Goal: Register for event/course

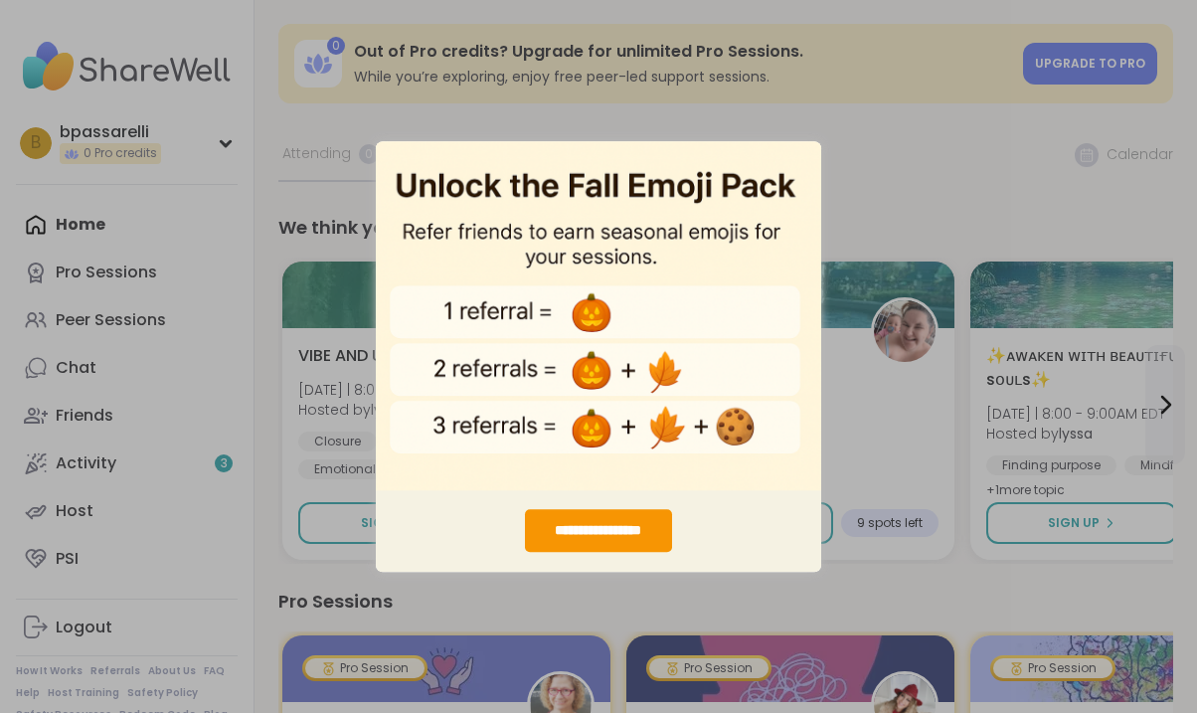
click at [880, 139] on div "**********" at bounding box center [598, 356] width 1197 height 713
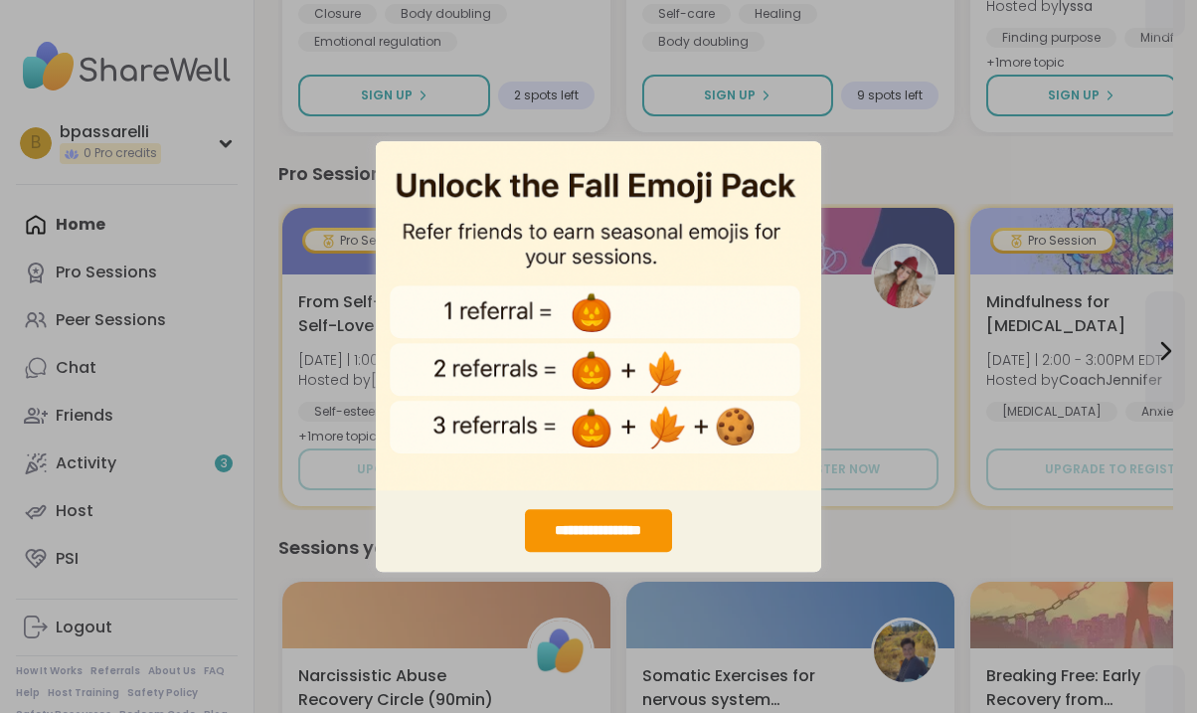
scroll to position [431, 0]
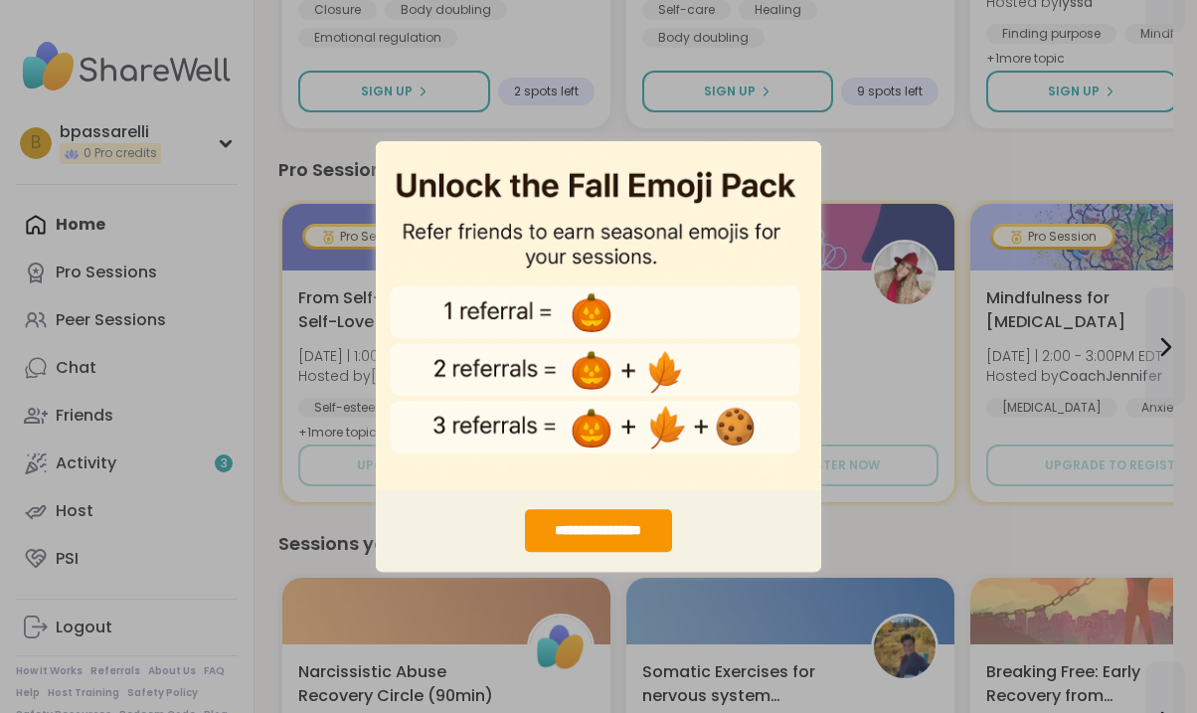
click at [996, 292] on div "**********" at bounding box center [598, 356] width 1197 height 713
click at [952, 147] on div "**********" at bounding box center [598, 356] width 1197 height 713
click at [739, 238] on img "entering modal" at bounding box center [598, 315] width 445 height 350
click at [773, 161] on img "entering modal" at bounding box center [598, 315] width 445 height 350
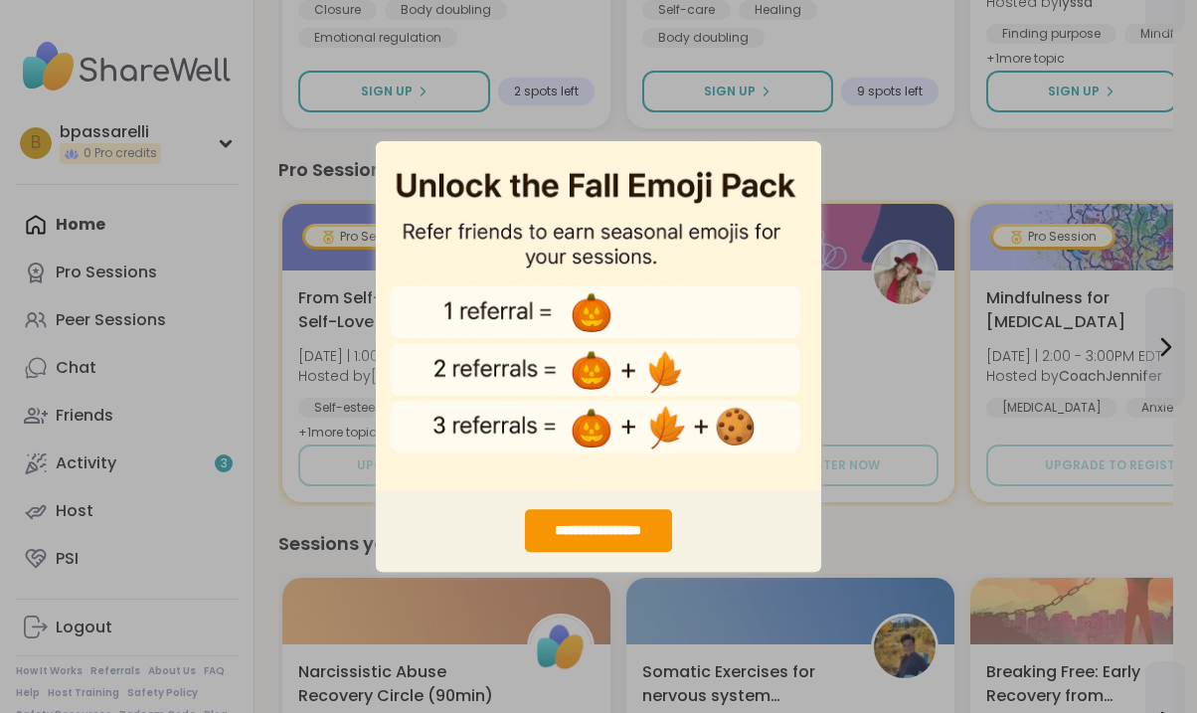
click at [809, 146] on img "entering modal" at bounding box center [598, 315] width 445 height 350
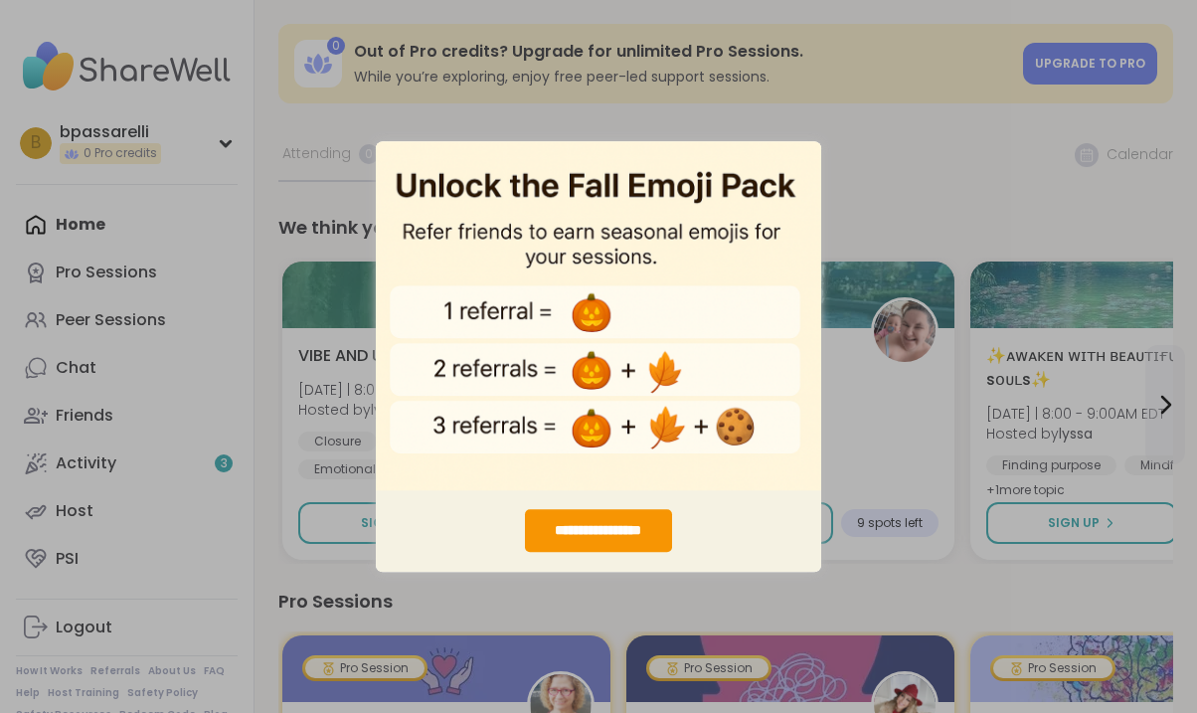
scroll to position [0, 0]
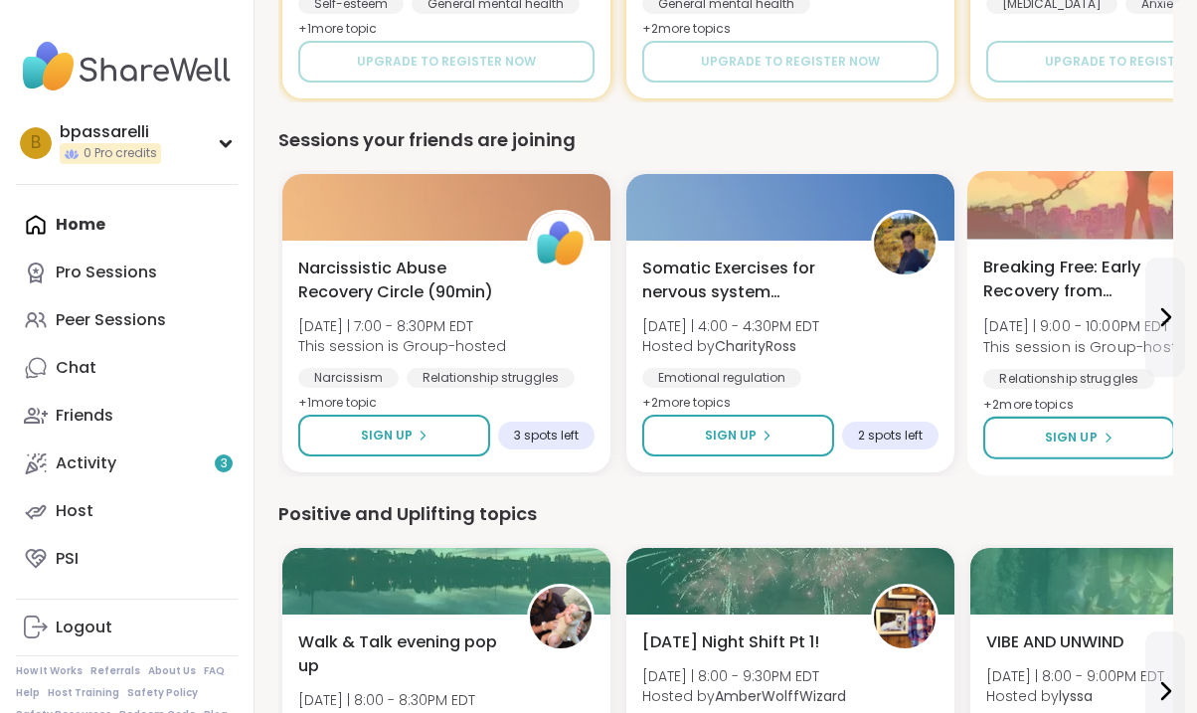
scroll to position [835, 0]
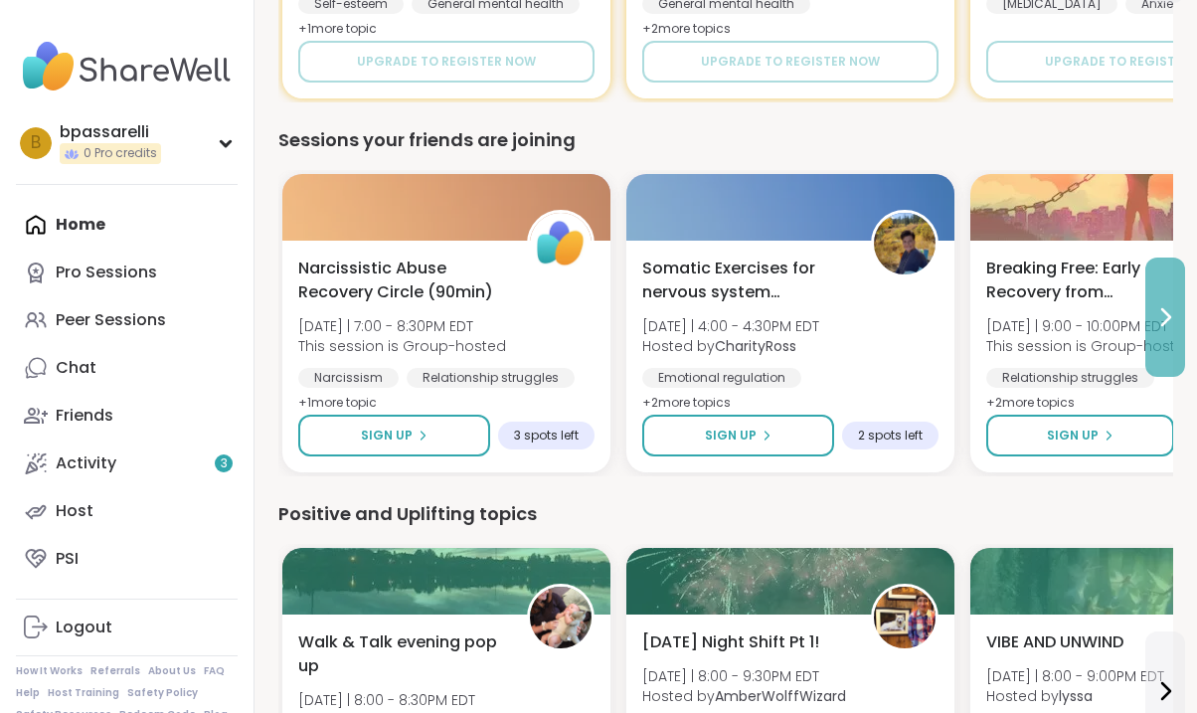
click at [1169, 322] on icon at bounding box center [1165, 317] width 24 height 24
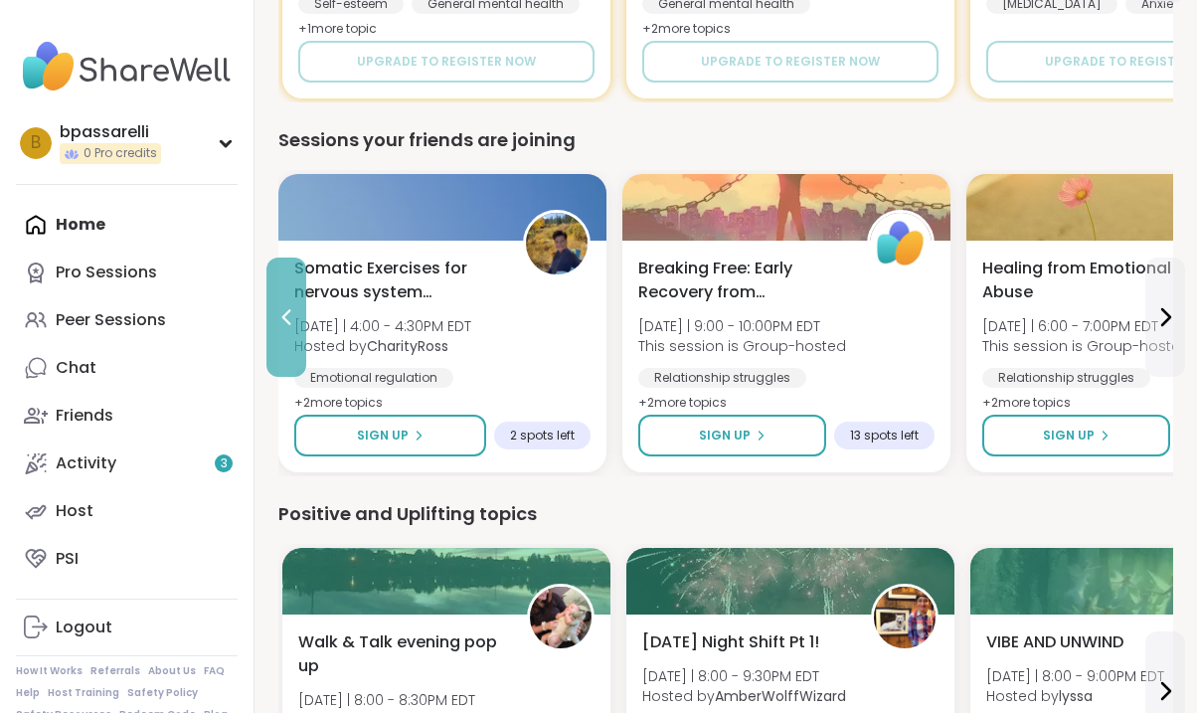
click at [288, 323] on icon at bounding box center [286, 317] width 9 height 16
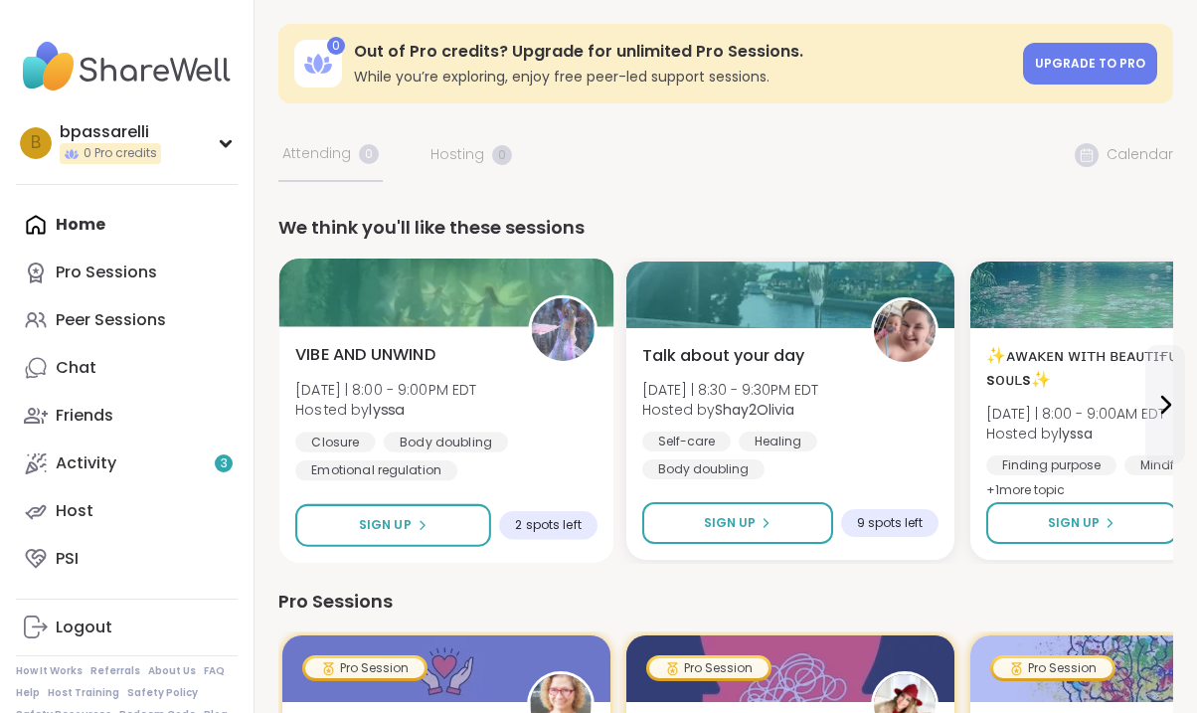
scroll to position [0, 0]
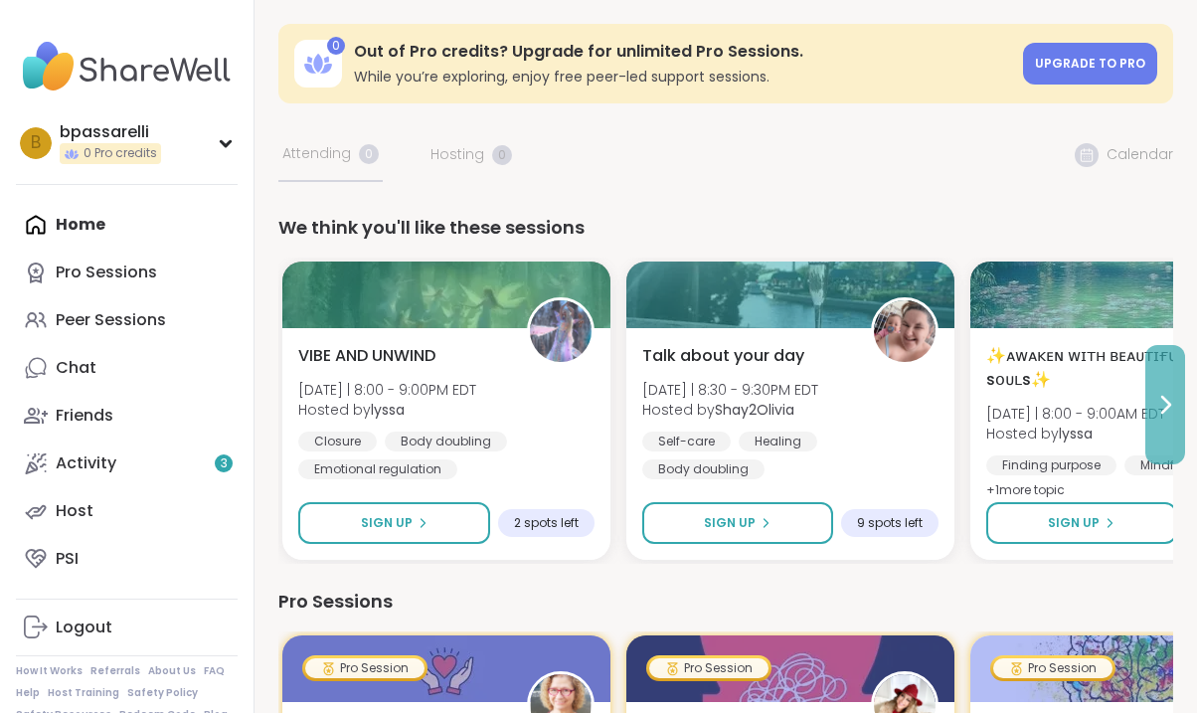
click at [1171, 418] on button at bounding box center [1165, 404] width 40 height 119
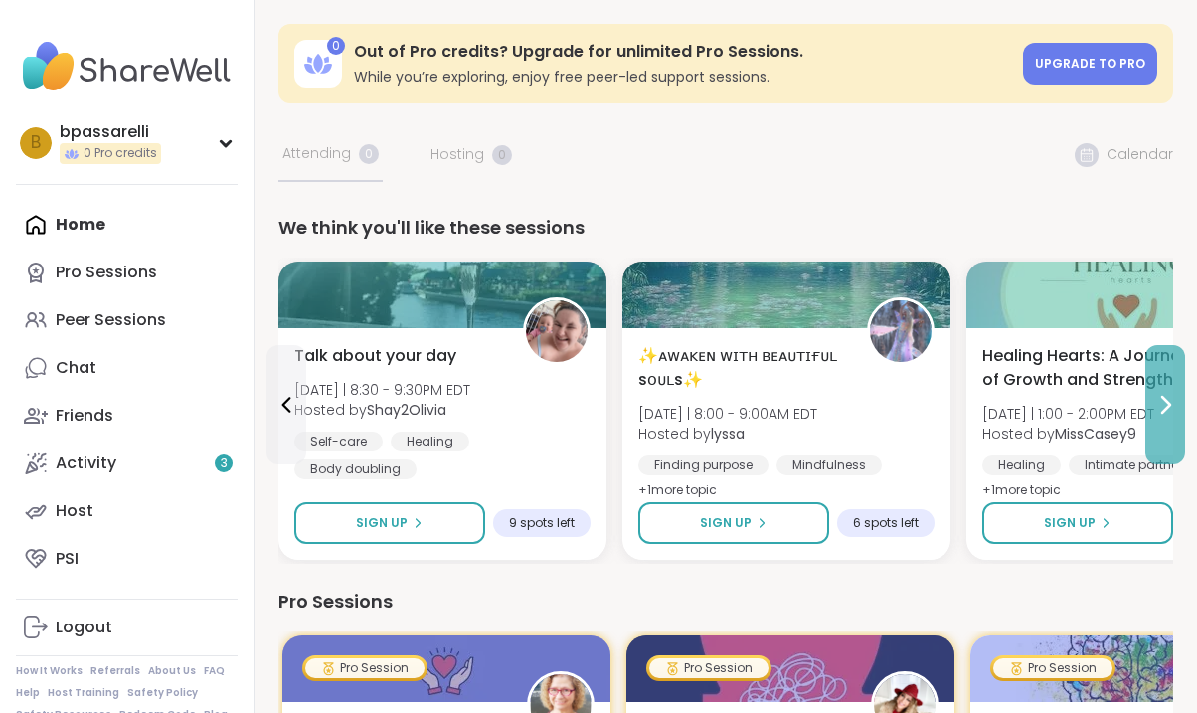
click at [1170, 404] on icon at bounding box center [1166, 405] width 8 height 16
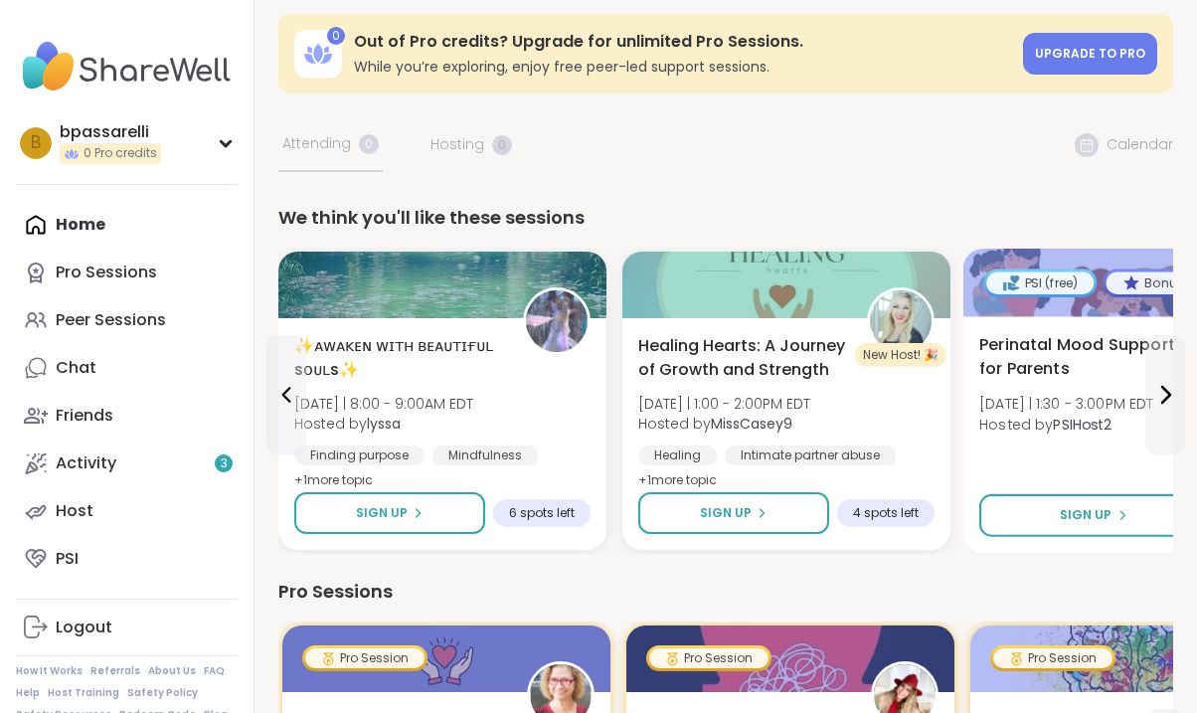
scroll to position [11, 0]
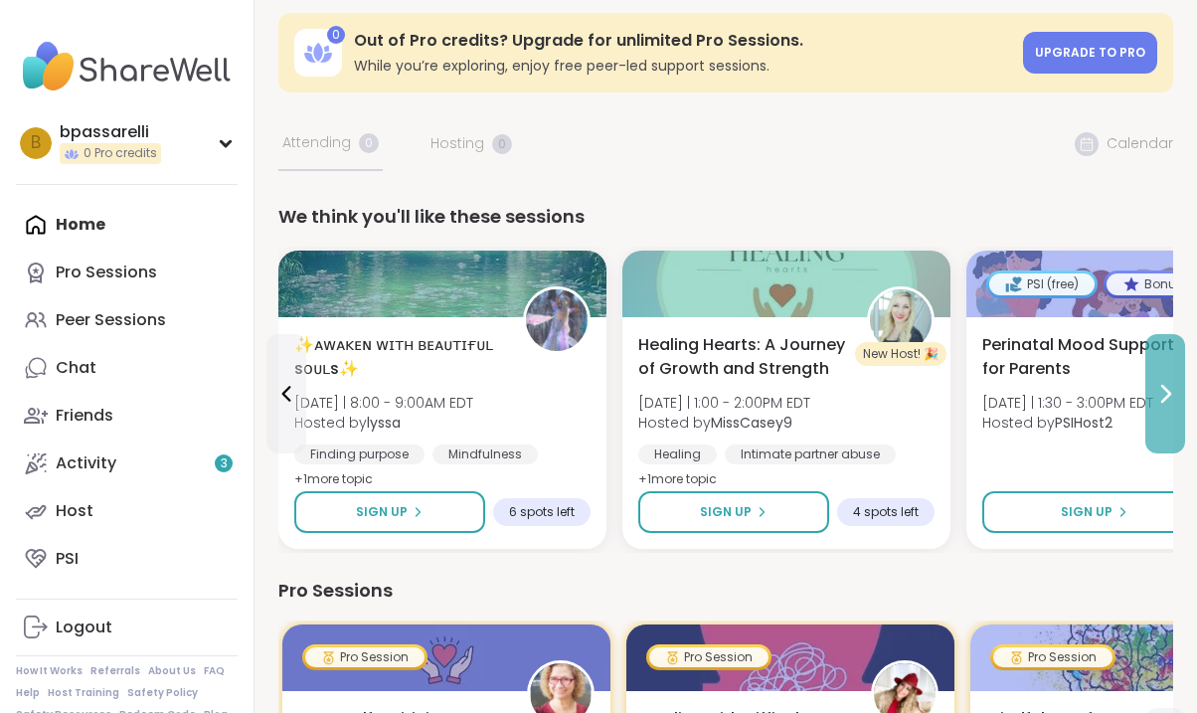
click at [1174, 414] on button at bounding box center [1165, 393] width 40 height 119
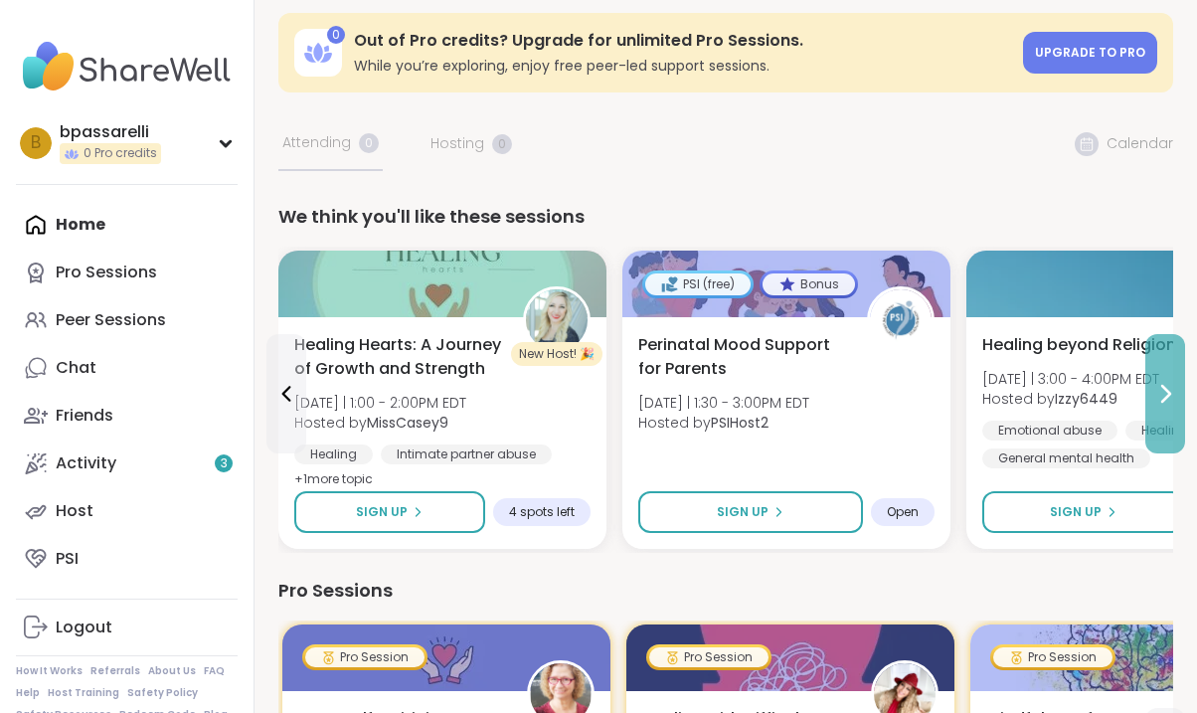
click at [1162, 419] on button at bounding box center [1165, 393] width 40 height 119
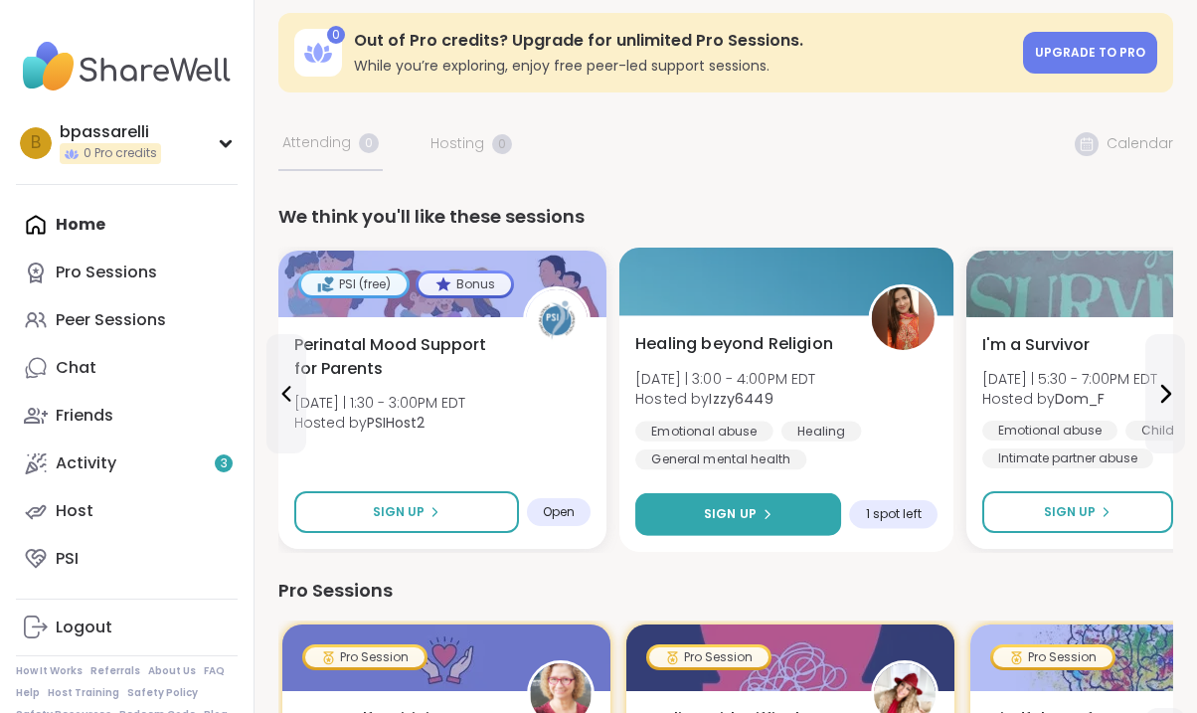
click at [723, 514] on span "Sign Up" at bounding box center [730, 514] width 53 height 18
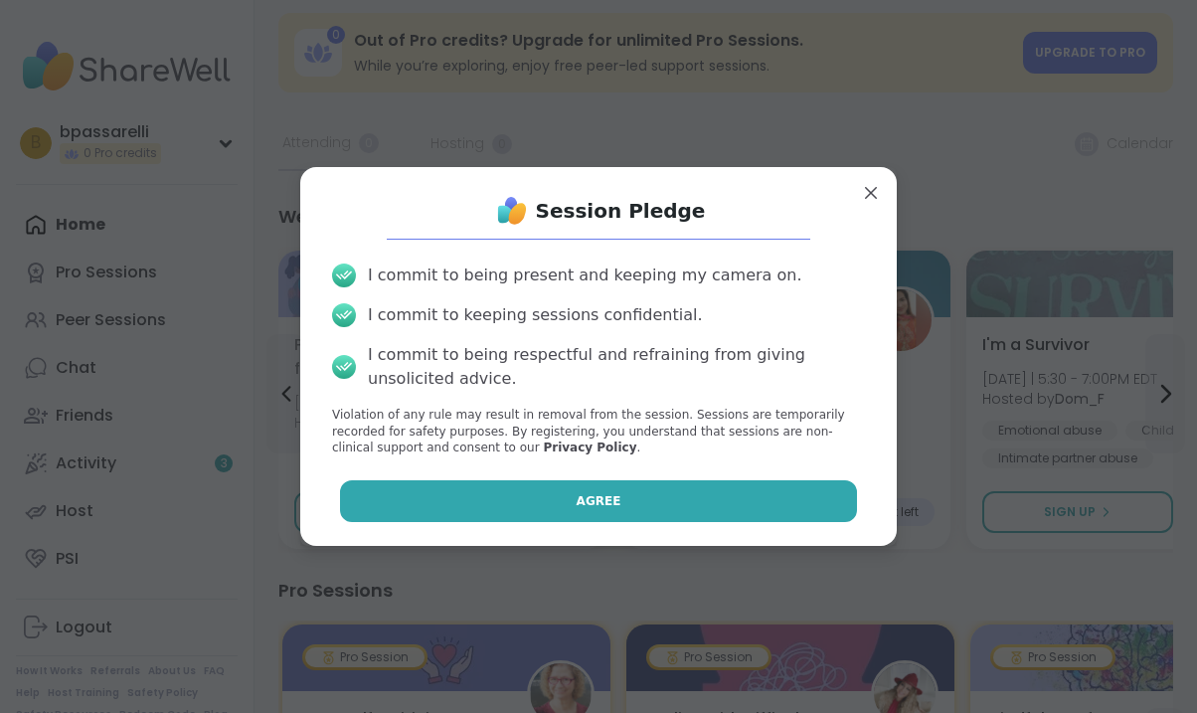
click at [588, 511] on button "Agree" at bounding box center [599, 501] width 518 height 42
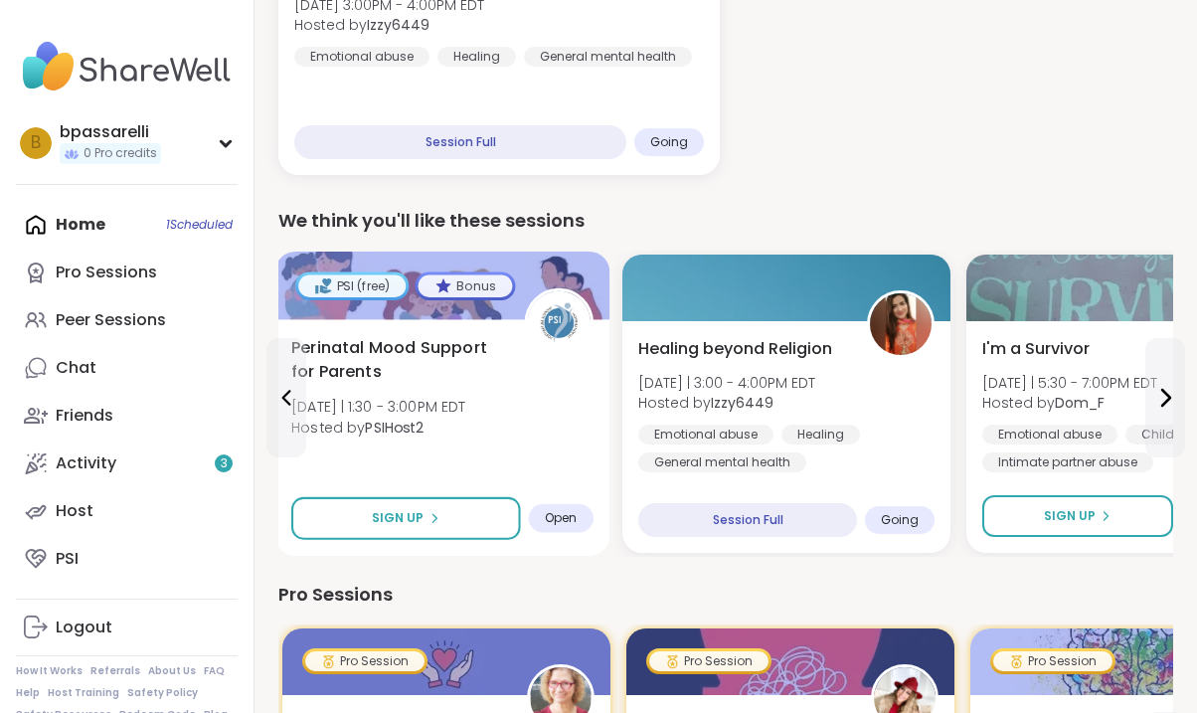
scroll to position [393, 0]
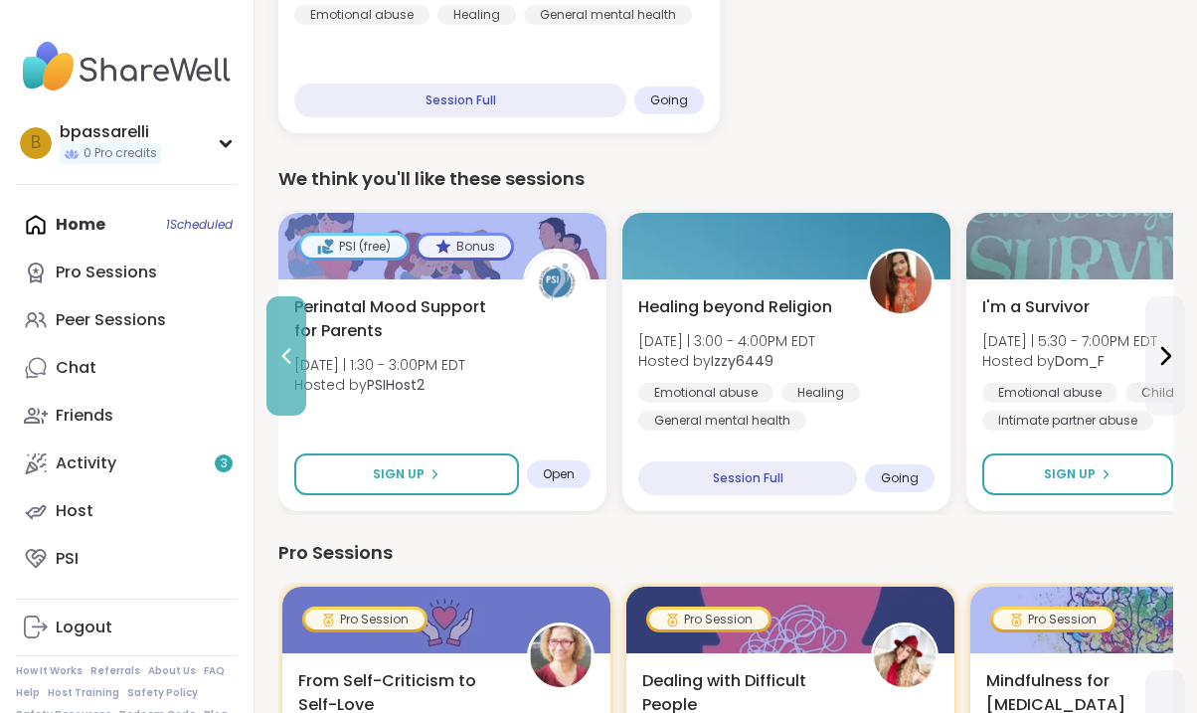
click at [282, 351] on icon at bounding box center [286, 356] width 24 height 24
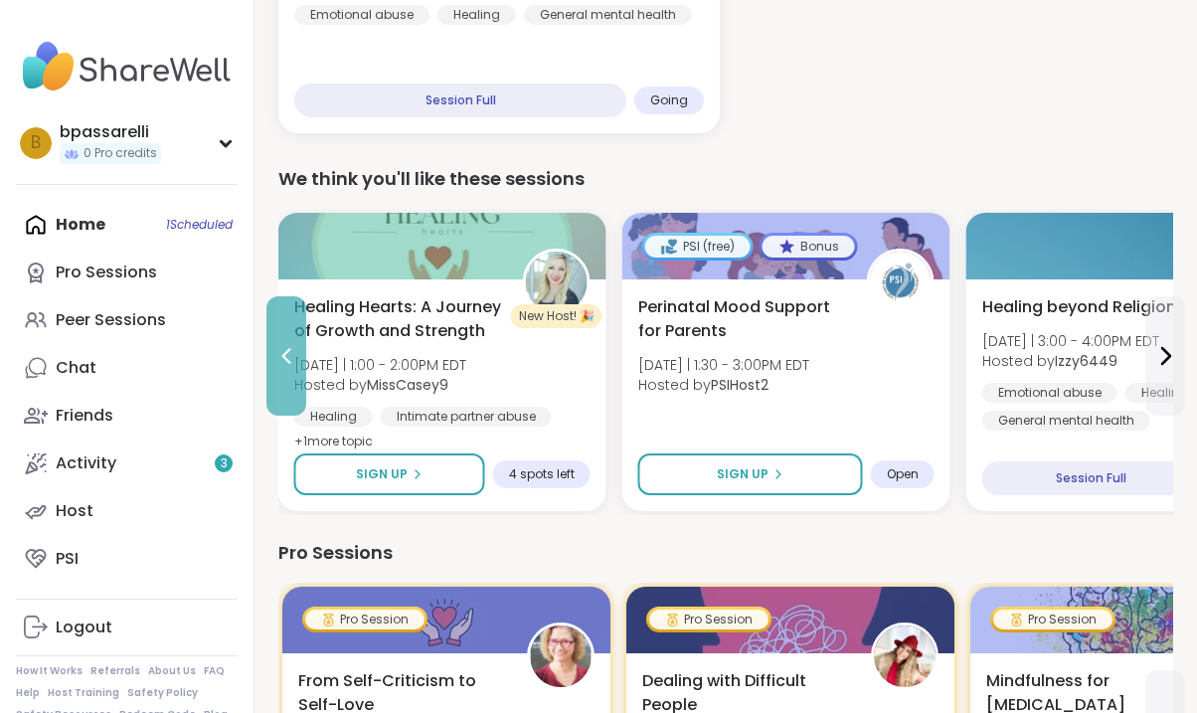
click at [283, 352] on icon at bounding box center [286, 356] width 24 height 24
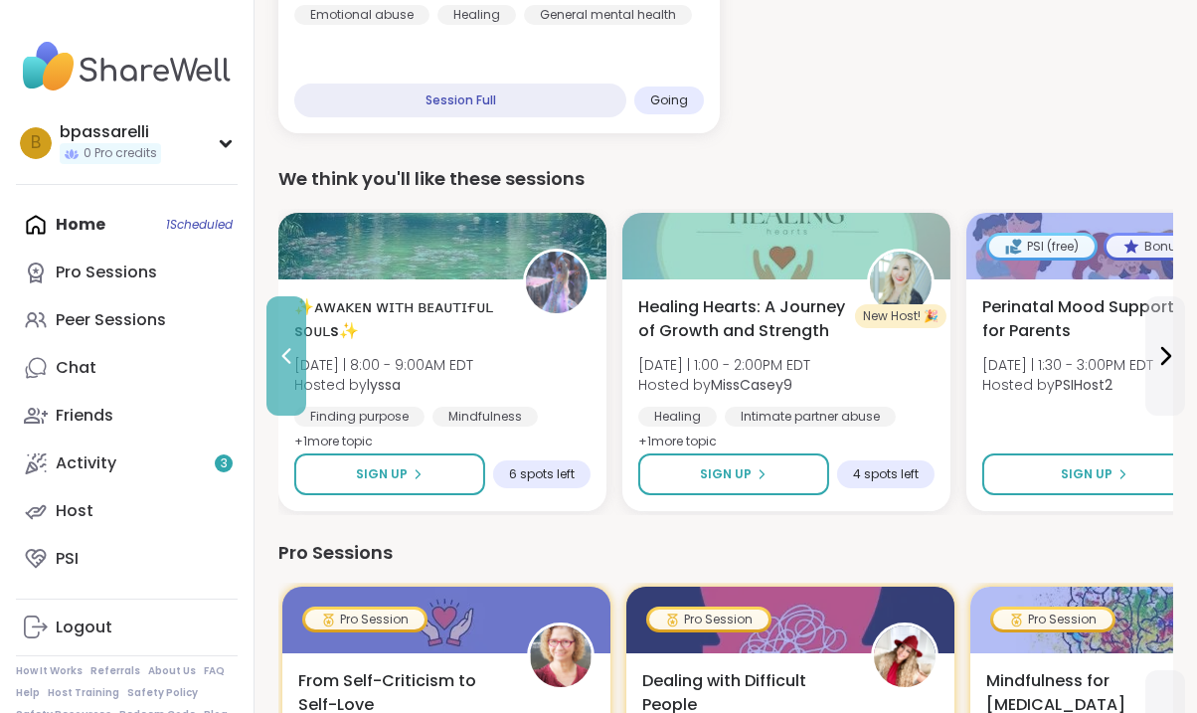
click at [283, 352] on icon at bounding box center [286, 356] width 24 height 24
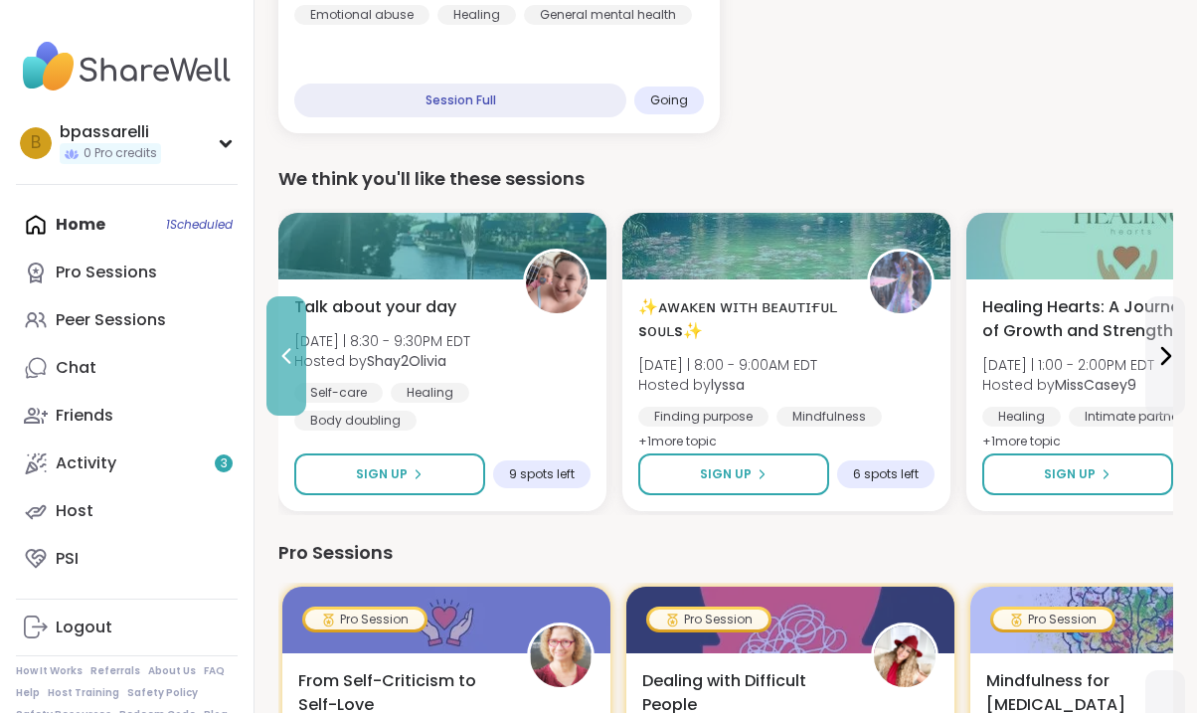
click at [283, 352] on icon at bounding box center [286, 356] width 24 height 24
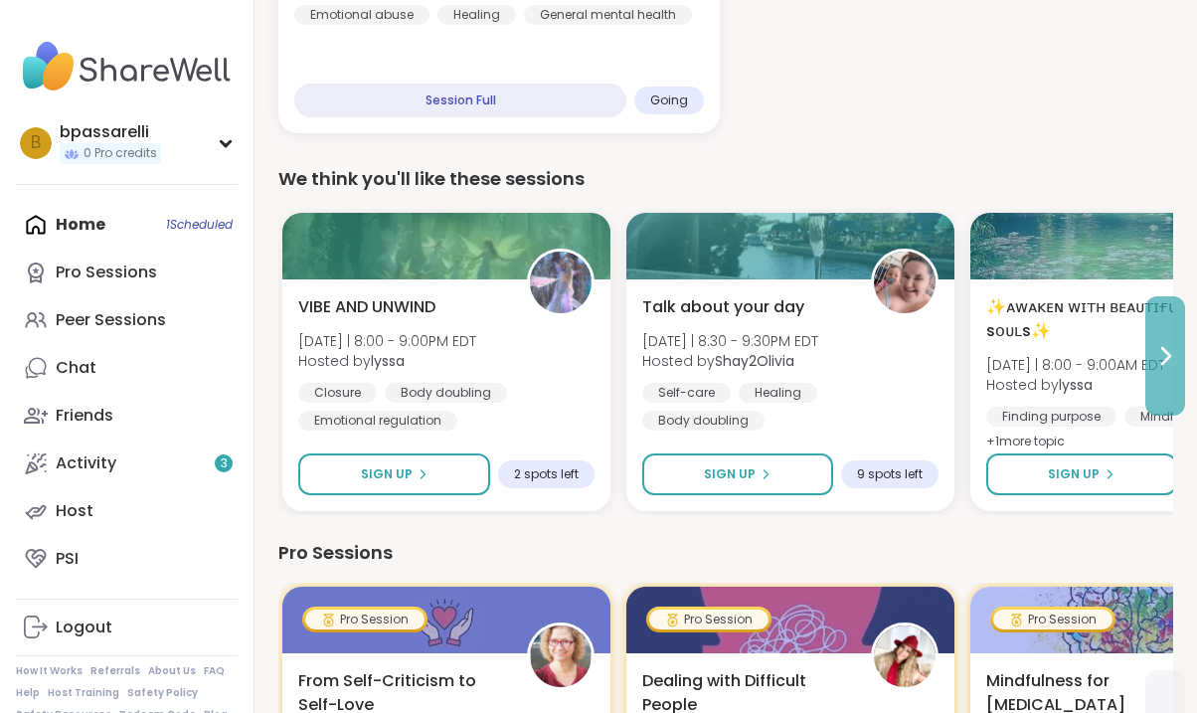
click at [1167, 366] on icon at bounding box center [1165, 356] width 24 height 24
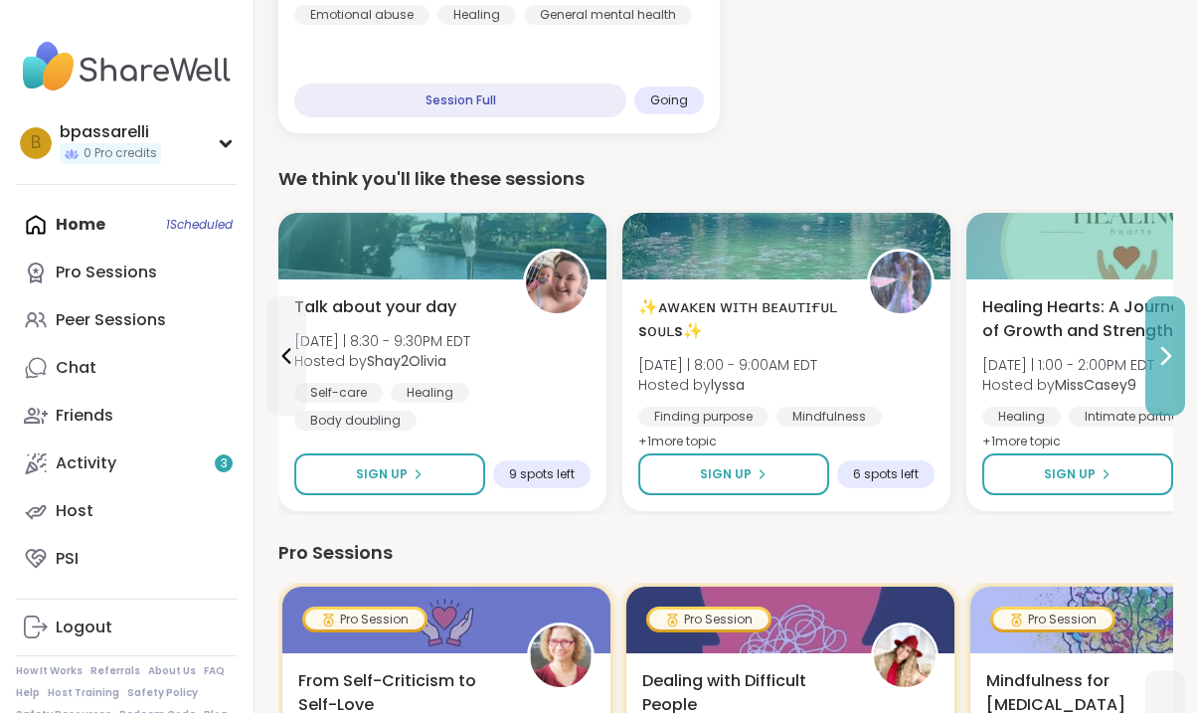
click at [1167, 366] on icon at bounding box center [1165, 356] width 24 height 24
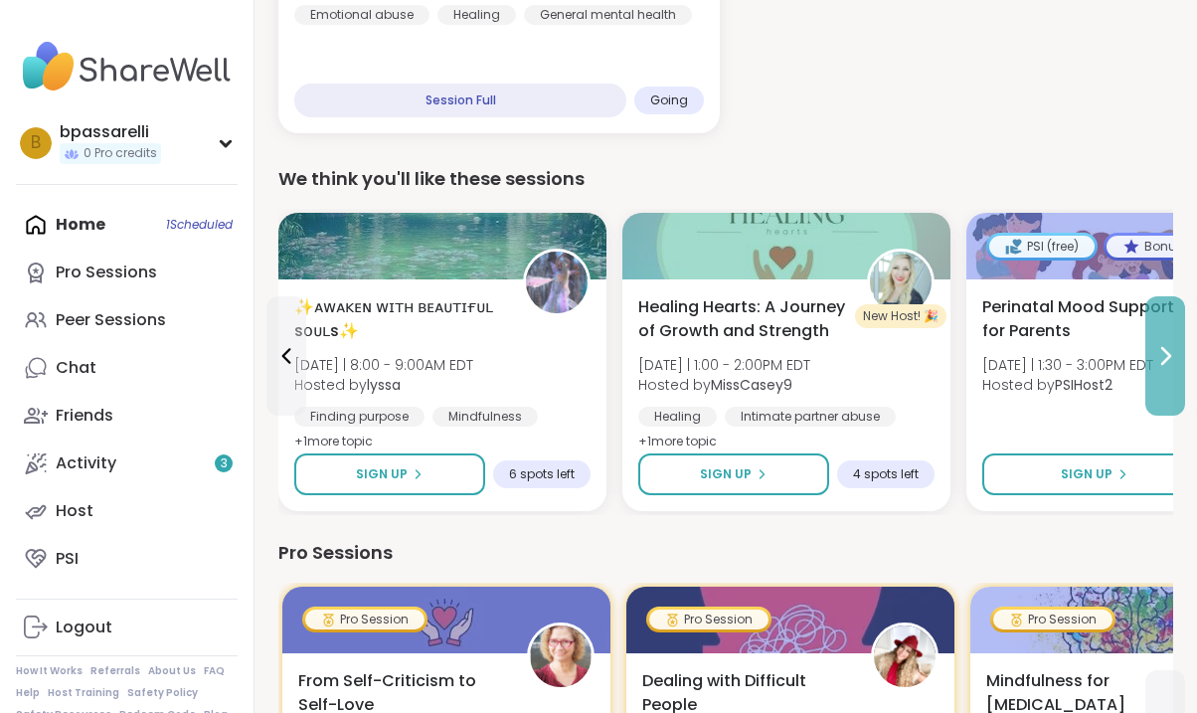
click at [1167, 366] on icon at bounding box center [1165, 356] width 24 height 24
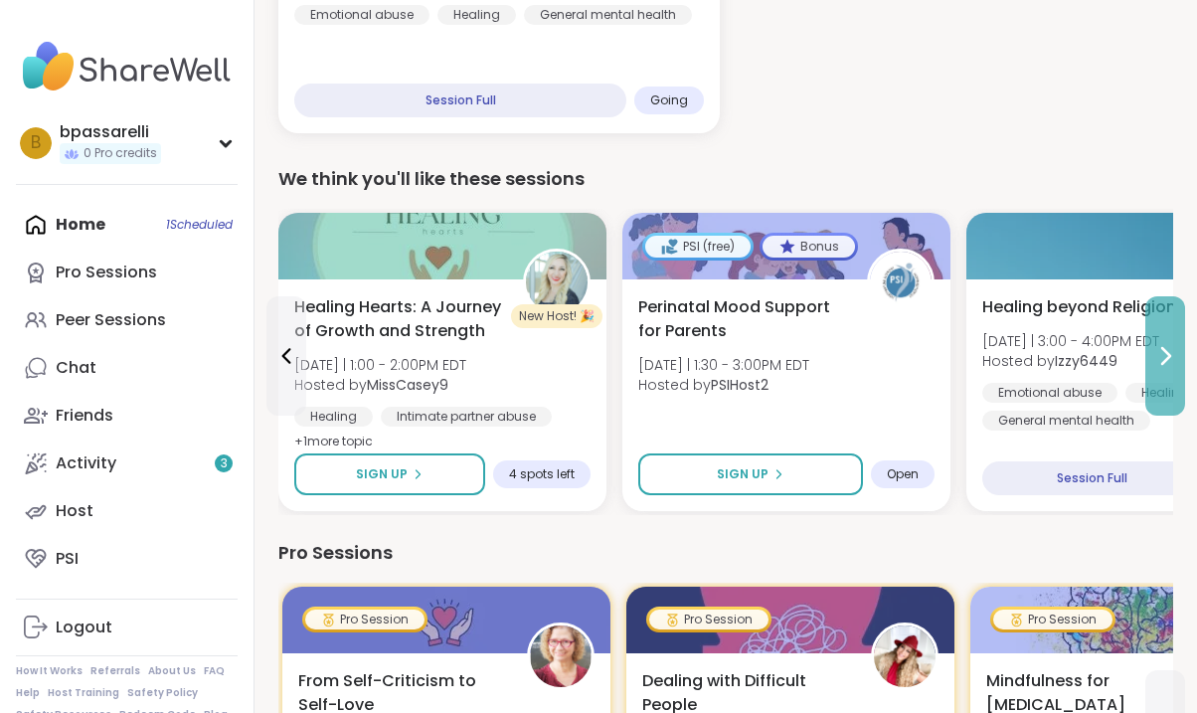
click at [1175, 362] on icon at bounding box center [1165, 356] width 24 height 24
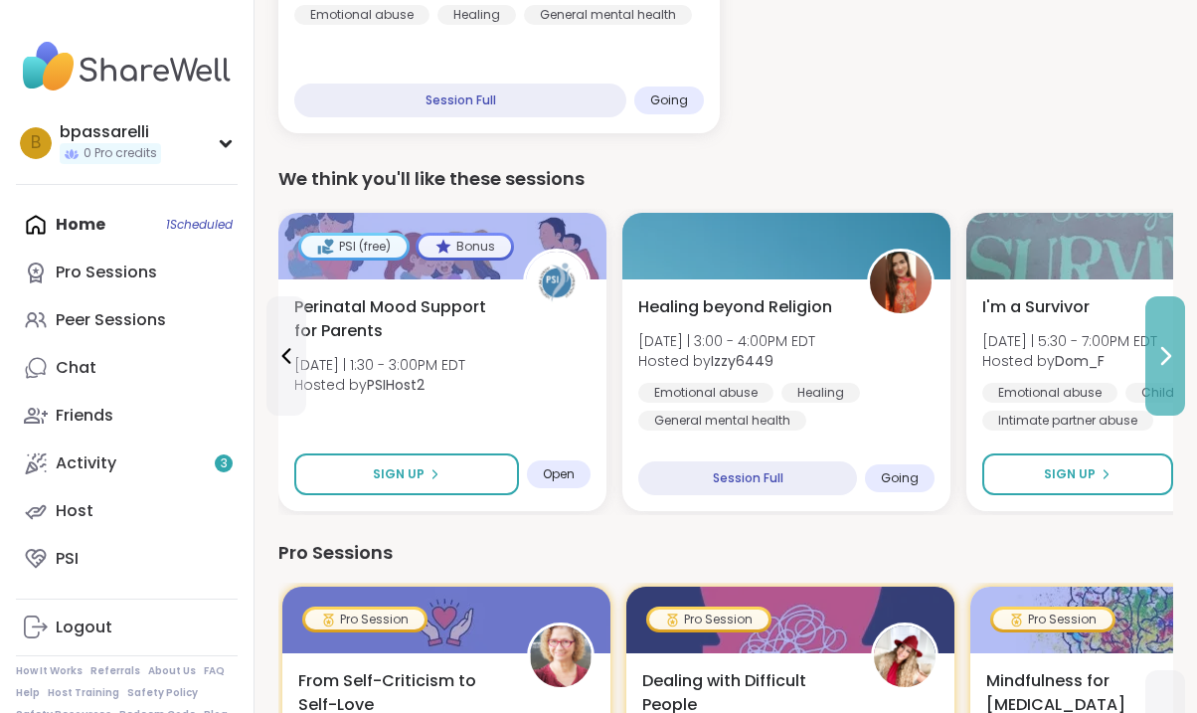
click at [1174, 362] on icon at bounding box center [1165, 356] width 24 height 24
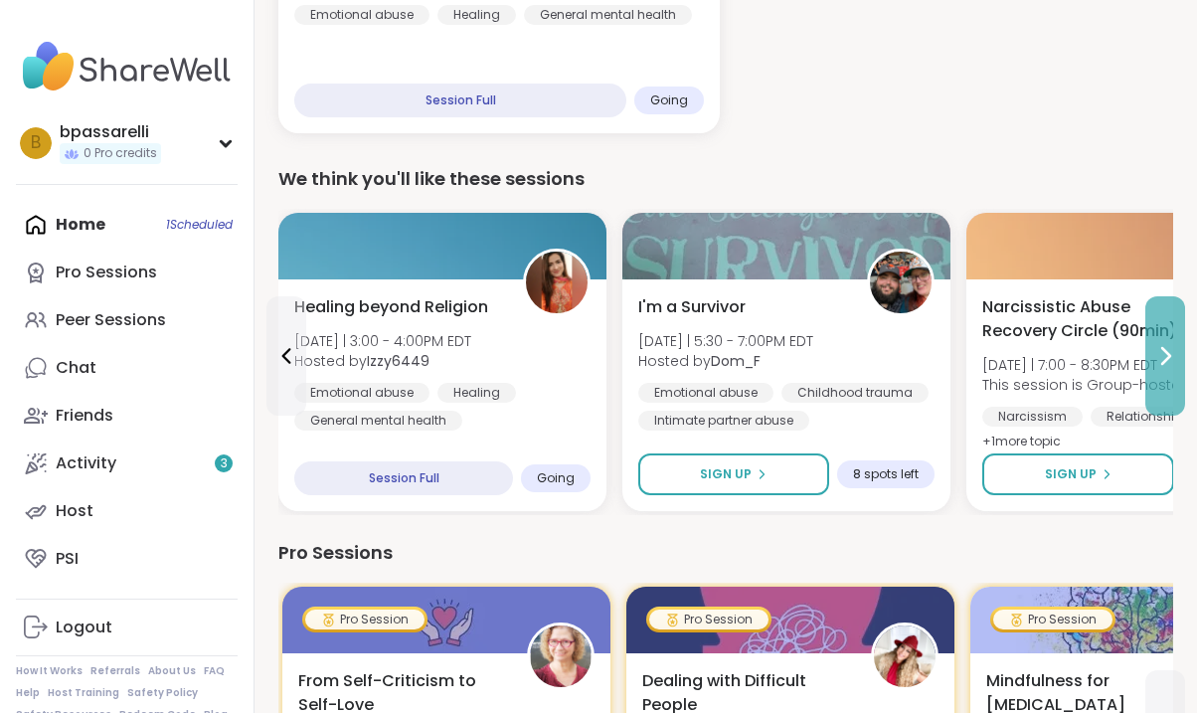
click at [1174, 362] on icon at bounding box center [1165, 356] width 24 height 24
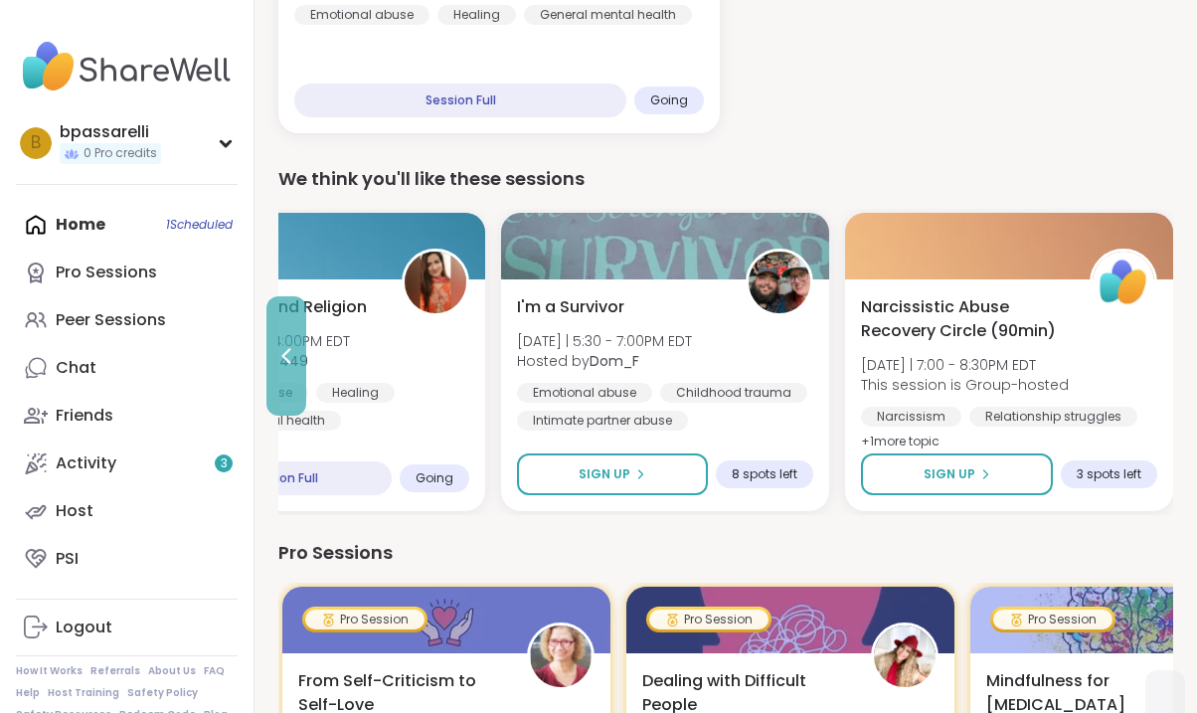
click at [289, 383] on button at bounding box center [286, 355] width 40 height 119
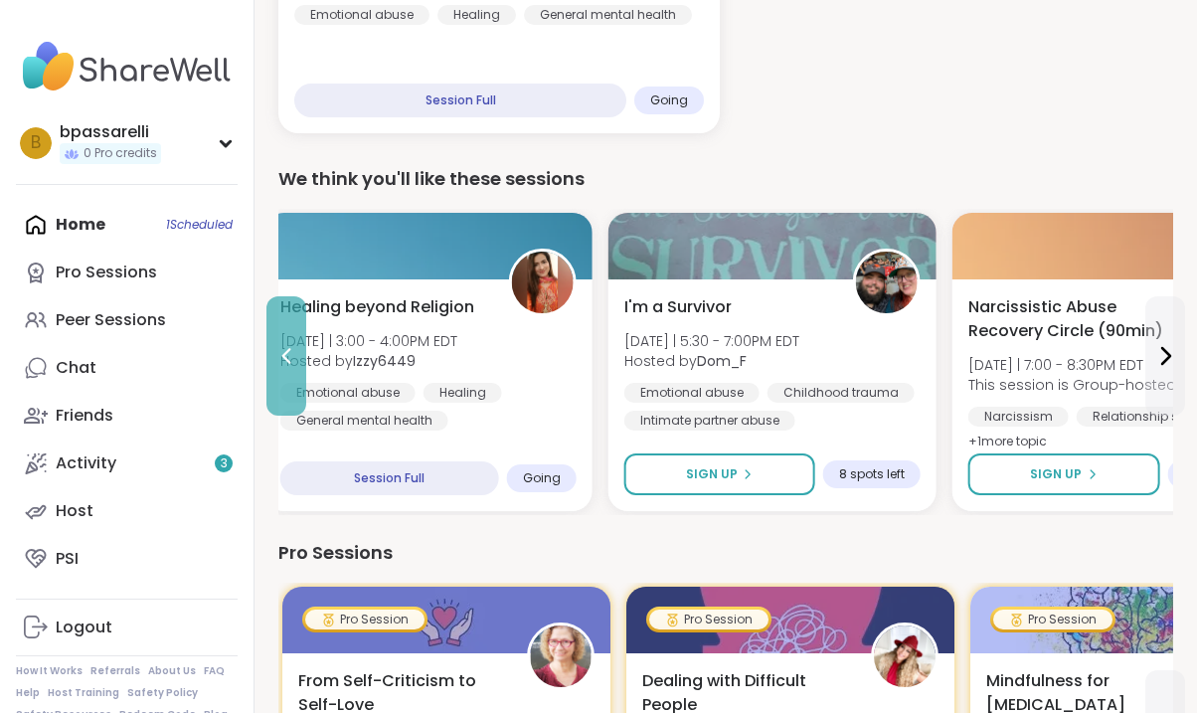
click at [289, 383] on button at bounding box center [286, 355] width 40 height 119
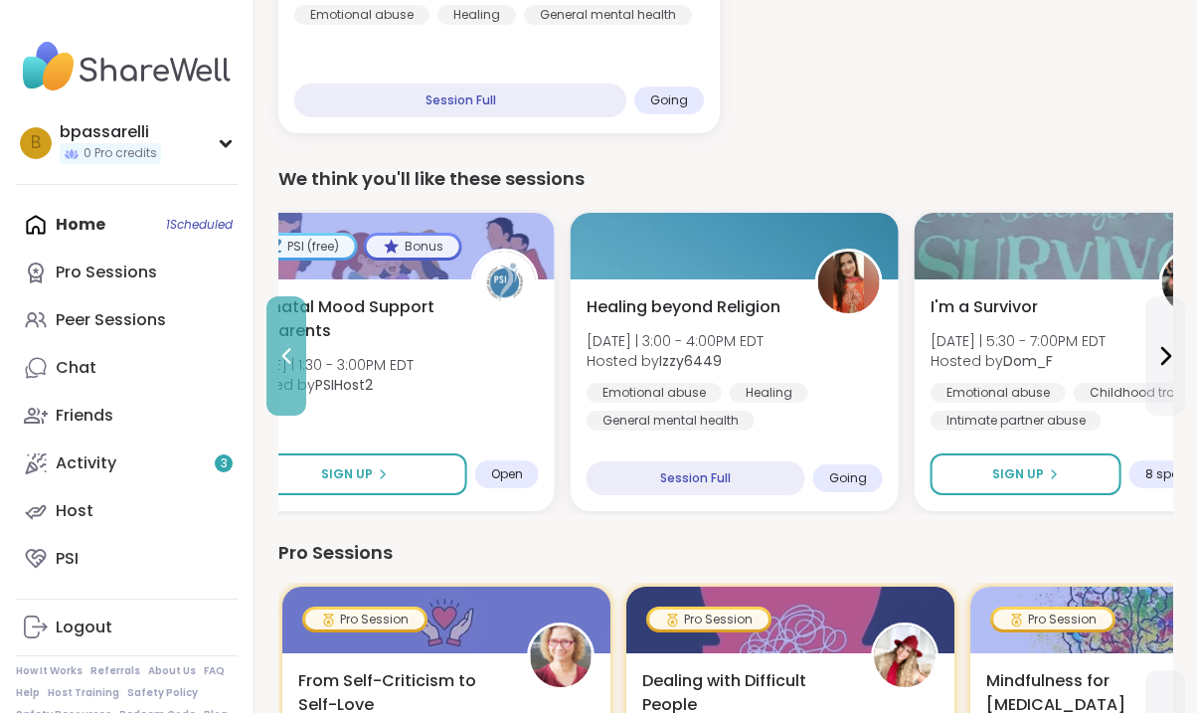
click at [289, 383] on button at bounding box center [286, 355] width 40 height 119
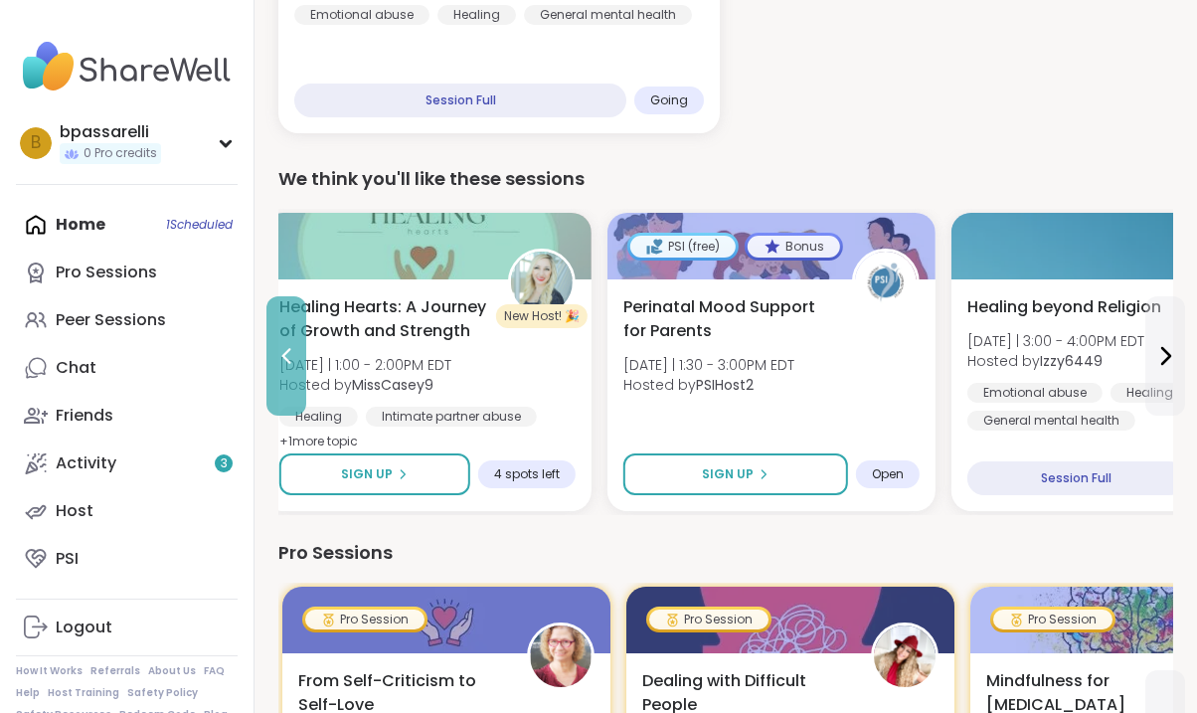
click at [289, 383] on button at bounding box center [286, 355] width 40 height 119
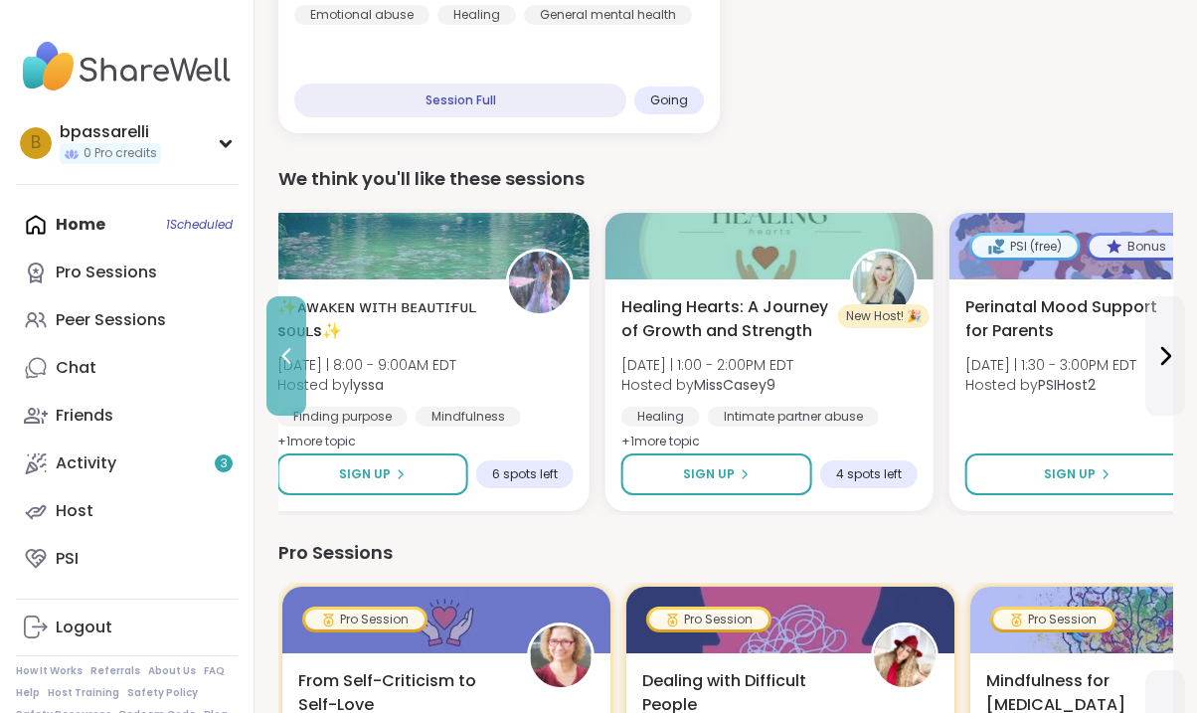
click at [289, 383] on button at bounding box center [286, 355] width 40 height 119
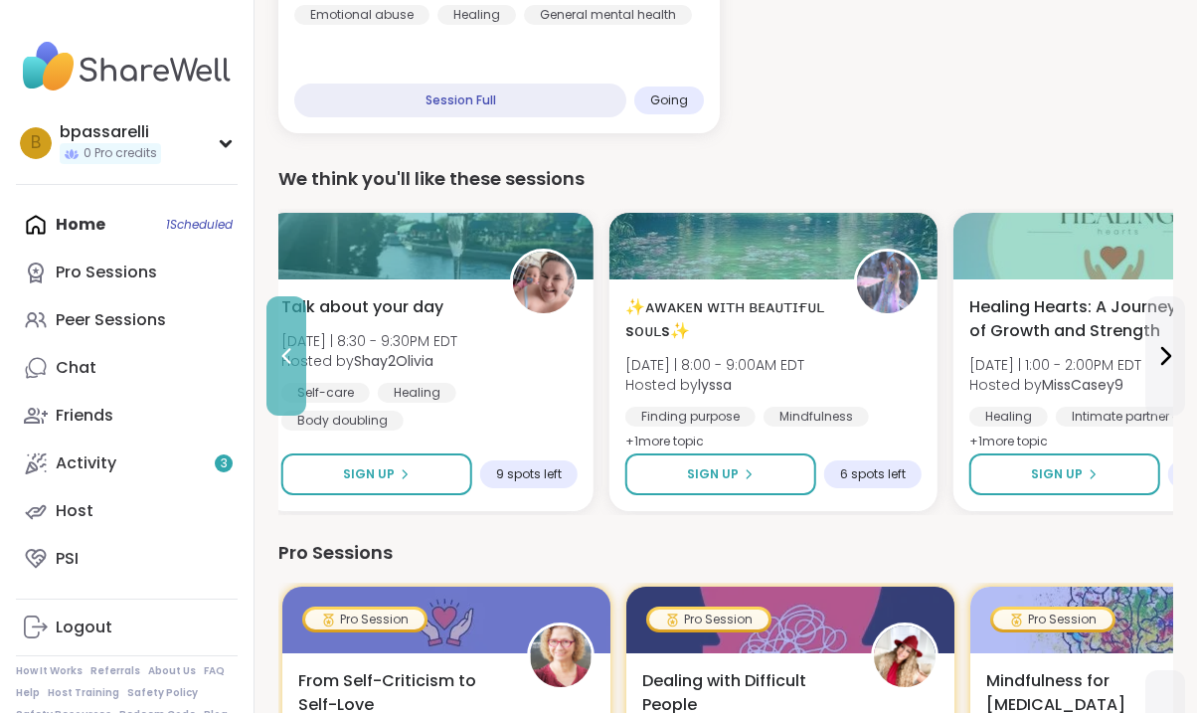
click at [289, 383] on button at bounding box center [286, 355] width 40 height 119
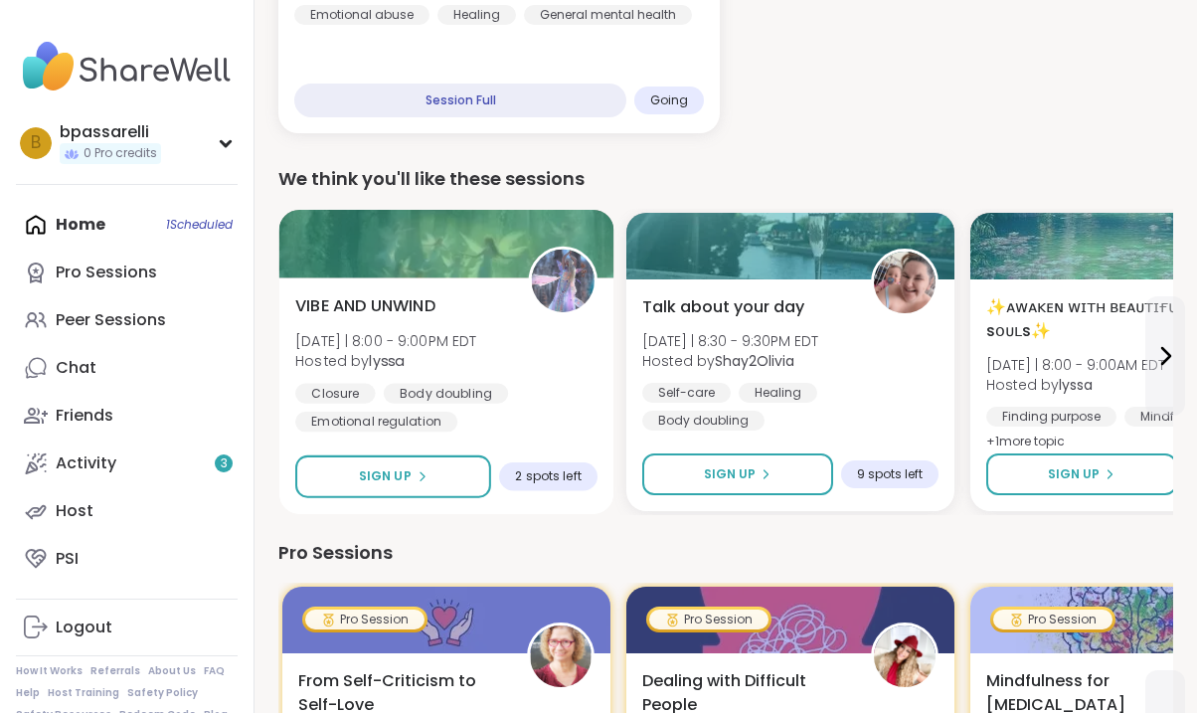
click at [535, 477] on span "2 spots left" at bounding box center [548, 476] width 66 height 16
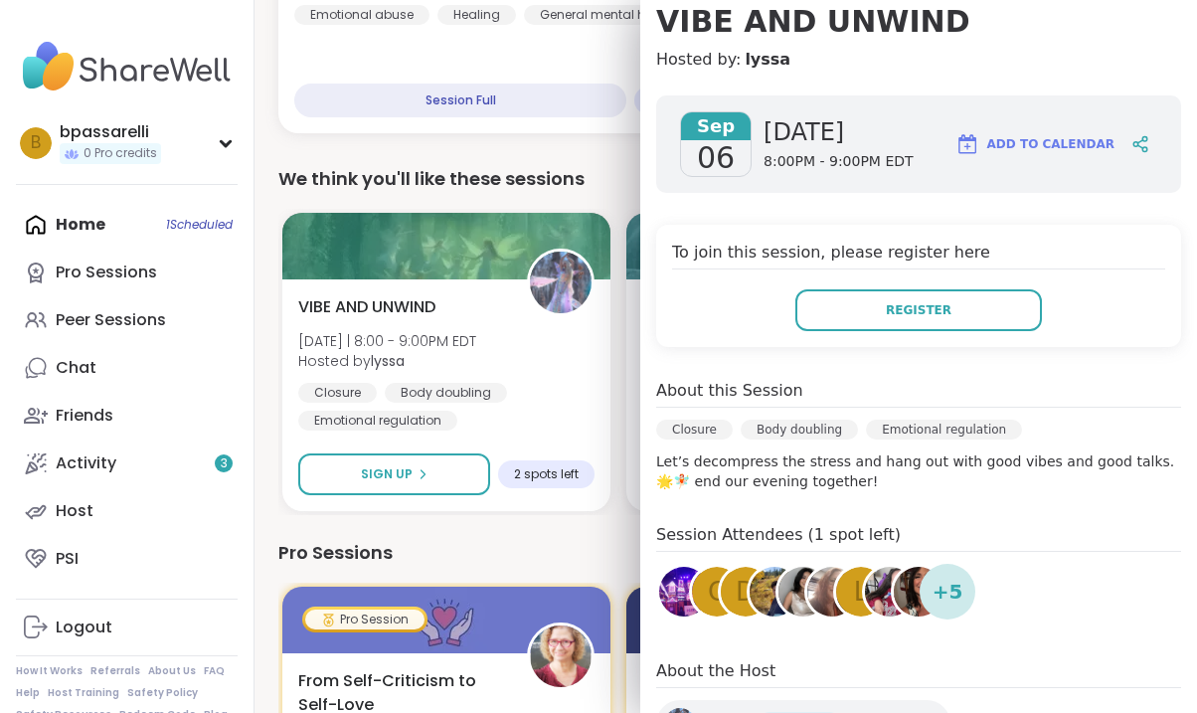
scroll to position [190, 0]
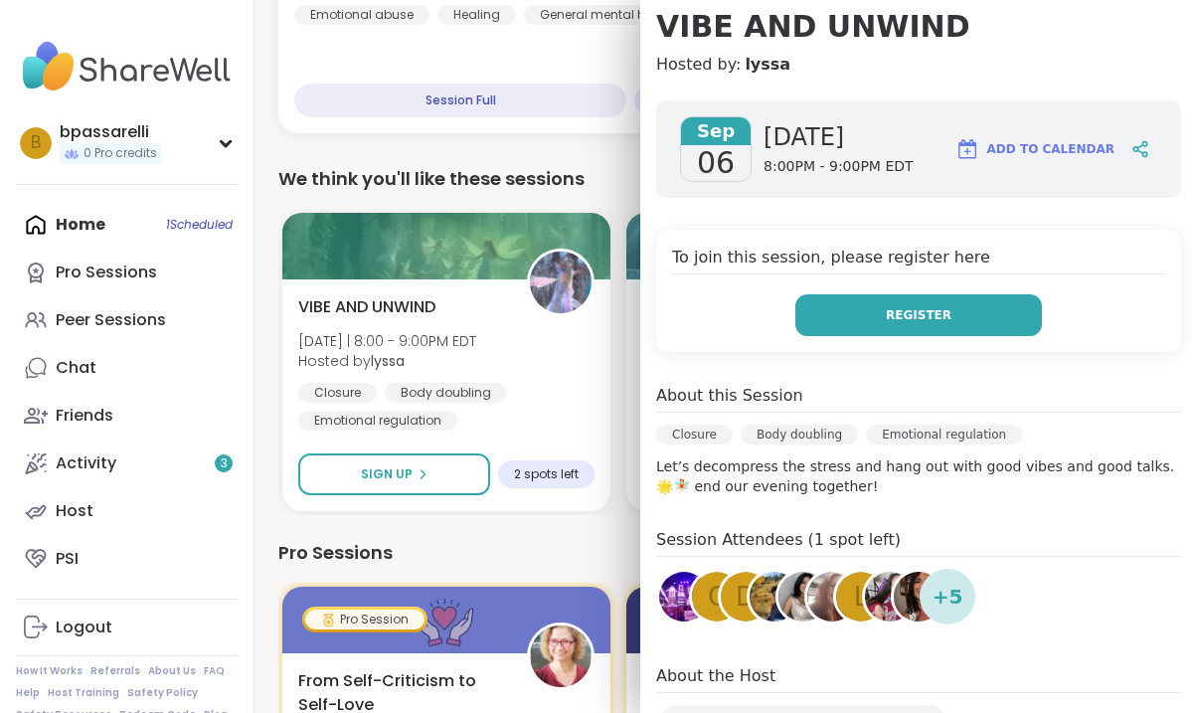
click at [925, 310] on span "Register" at bounding box center [919, 315] width 66 height 18
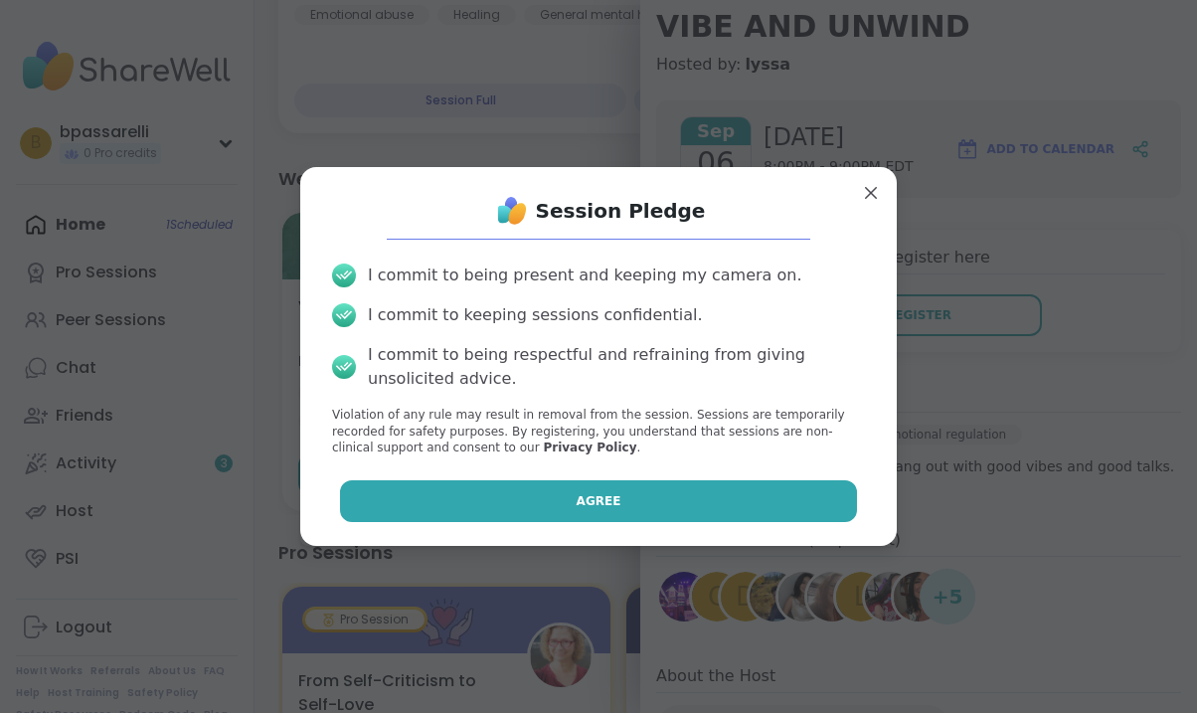
click at [651, 511] on button "Agree" at bounding box center [599, 501] width 518 height 42
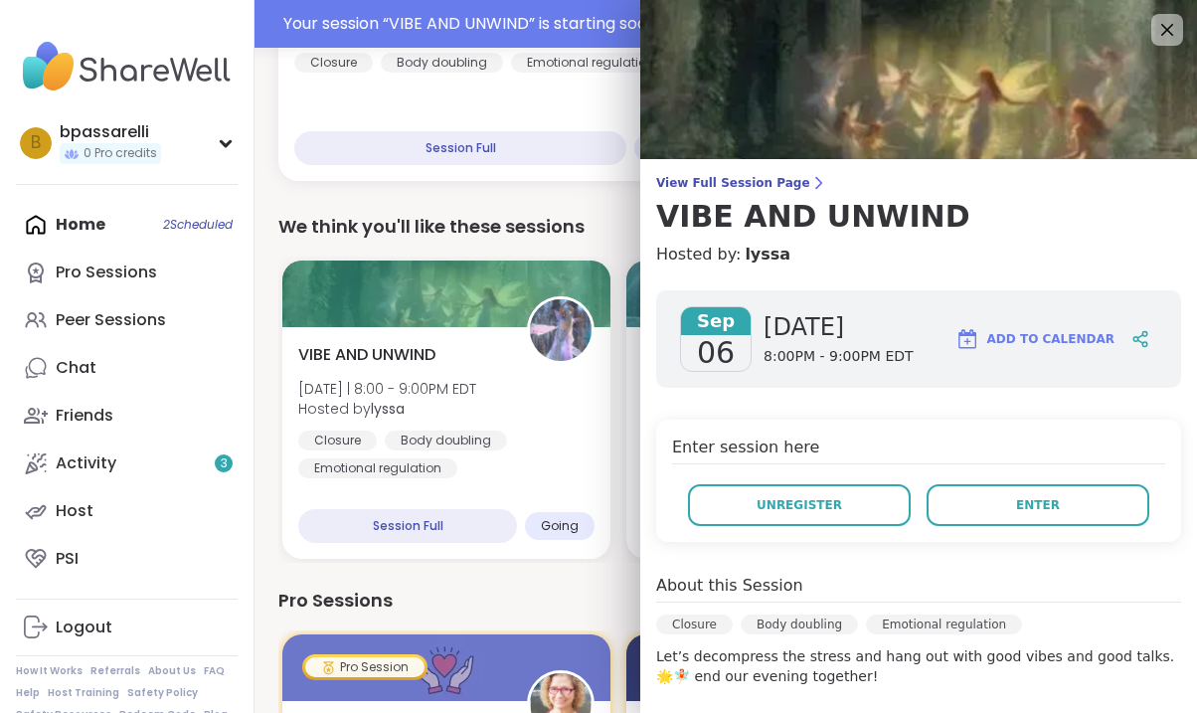
scroll to position [0, 0]
click at [1164, 19] on icon at bounding box center [1166, 29] width 25 height 25
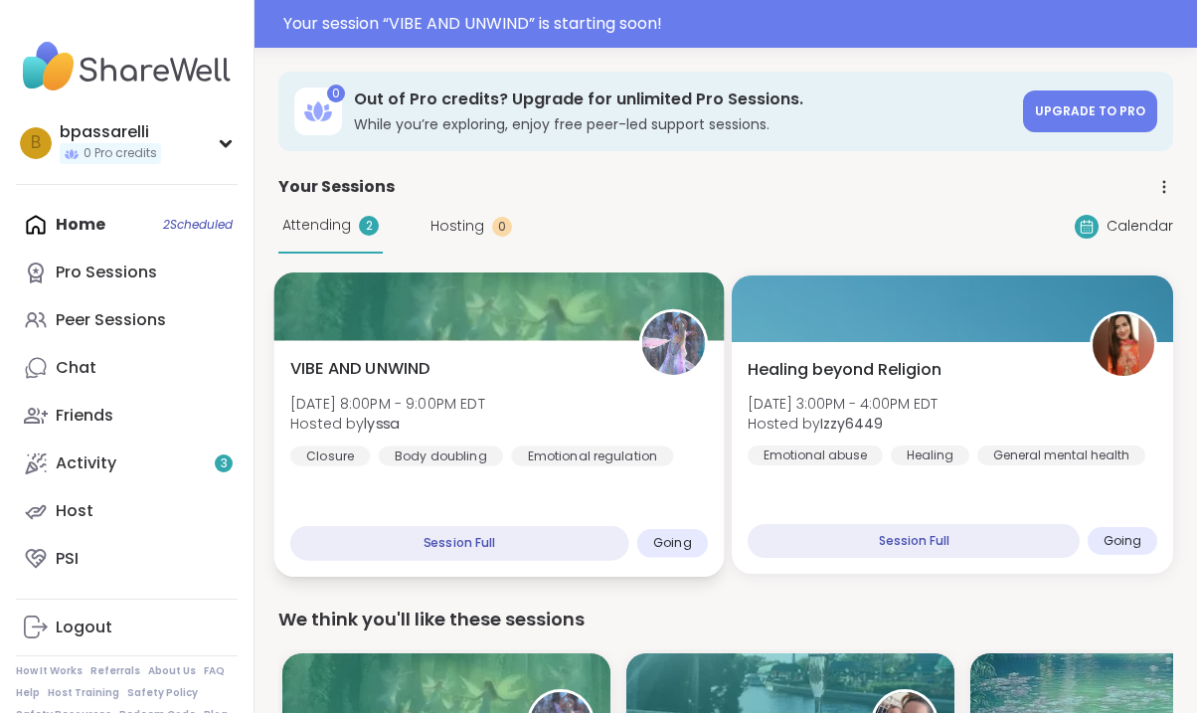
click at [420, 353] on div "VIBE AND UNWIND [DATE] 8:00PM - 9:00PM EDT Hosted by lyssa Closure Body doublin…" at bounding box center [499, 458] width 450 height 237
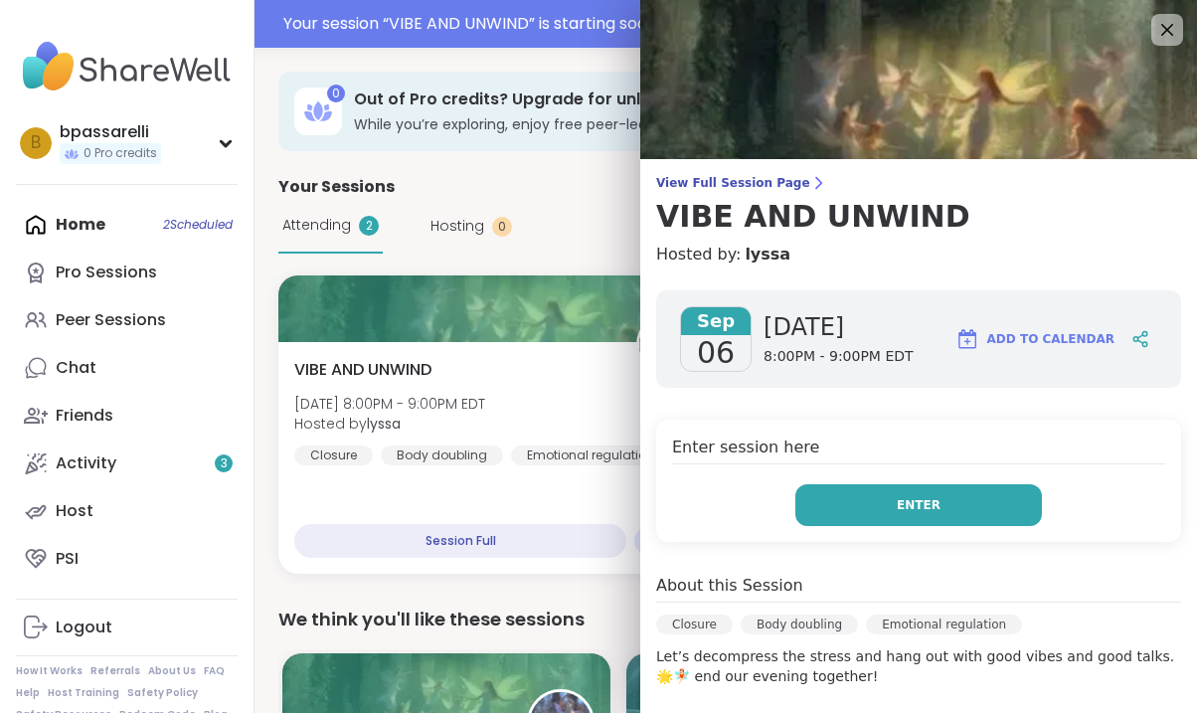
click at [929, 495] on button "Enter" at bounding box center [918, 505] width 247 height 42
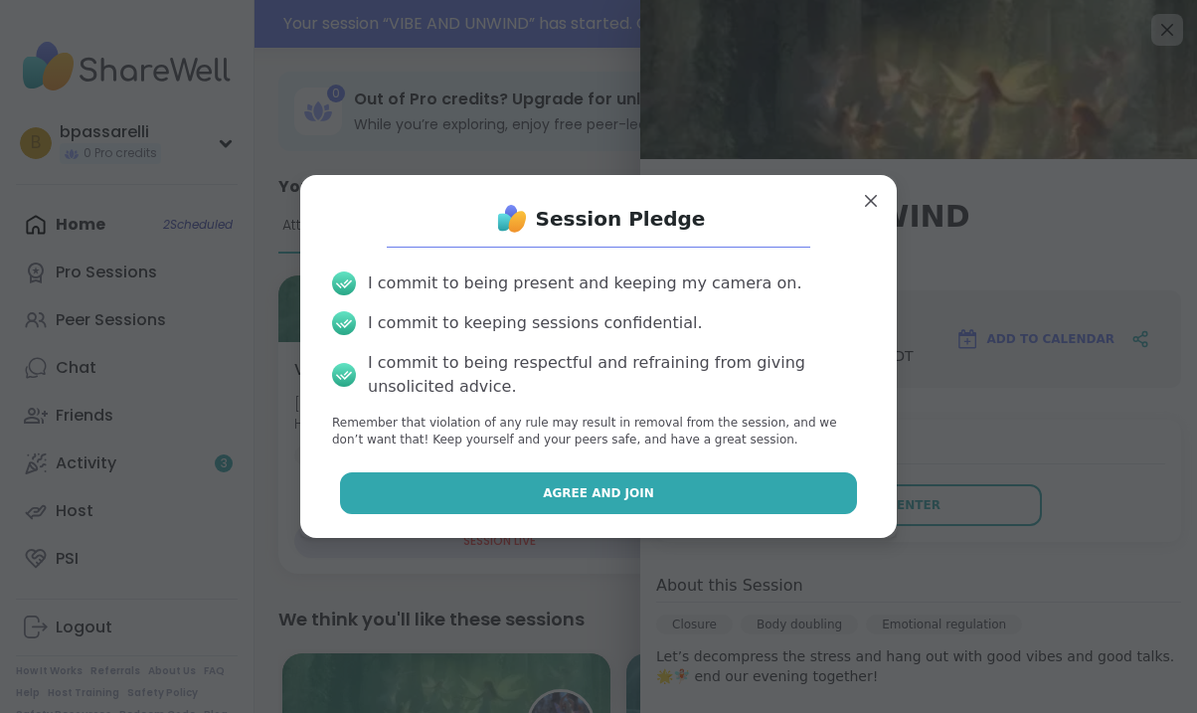
click at [522, 478] on button "Agree and Join" at bounding box center [599, 493] width 518 height 42
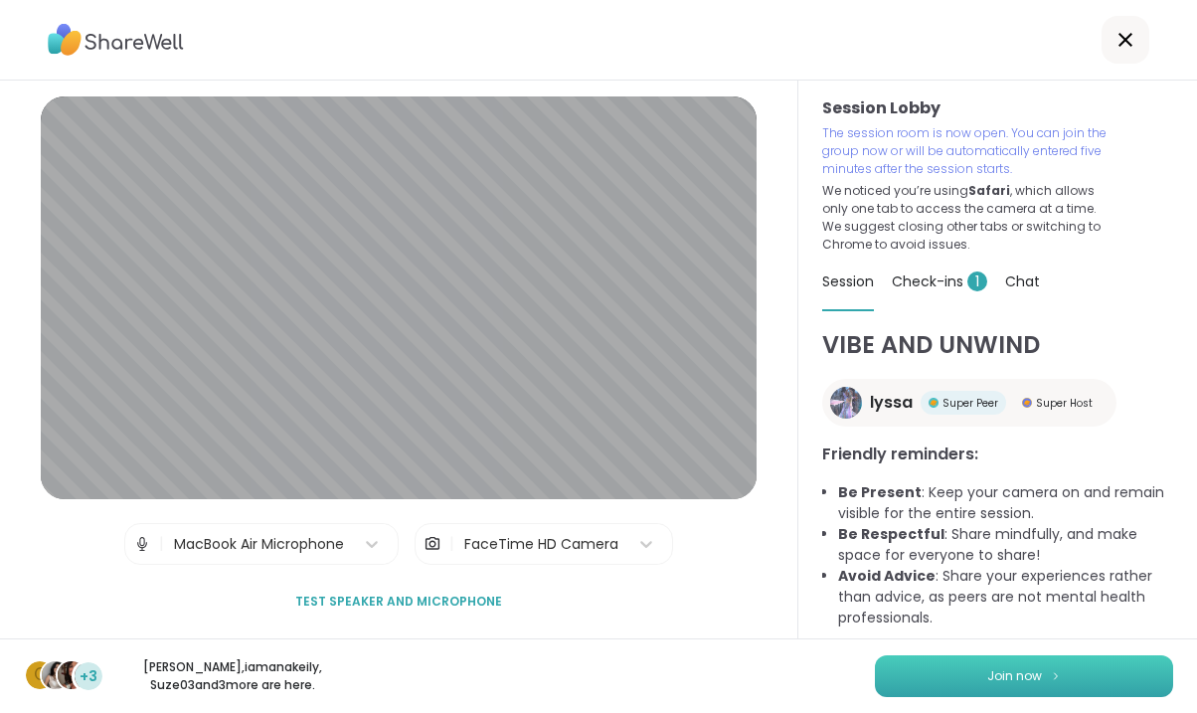
click at [1032, 680] on span "Join now" at bounding box center [1014, 676] width 55 height 18
click at [939, 283] on span "Check-ins 1" at bounding box center [939, 281] width 95 height 20
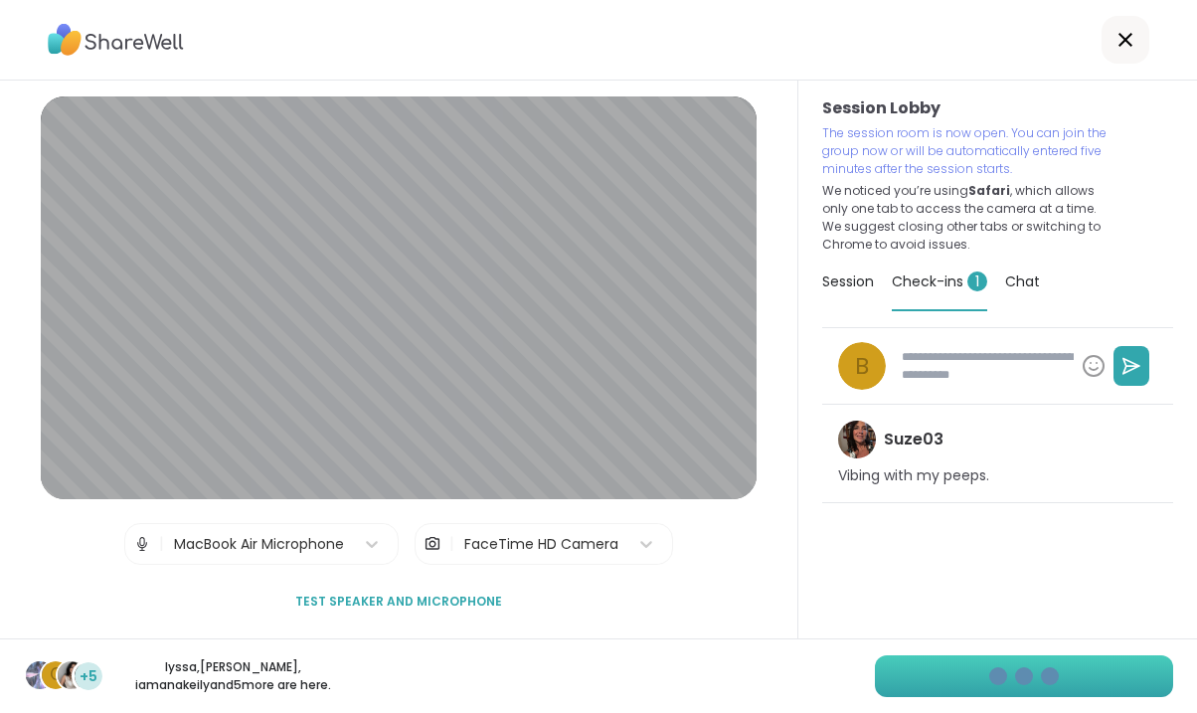
type textarea "*"
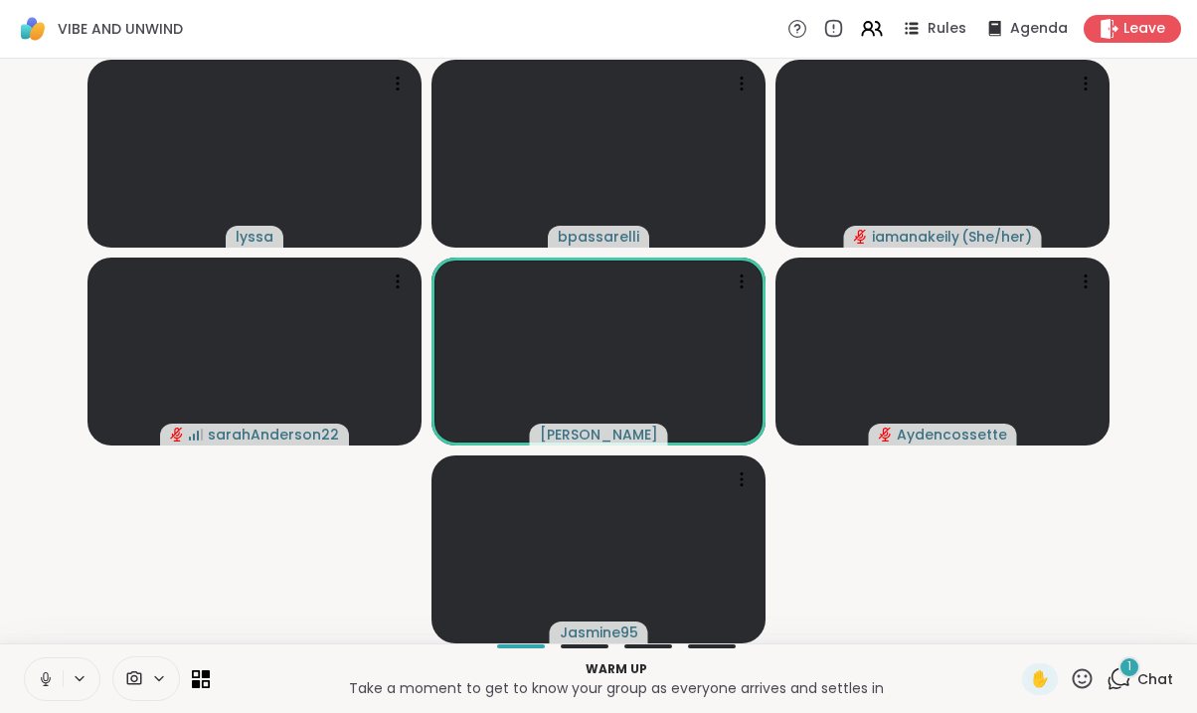
click at [38, 677] on icon at bounding box center [46, 679] width 18 height 18
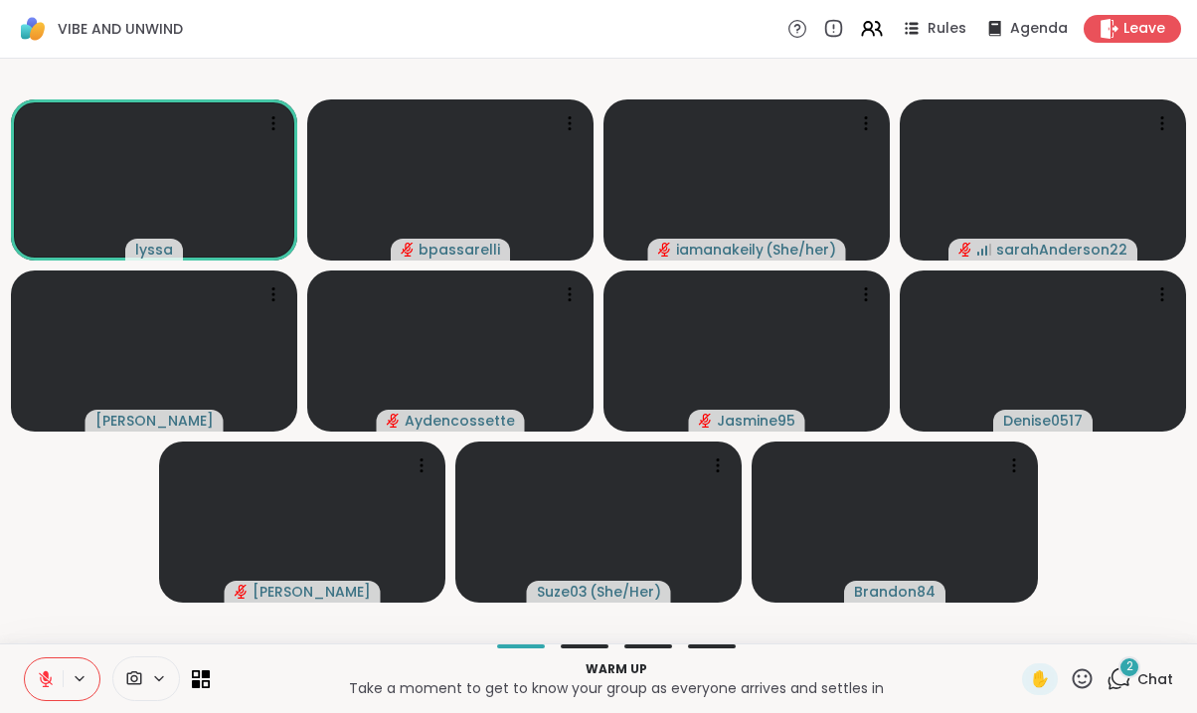
click at [1121, 680] on icon at bounding box center [1119, 678] width 25 height 25
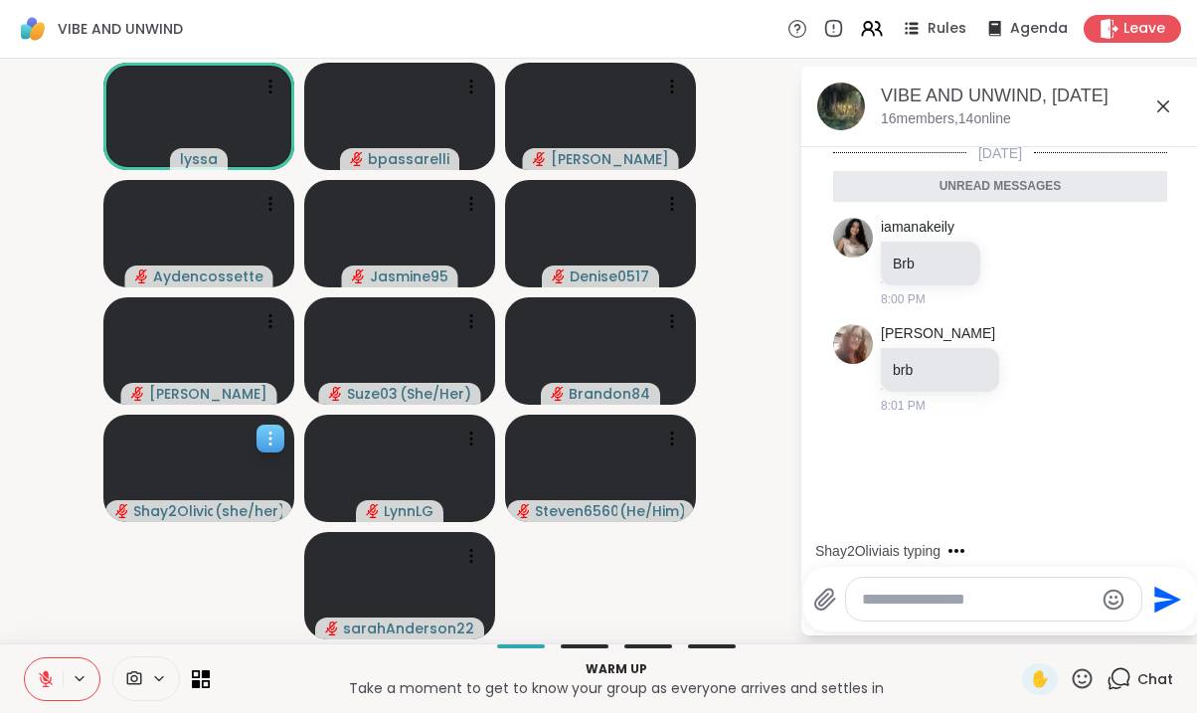
scroll to position [8, 0]
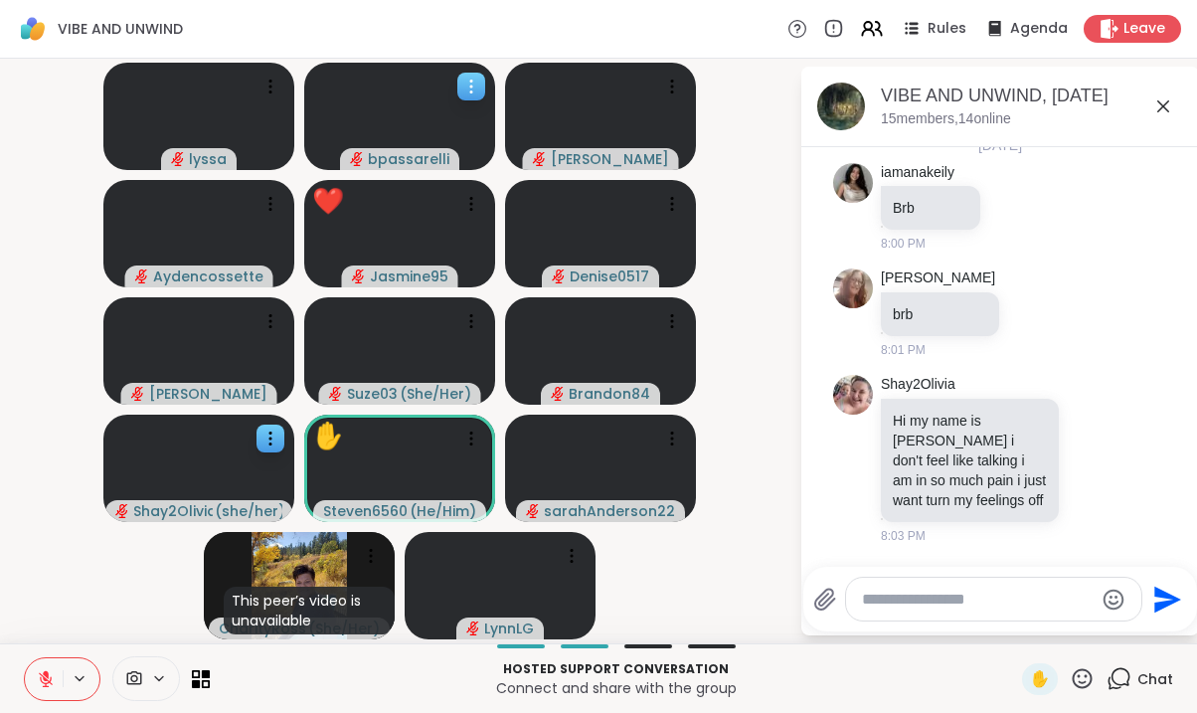
click at [468, 93] on icon at bounding box center [471, 87] width 20 height 20
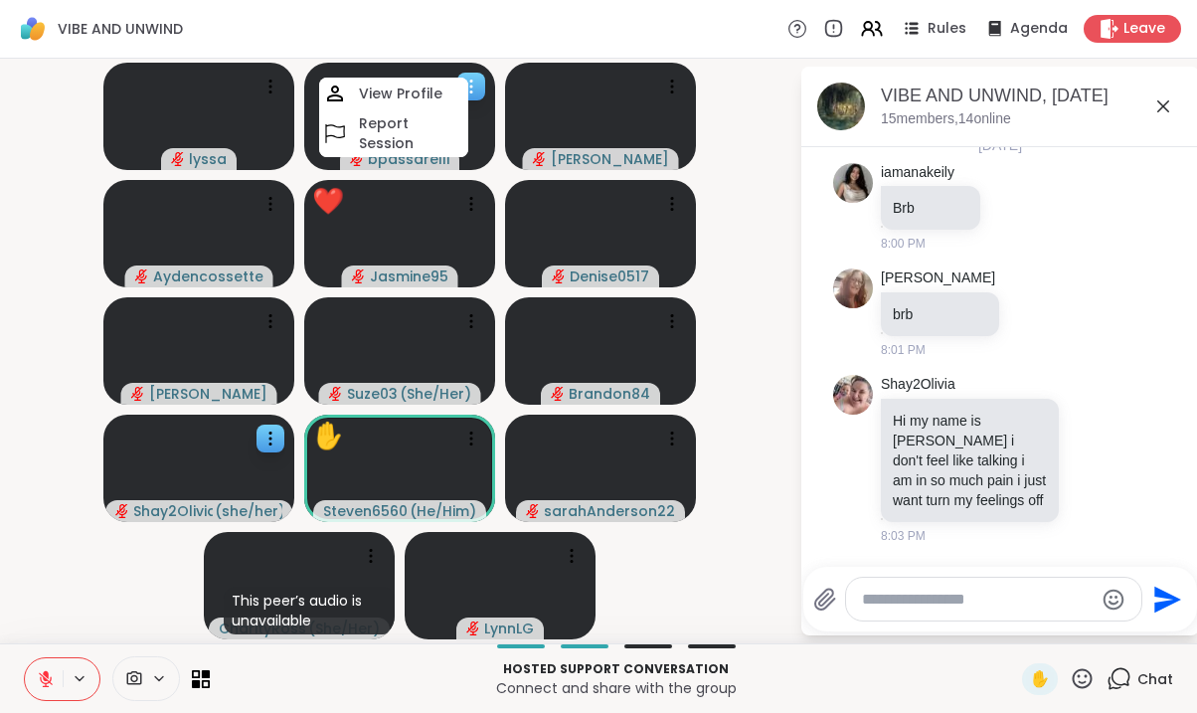
click at [470, 88] on icon at bounding box center [471, 87] width 20 height 20
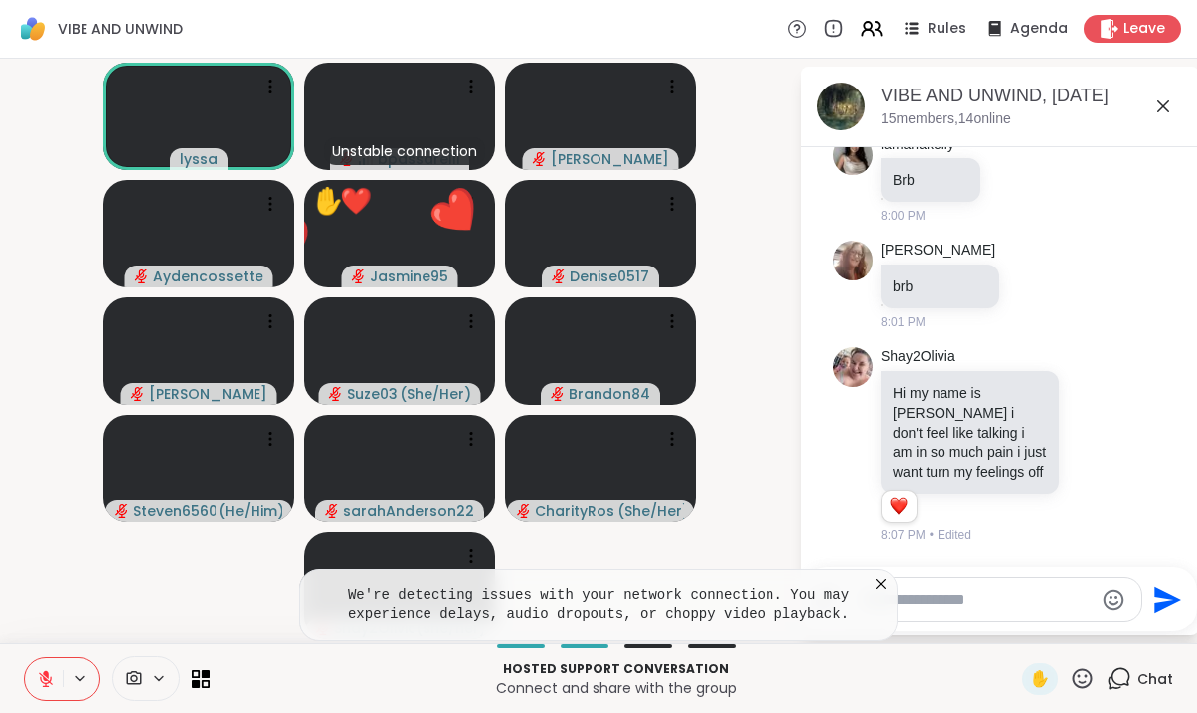
scroll to position [276, 0]
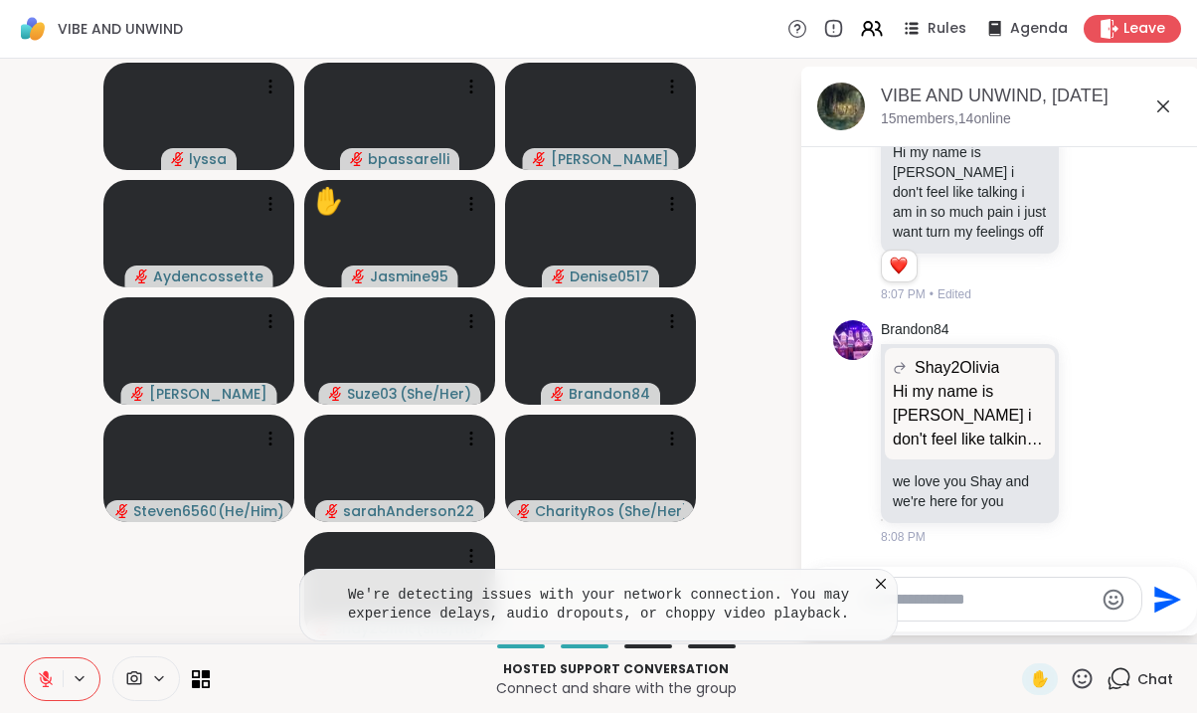
click at [878, 583] on icon at bounding box center [881, 584] width 20 height 20
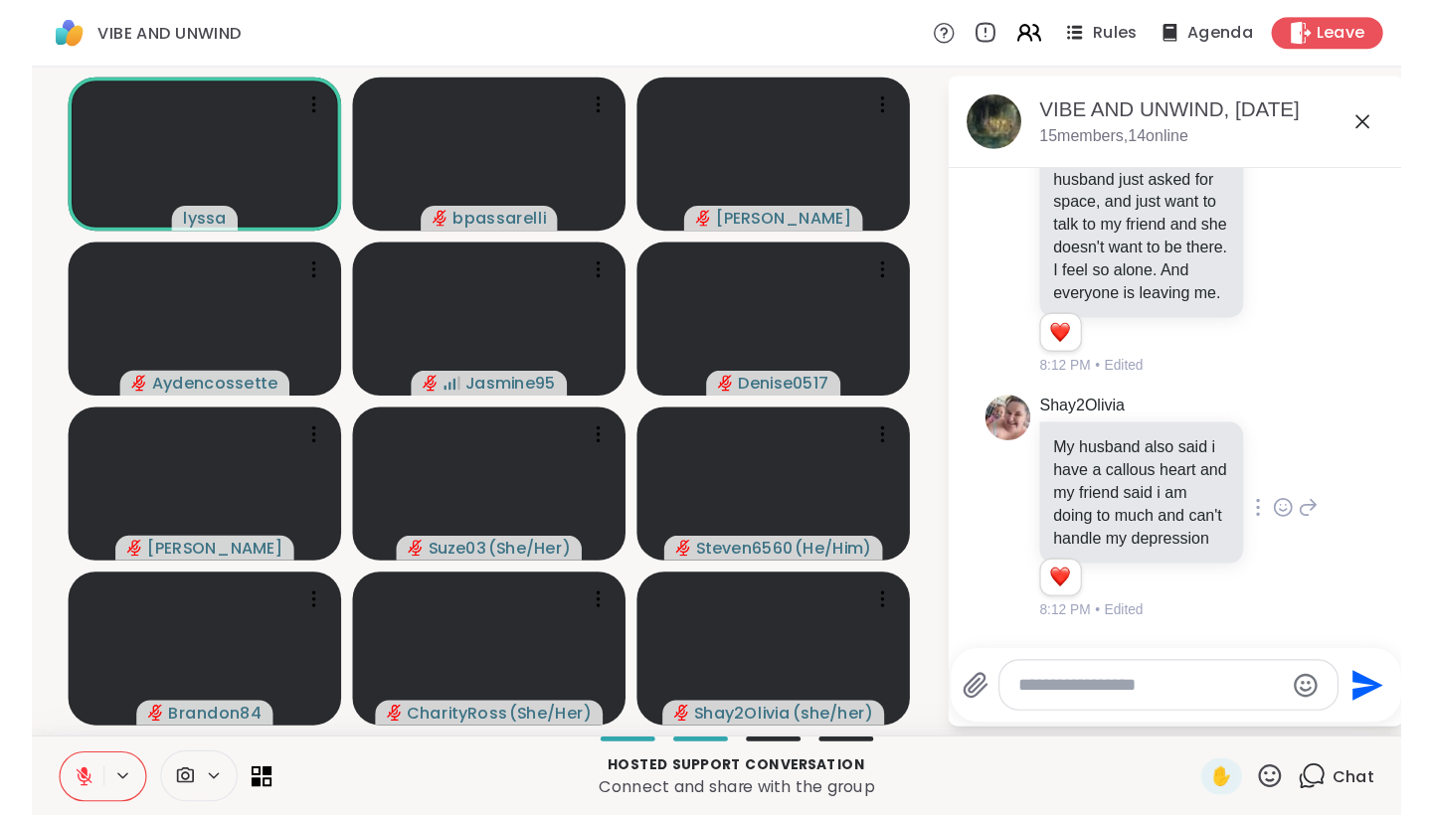
scroll to position [937, 0]
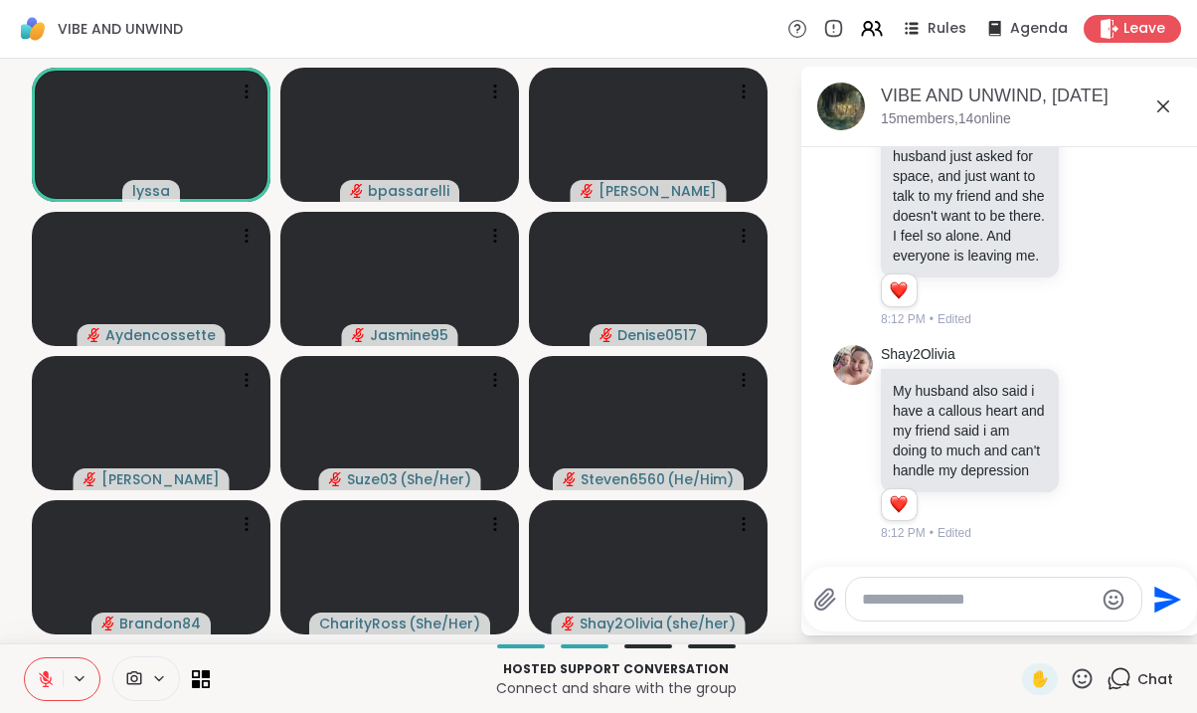
click at [644, 647] on div at bounding box center [648, 646] width 48 height 4
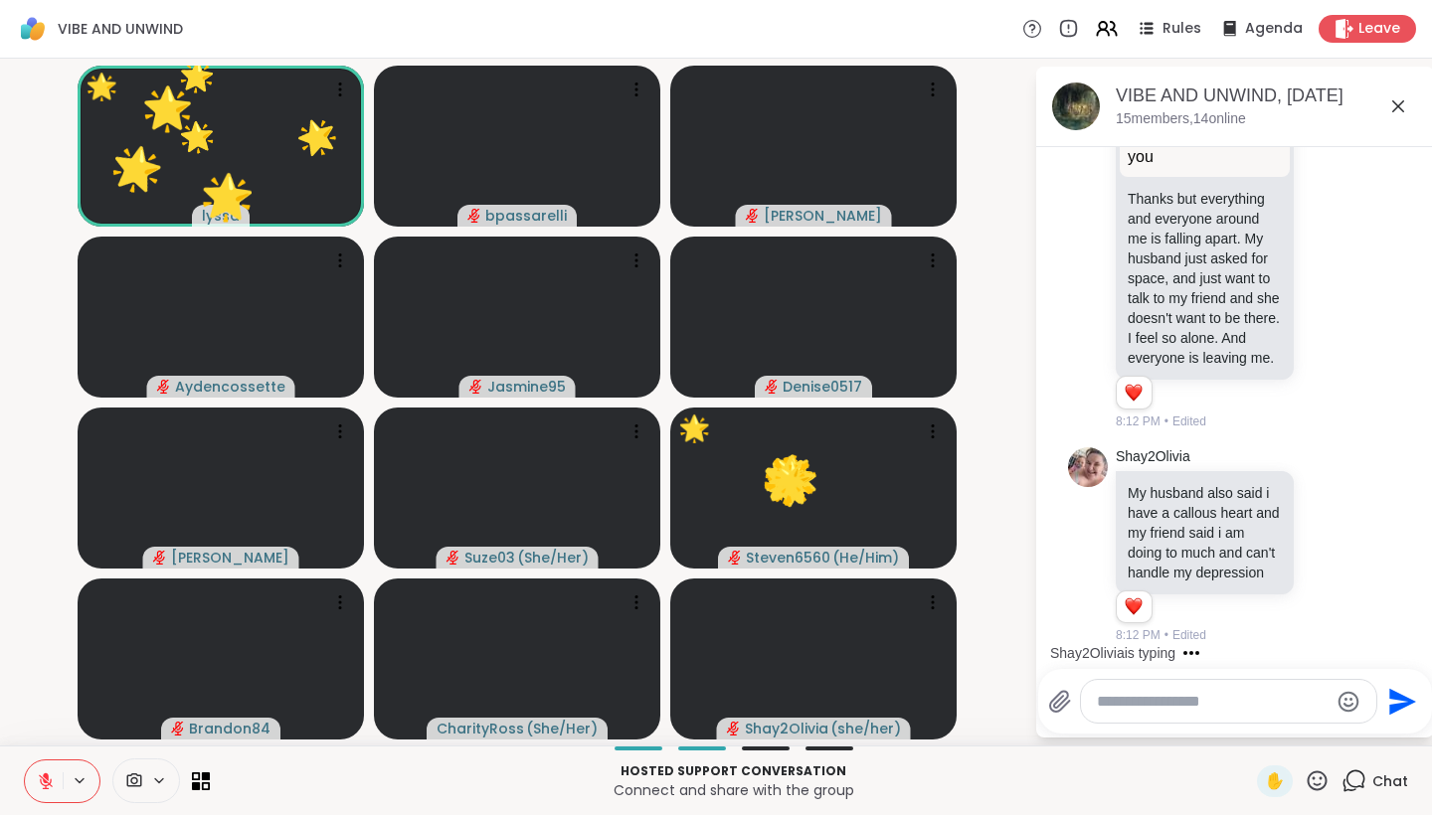
scroll to position [834, 0]
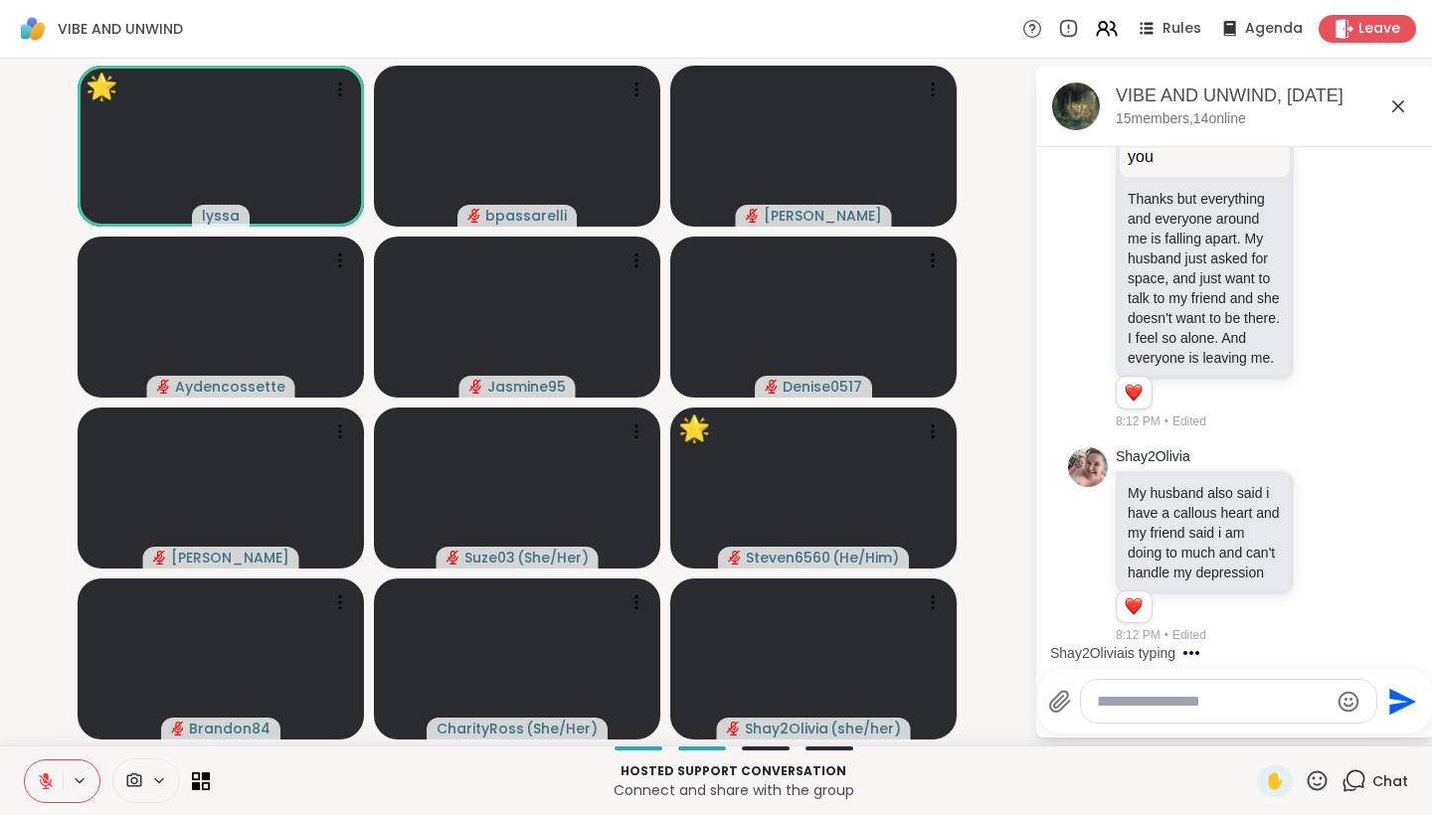
click at [1196, 111] on icon at bounding box center [1398, 106] width 24 height 24
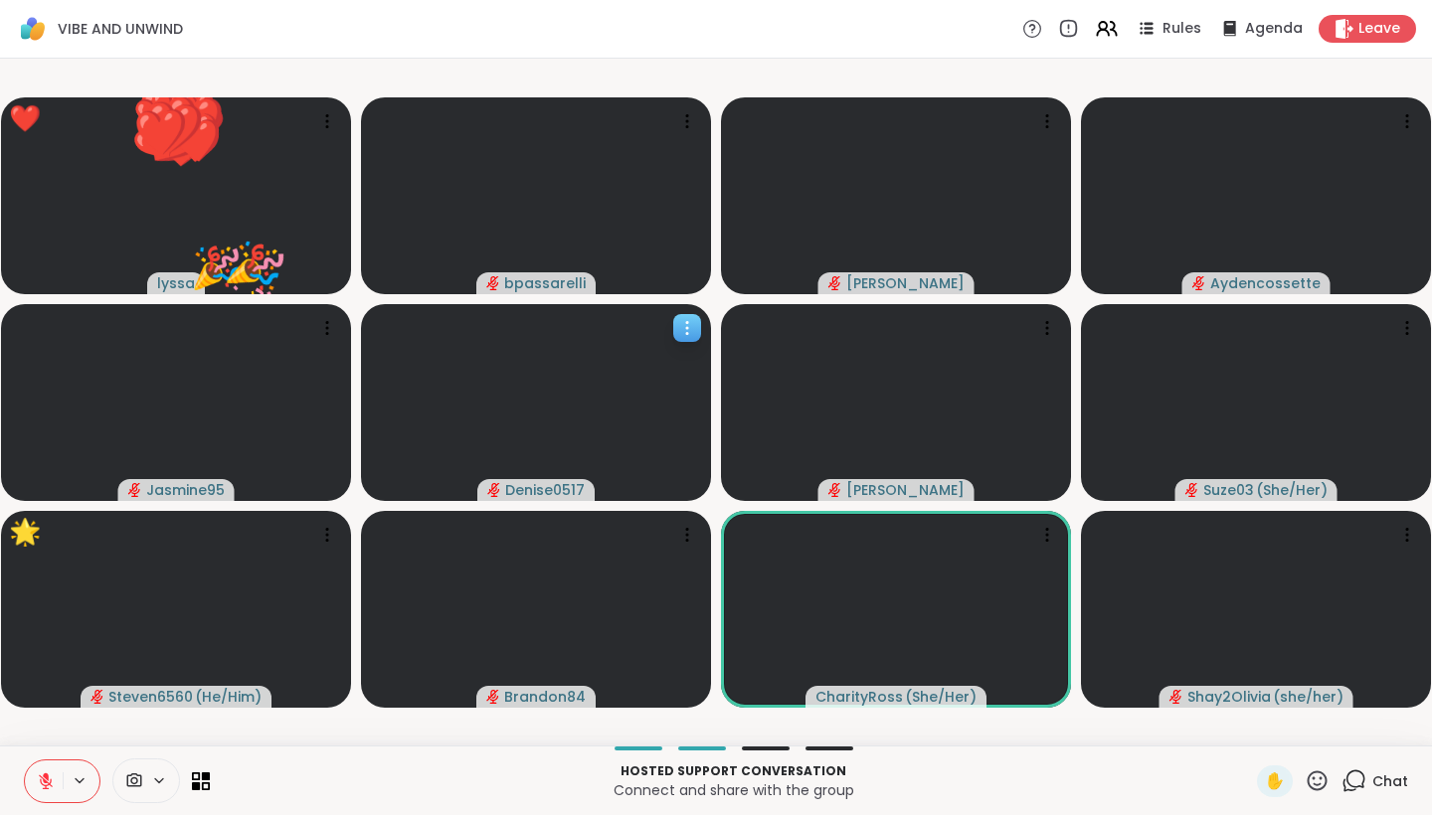
scroll to position [0, 0]
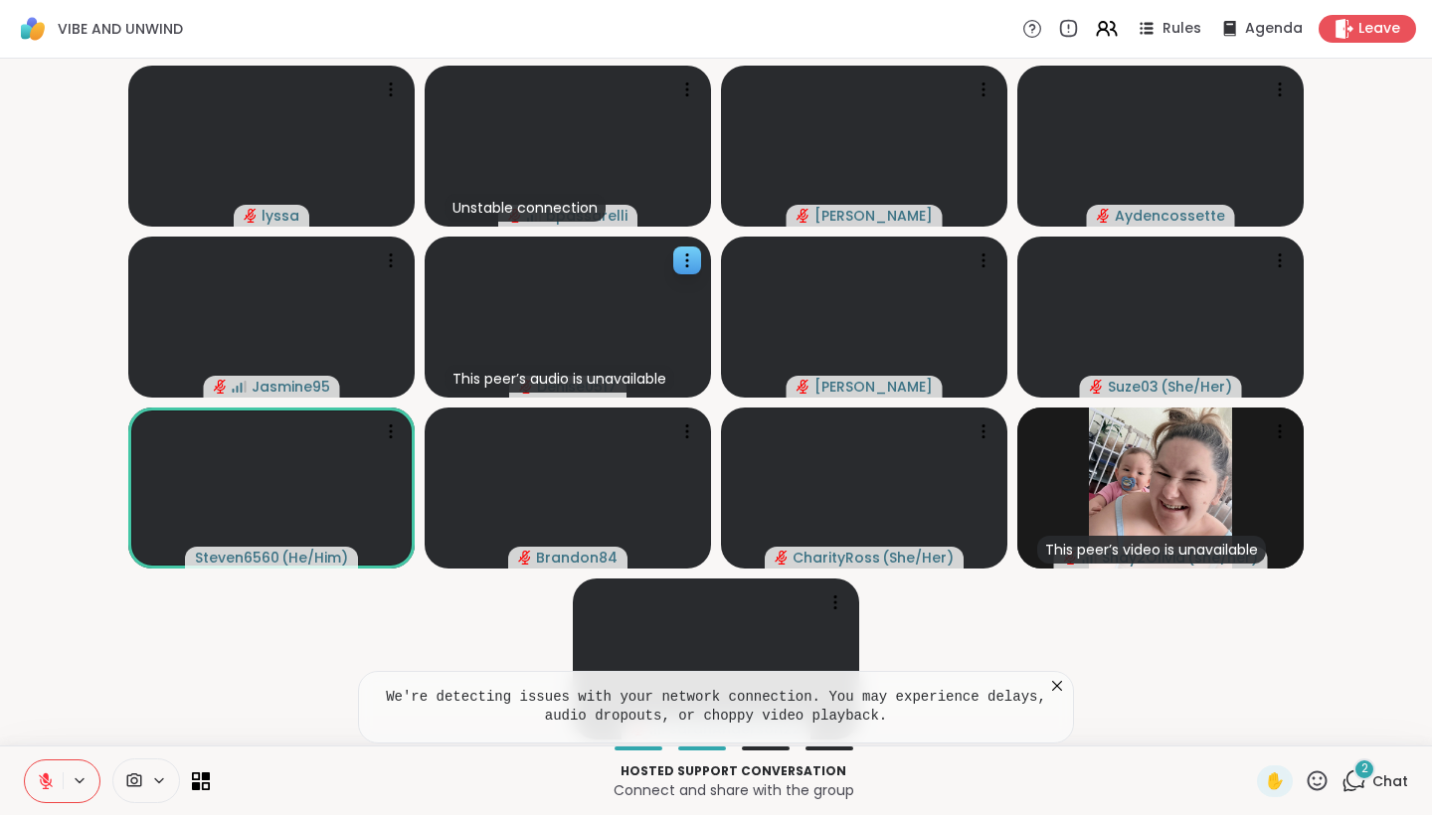
click at [1048, 686] on icon at bounding box center [1057, 686] width 20 height 20
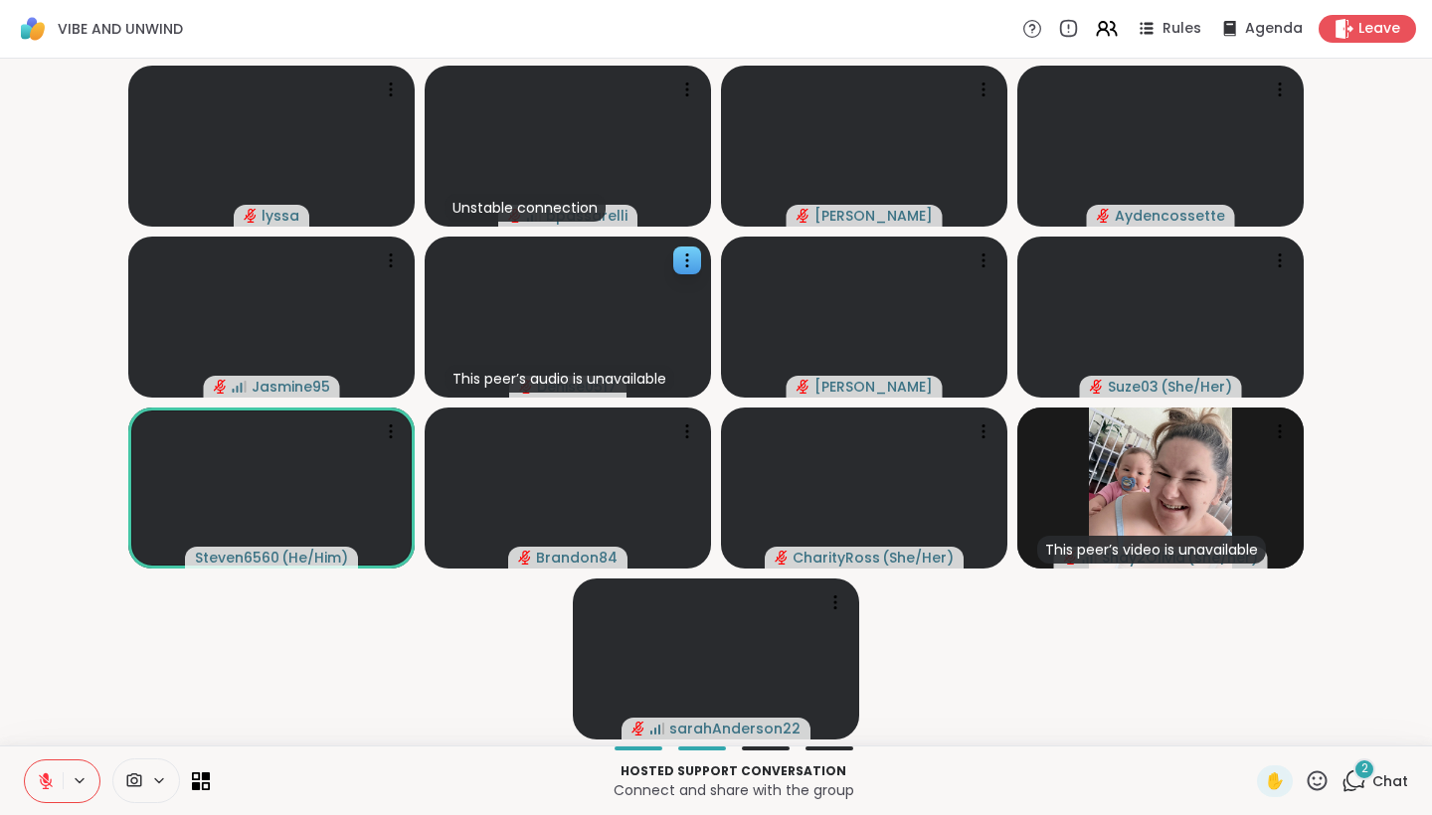
click at [1196, 712] on icon at bounding box center [1355, 779] width 19 height 18
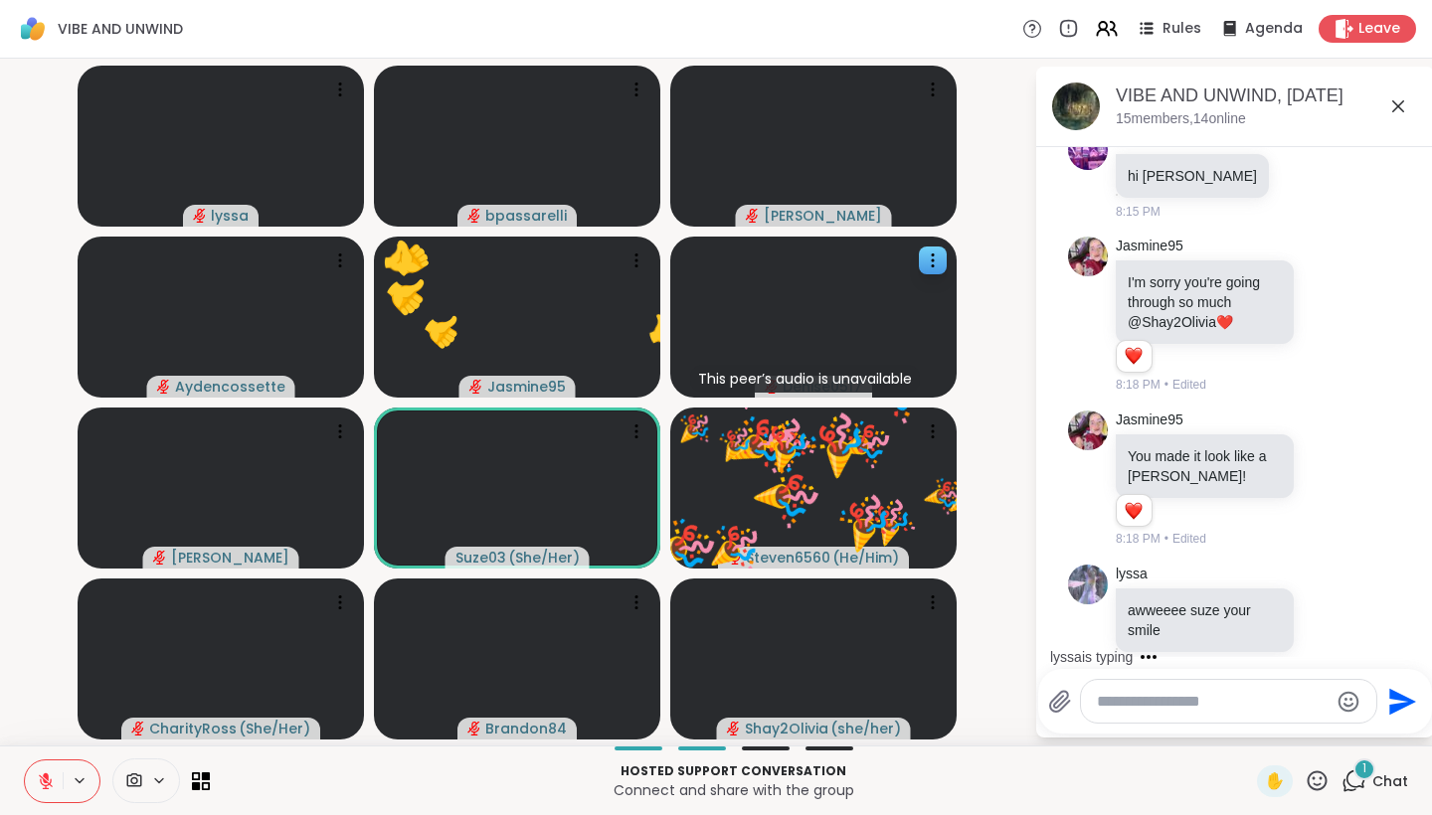
scroll to position [1962, 0]
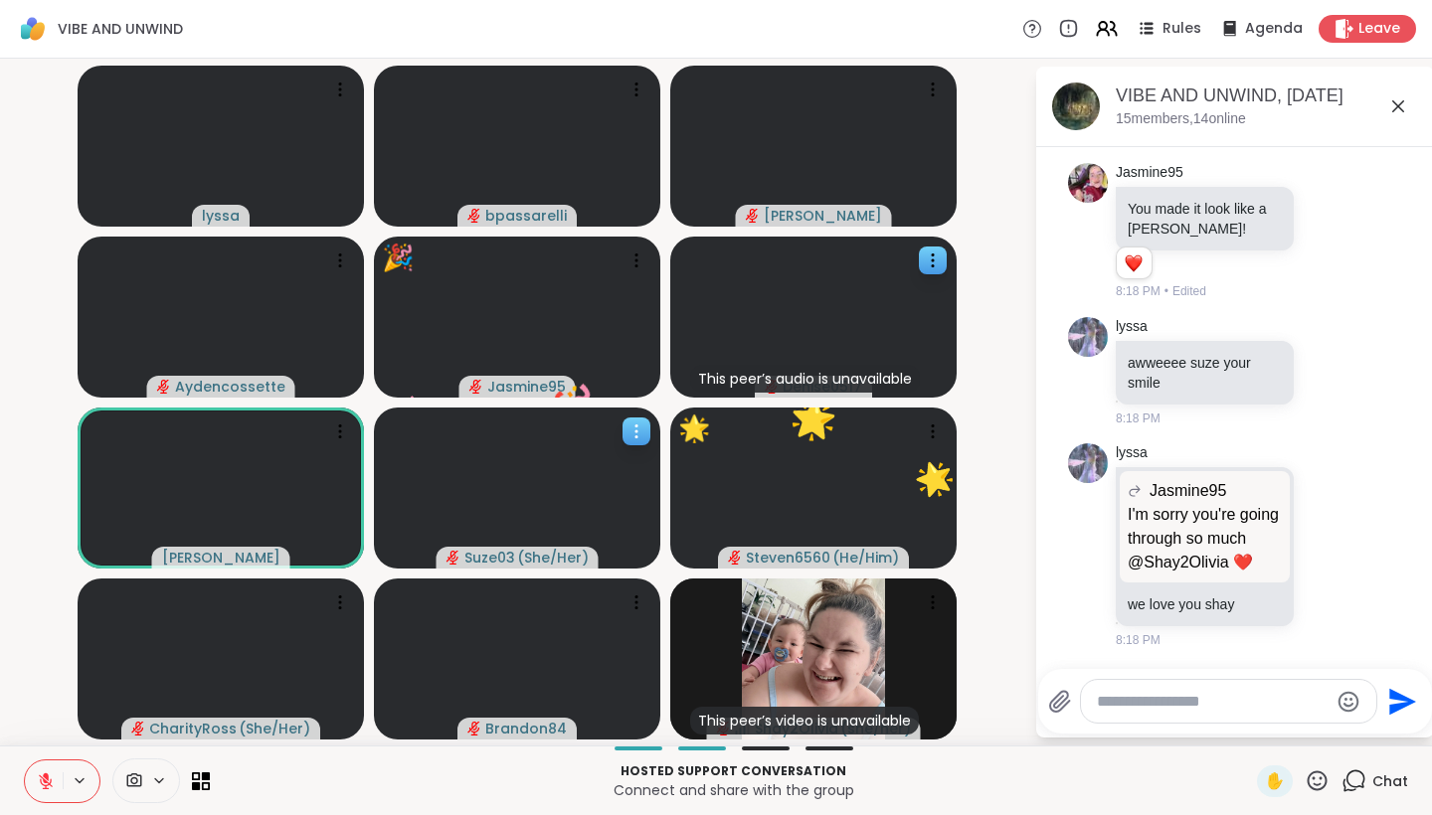
click at [595, 519] on video at bounding box center [517, 488] width 286 height 161
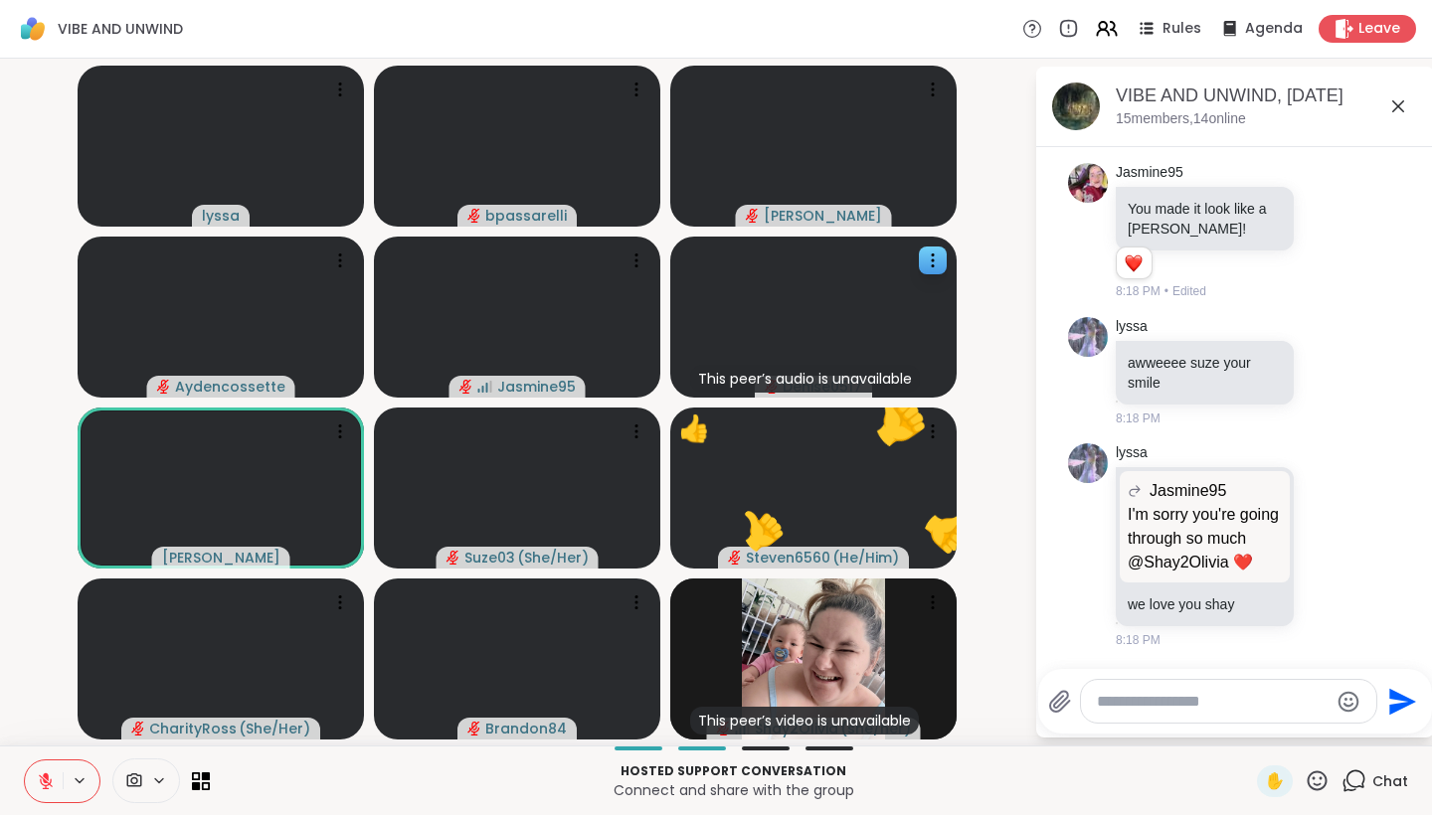
click at [992, 140] on video-player-container "lyssa bpassarelli [PERSON_NAME] Jasmine95 🎉 🎉 🎉 🎉 🎉 🎉 🎉 🎉 🎉 🎉 🎉 🎉 🎉 🎉 🎉 🎉 This …" at bounding box center [517, 402] width 1010 height 671
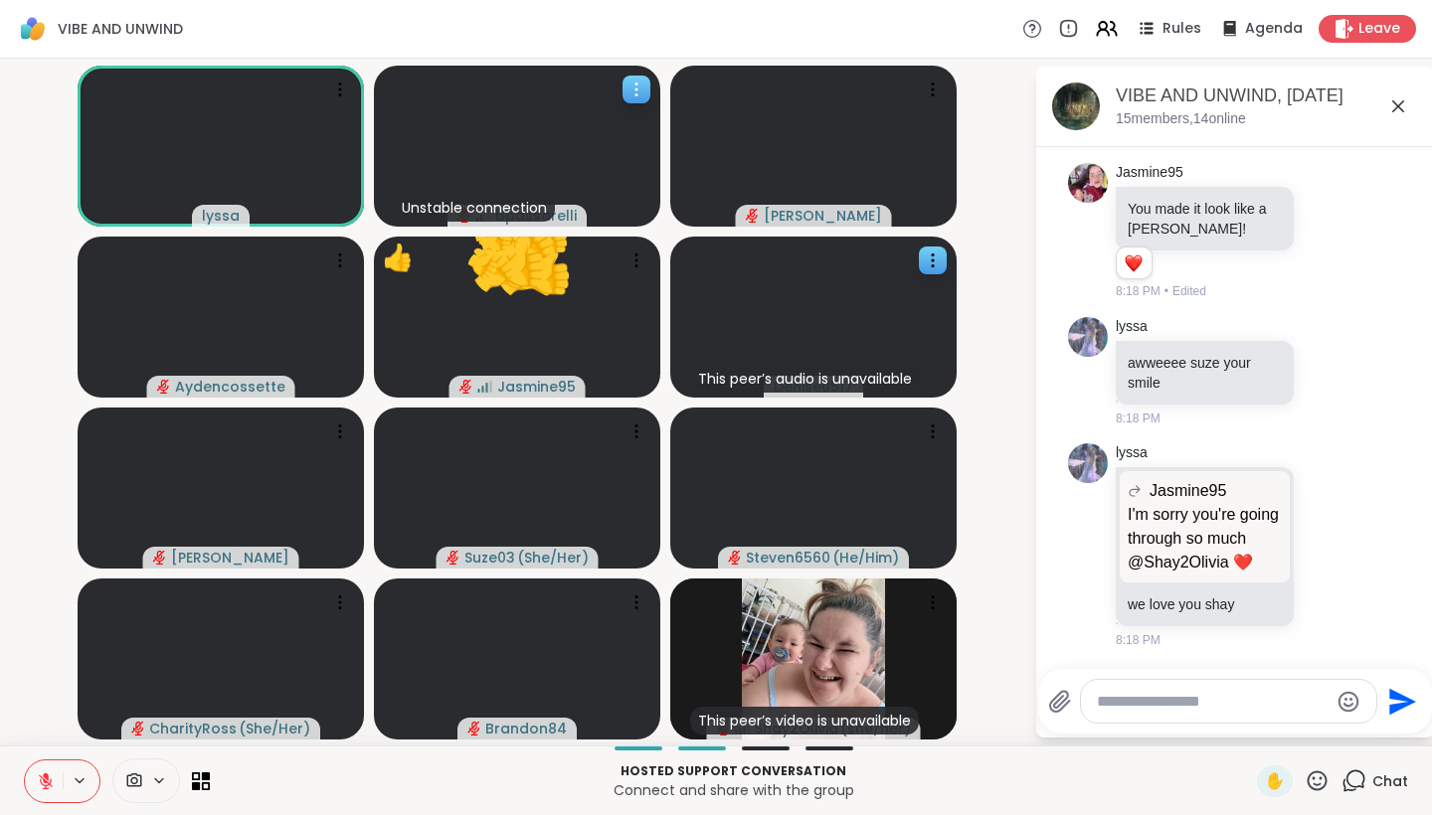
click at [639, 90] on icon at bounding box center [636, 90] width 20 height 20
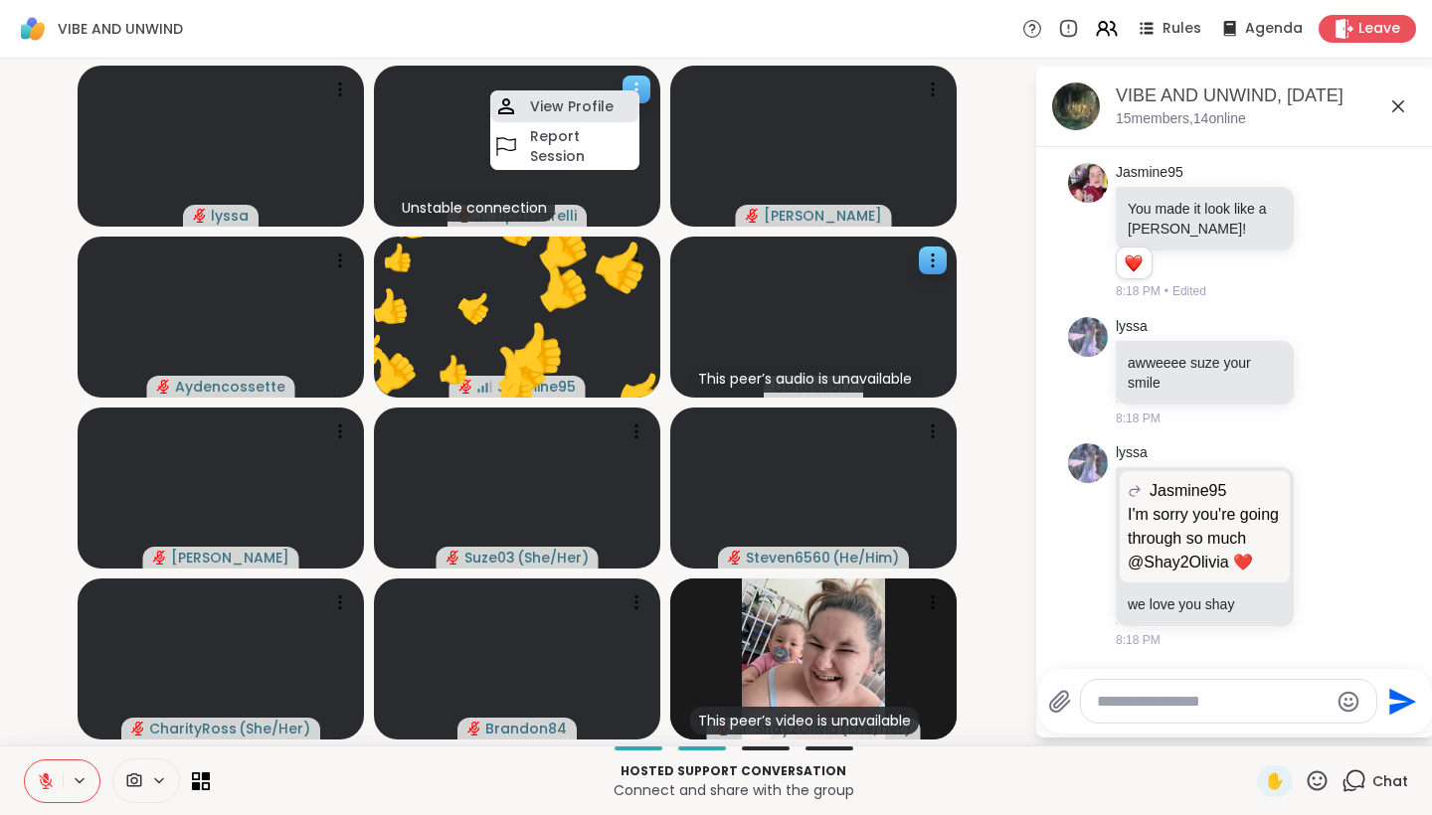
click at [603, 103] on h4 "View Profile" at bounding box center [572, 106] width 84 height 20
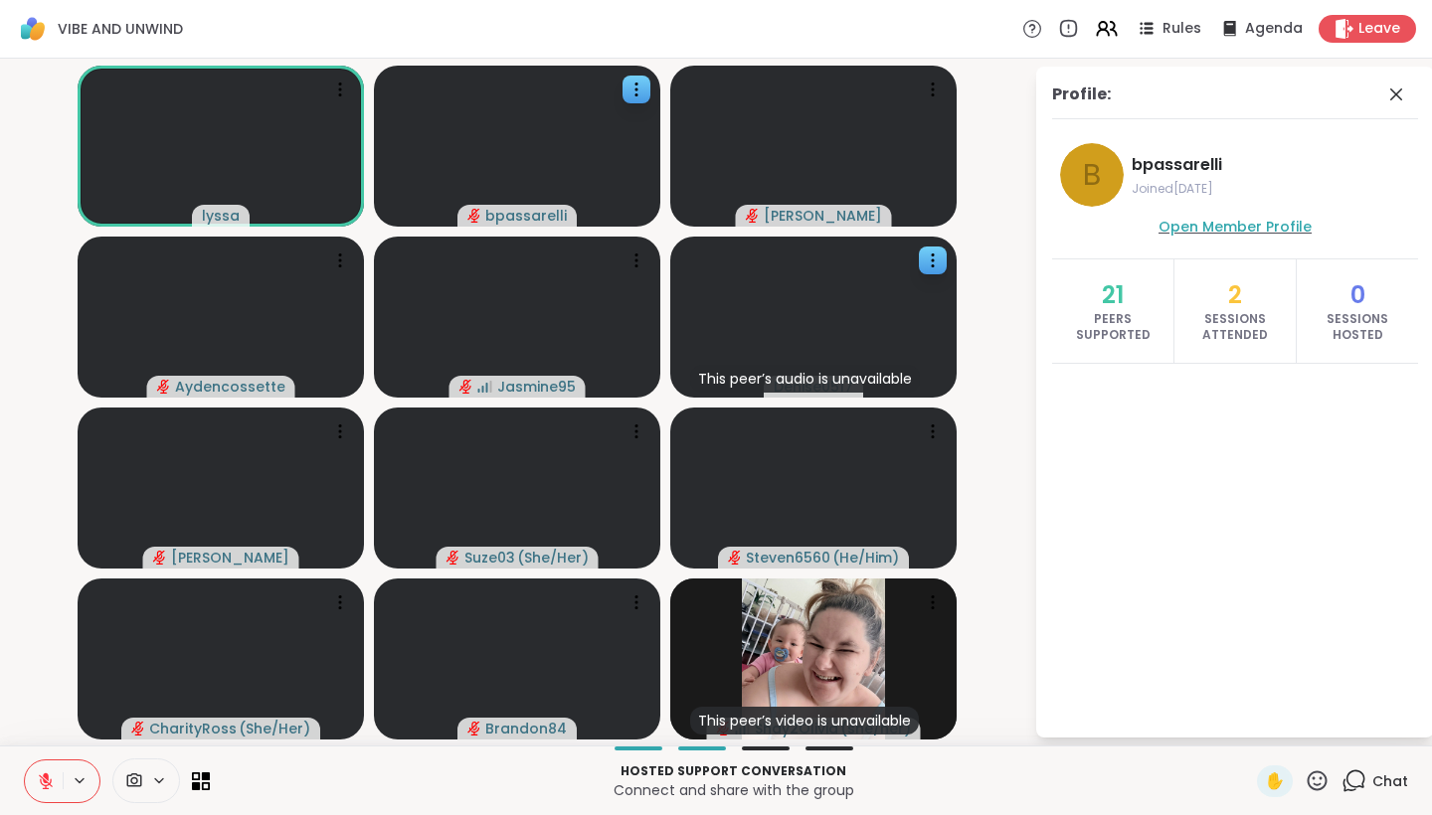
click at [1196, 229] on span "Open Member Profile" at bounding box center [1234, 227] width 153 height 20
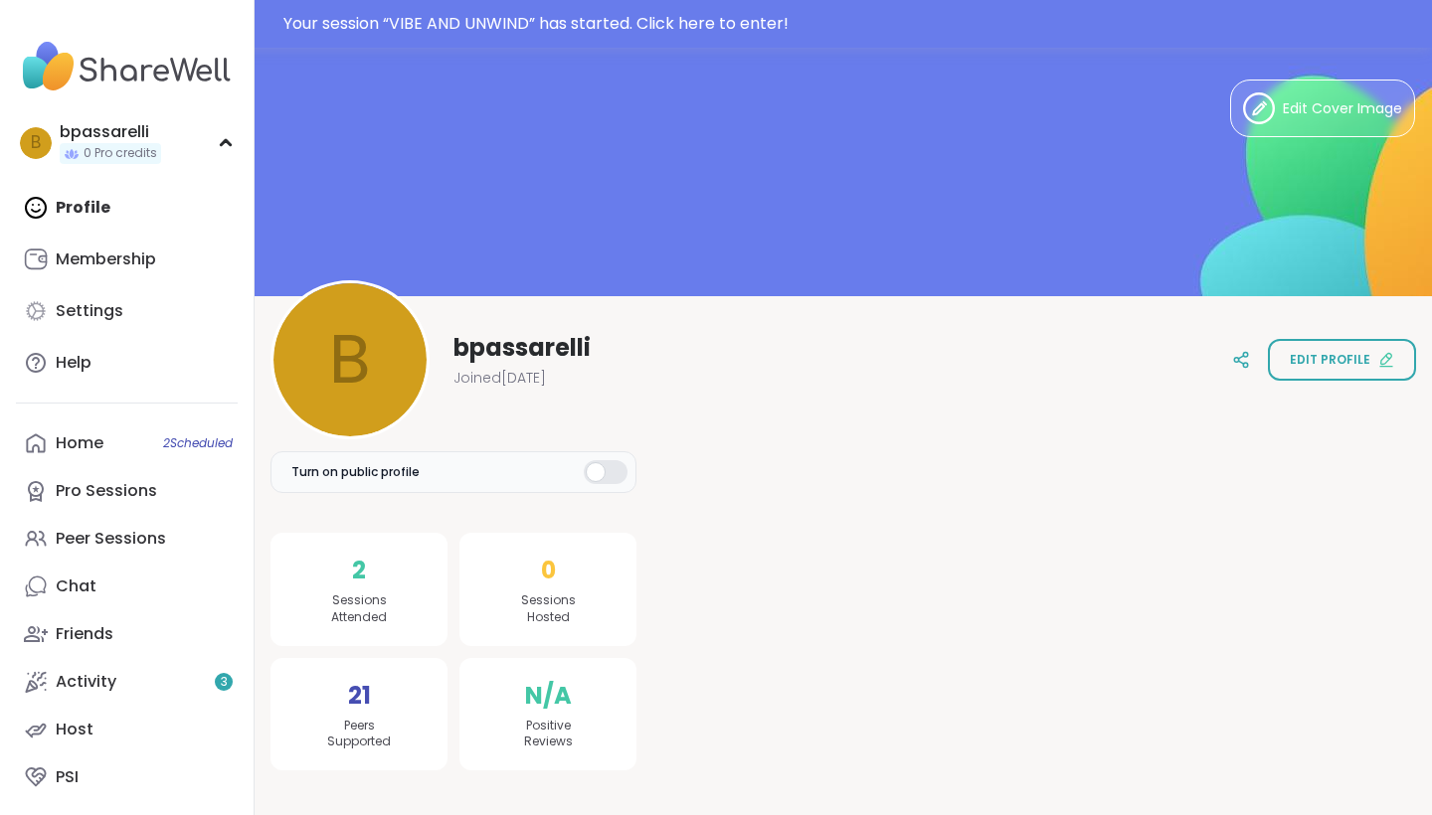
scroll to position [4, 0]
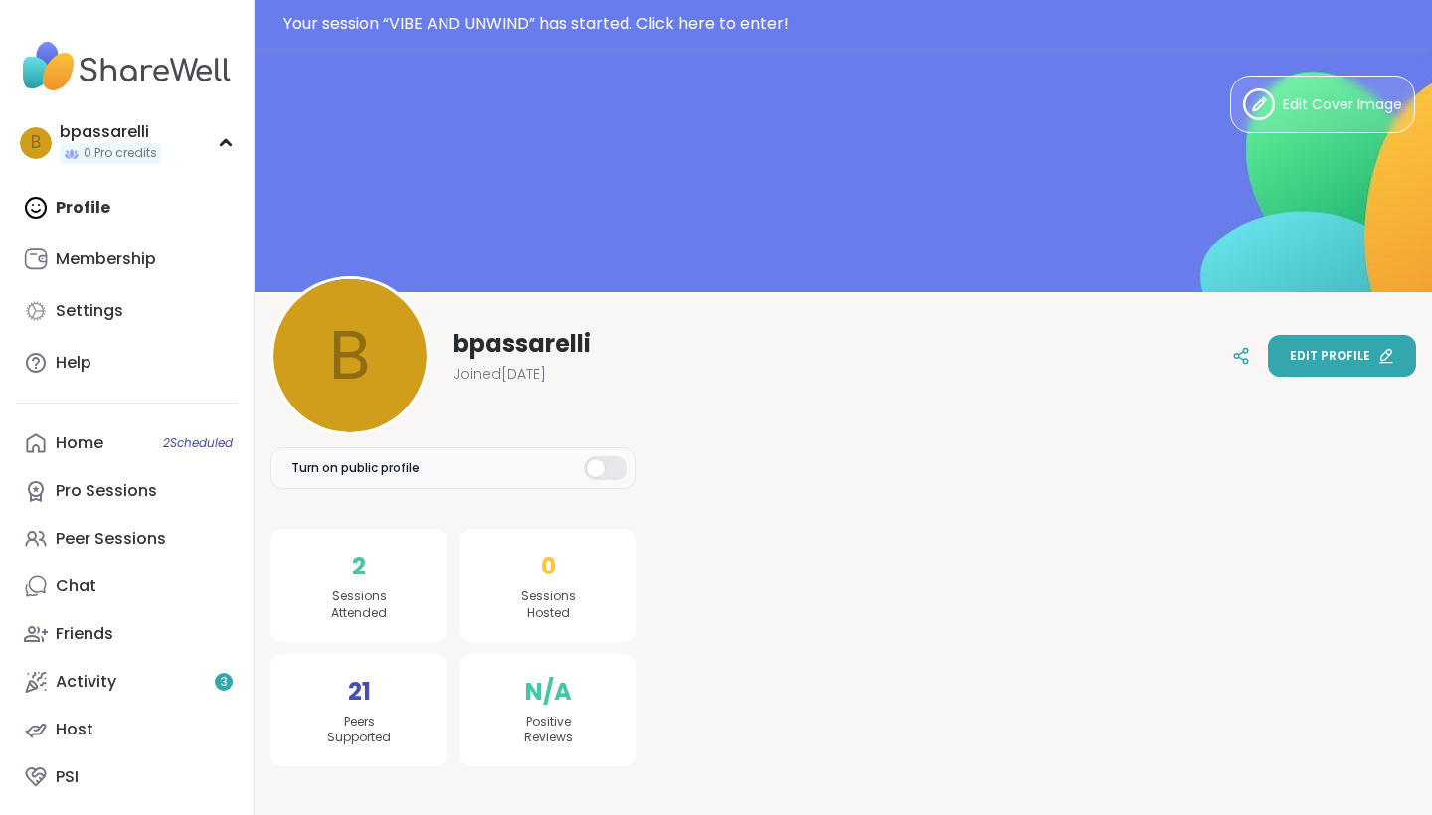
click at [1384, 352] on icon at bounding box center [1386, 356] width 16 height 16
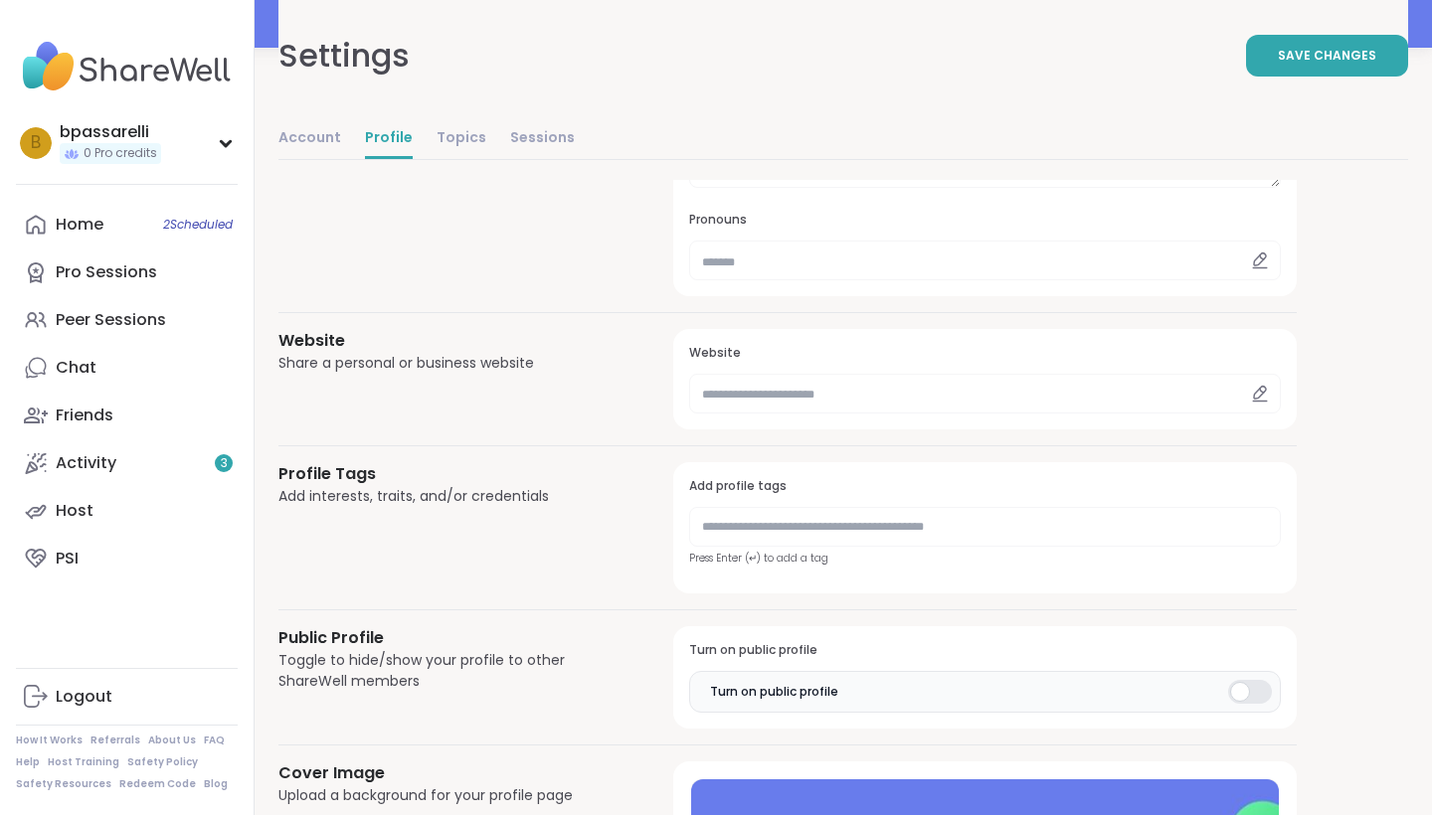
scroll to position [665, 0]
click at [361, 634] on h3 "Public Profile" at bounding box center [451, 640] width 347 height 24
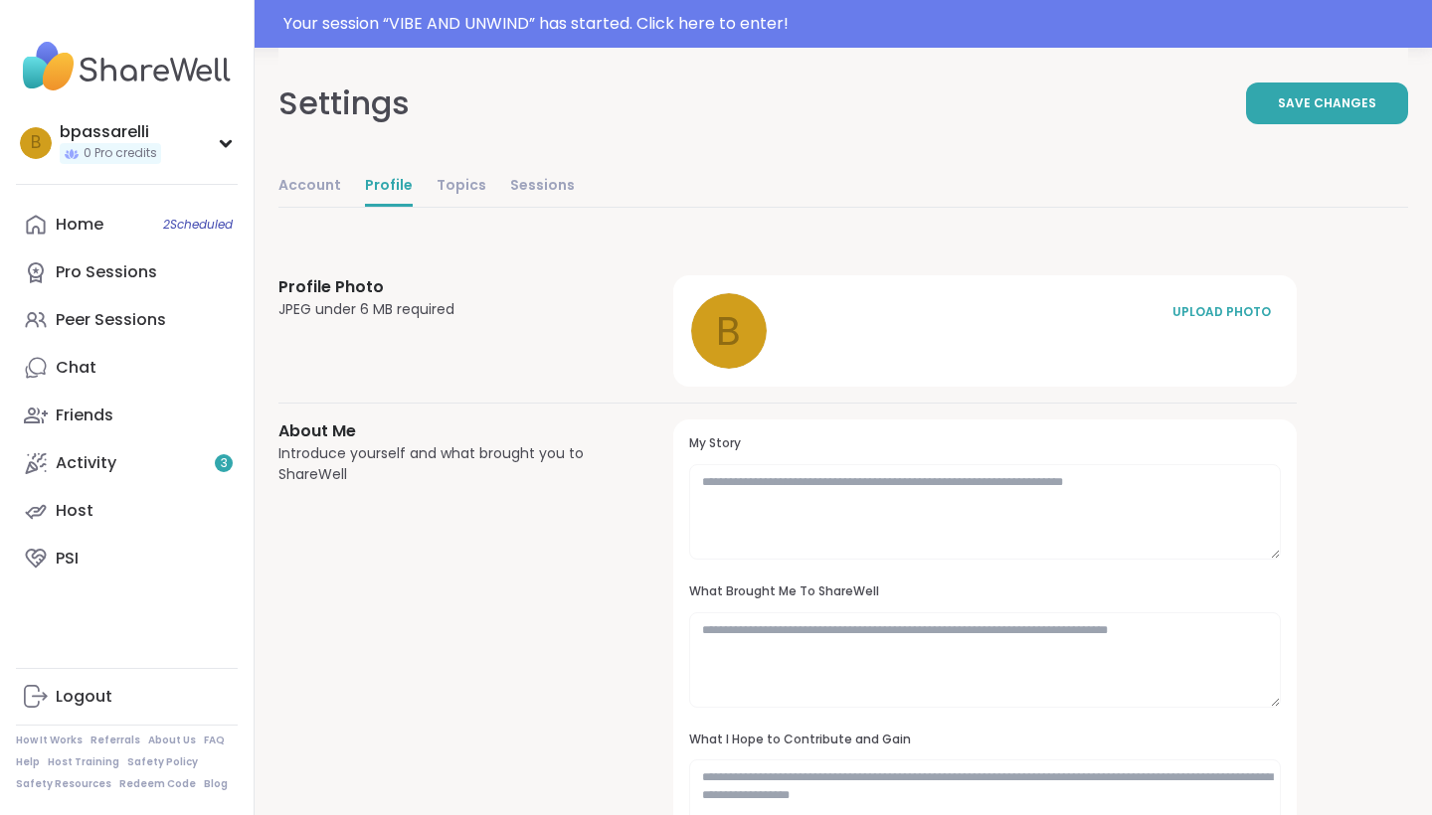
scroll to position [0, 0]
click at [294, 182] on link "Account" at bounding box center [309, 187] width 63 height 40
select select "**"
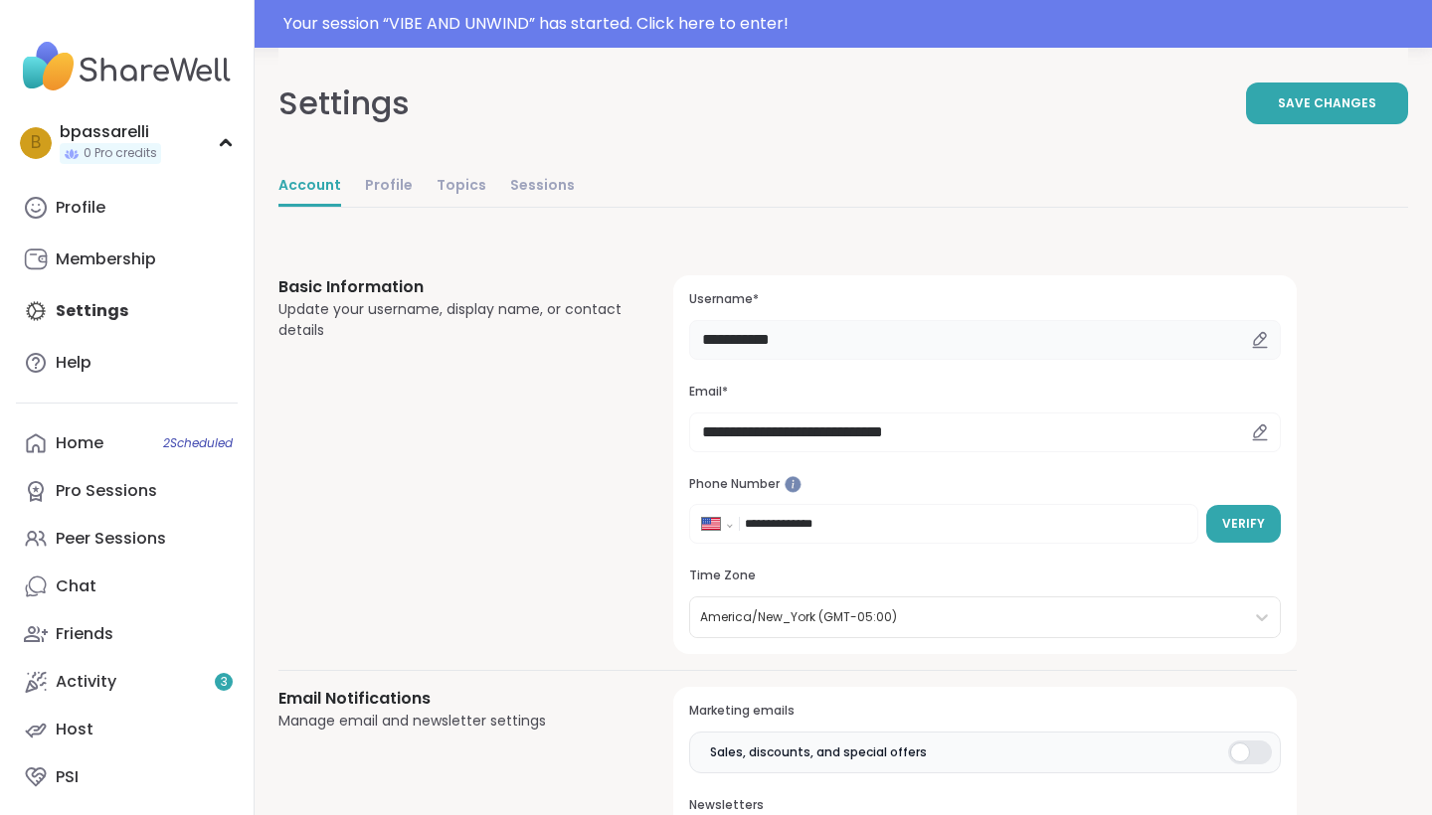
click at [846, 347] on input "**********" at bounding box center [985, 340] width 592 height 40
type input "**********"
click at [1320, 110] on span "Save Changes" at bounding box center [1327, 103] width 98 height 18
click at [1318, 108] on span "Save Changes" at bounding box center [1327, 103] width 98 height 18
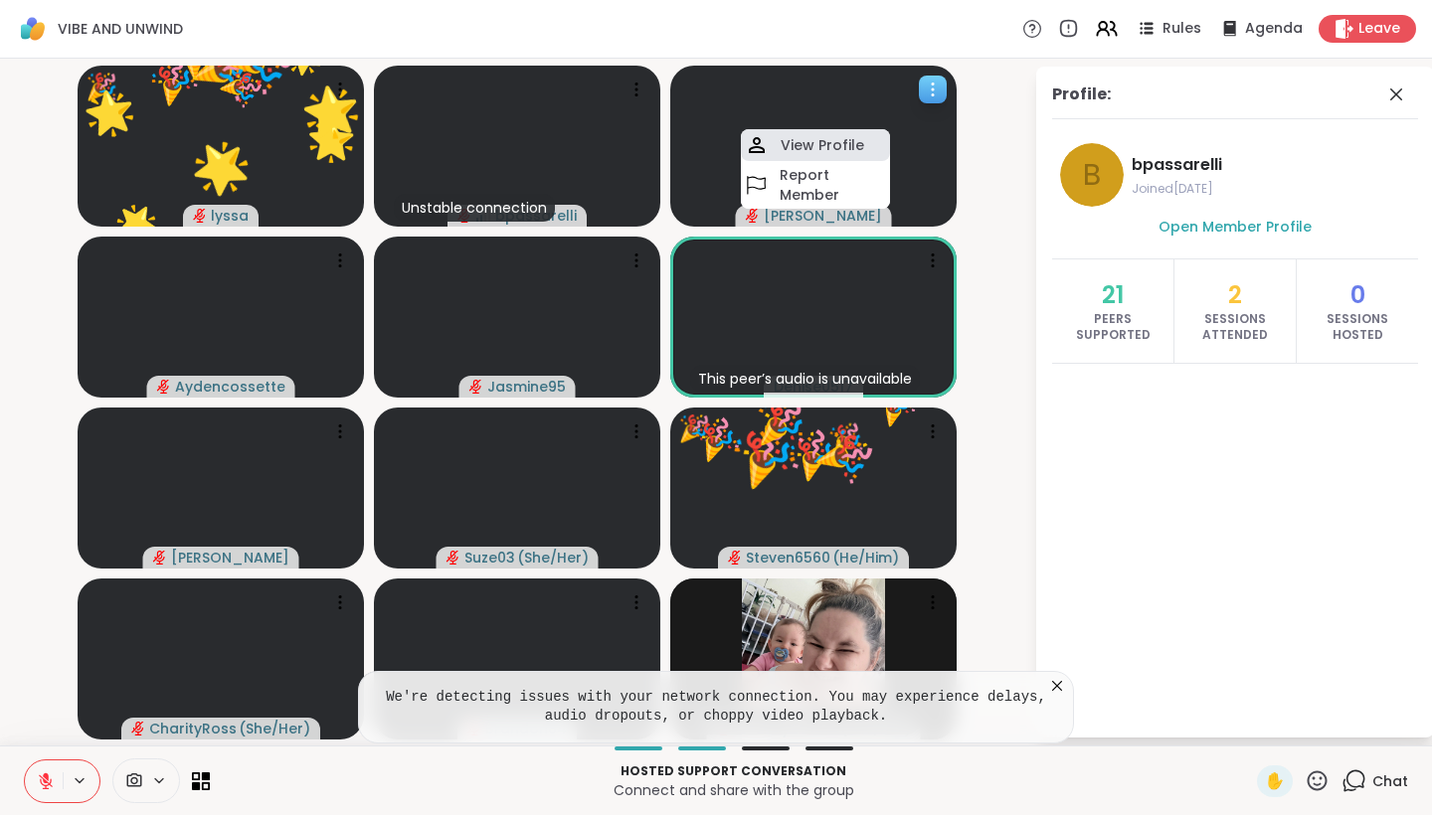
click at [859, 152] on h4 "View Profile" at bounding box center [822, 145] width 84 height 20
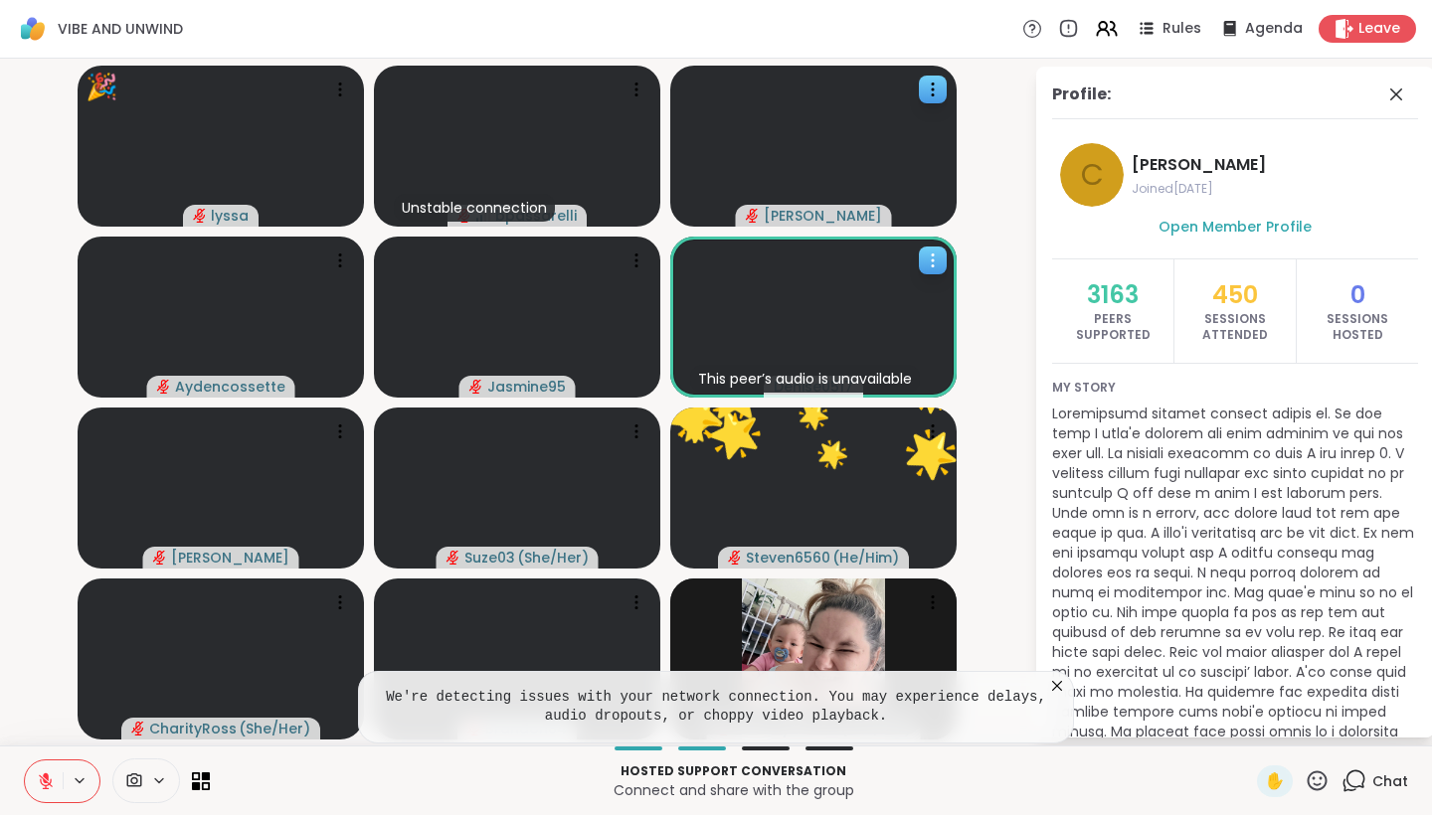
click at [799, 331] on video at bounding box center [813, 317] width 286 height 161
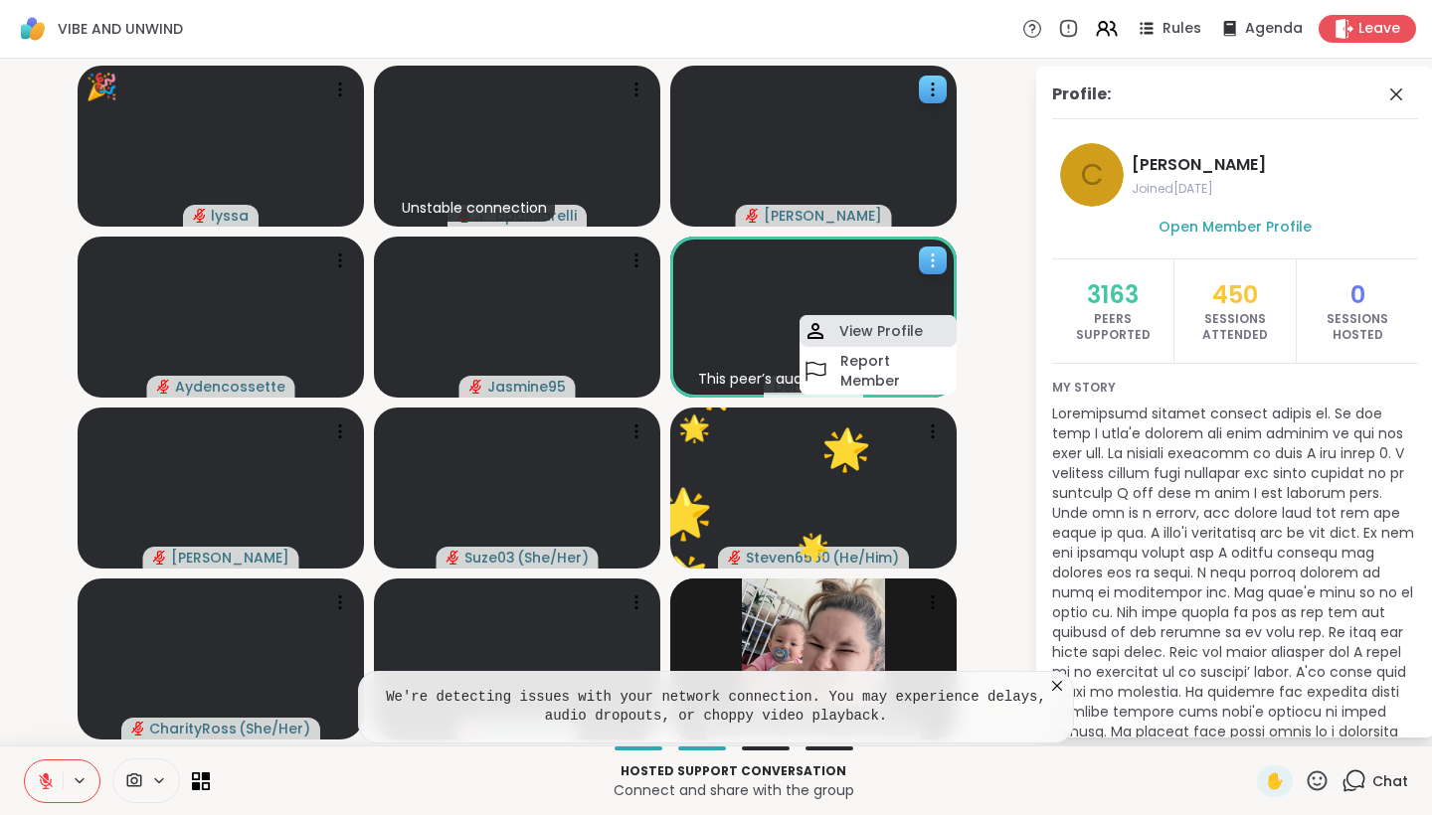
click at [869, 341] on h4 "View Profile" at bounding box center [881, 331] width 84 height 20
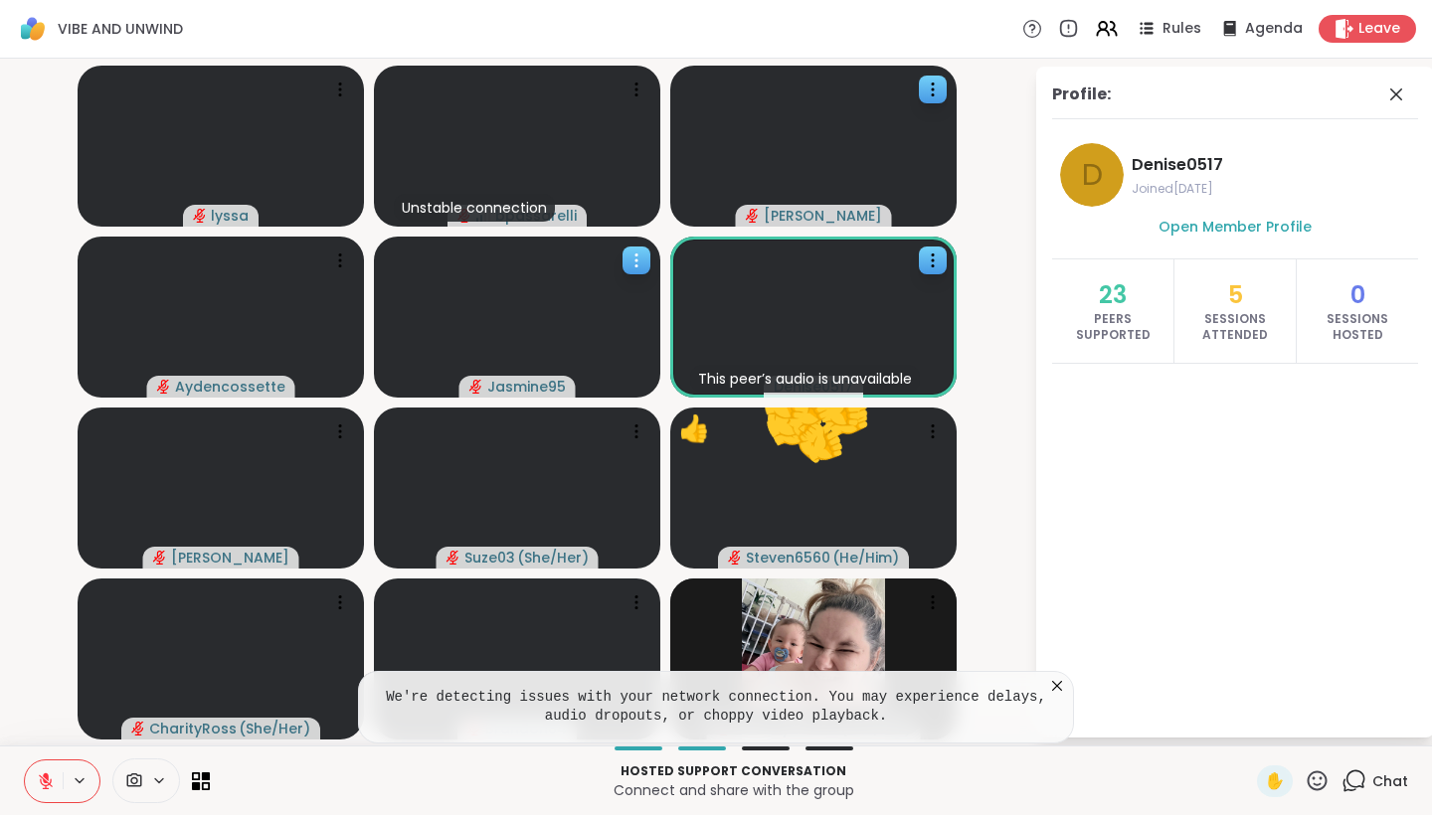
click at [558, 302] on video at bounding box center [517, 317] width 286 height 161
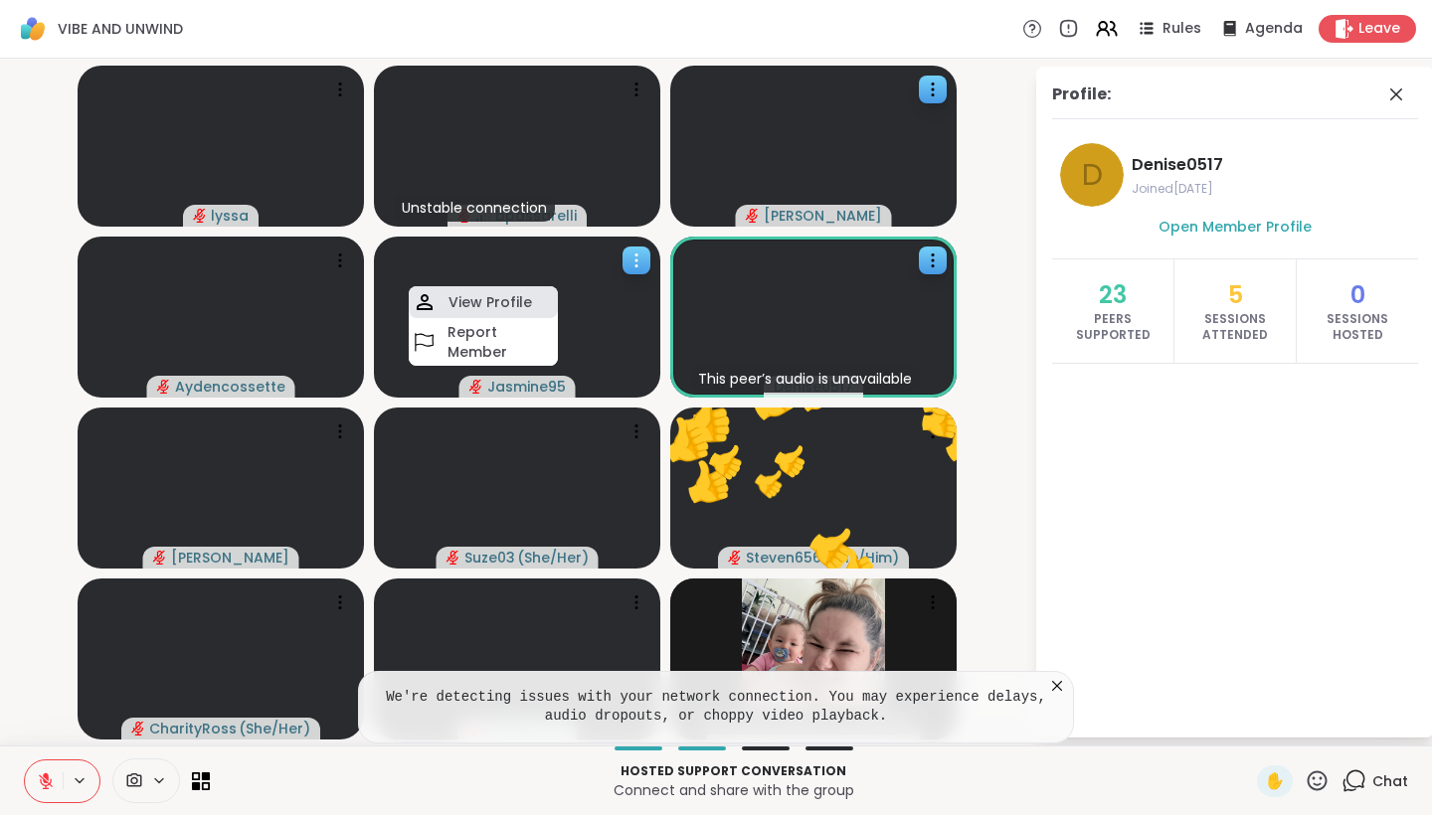
click at [535, 307] on div "View Profile" at bounding box center [483, 302] width 149 height 32
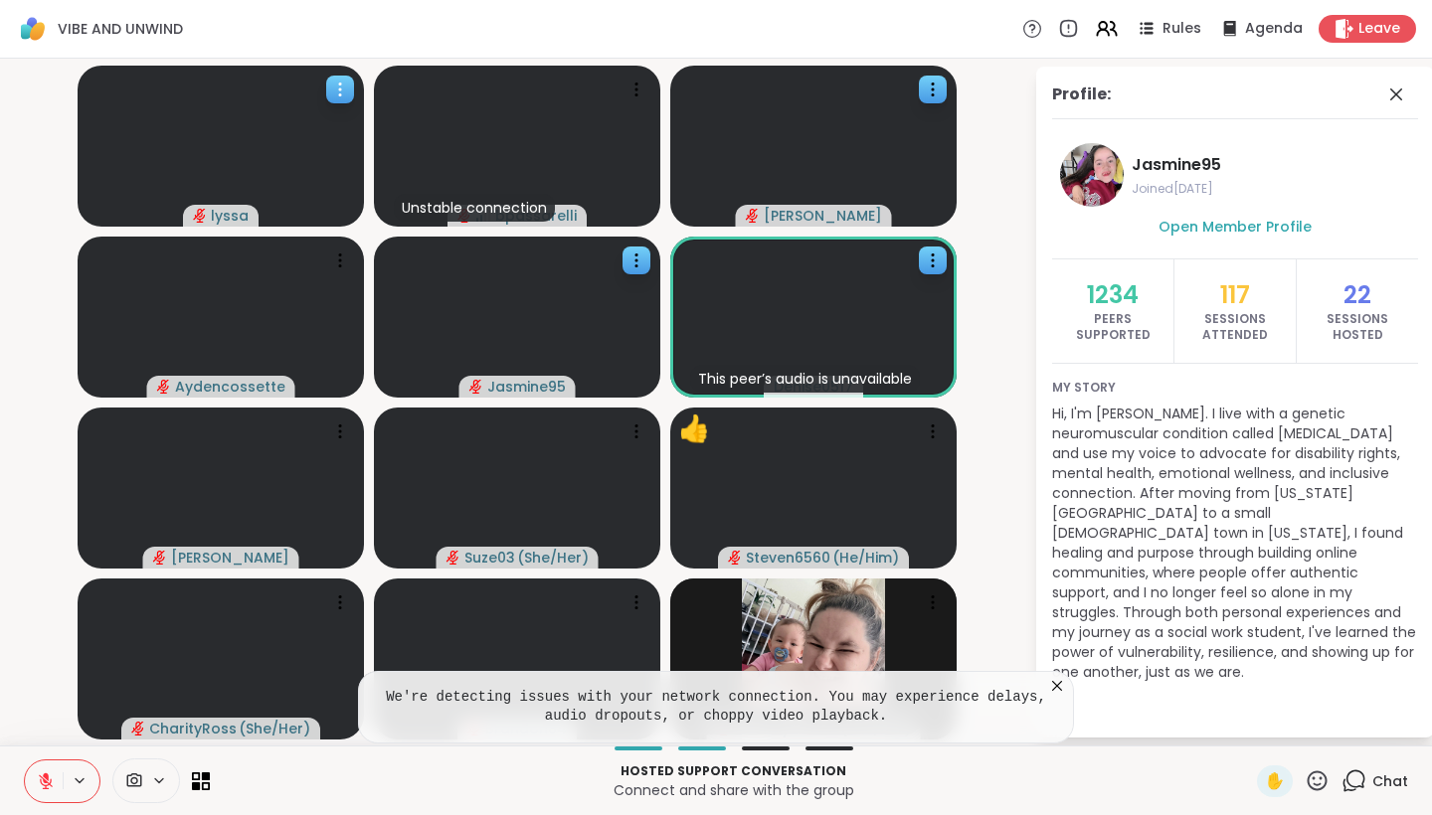
click at [266, 150] on video at bounding box center [221, 146] width 286 height 161
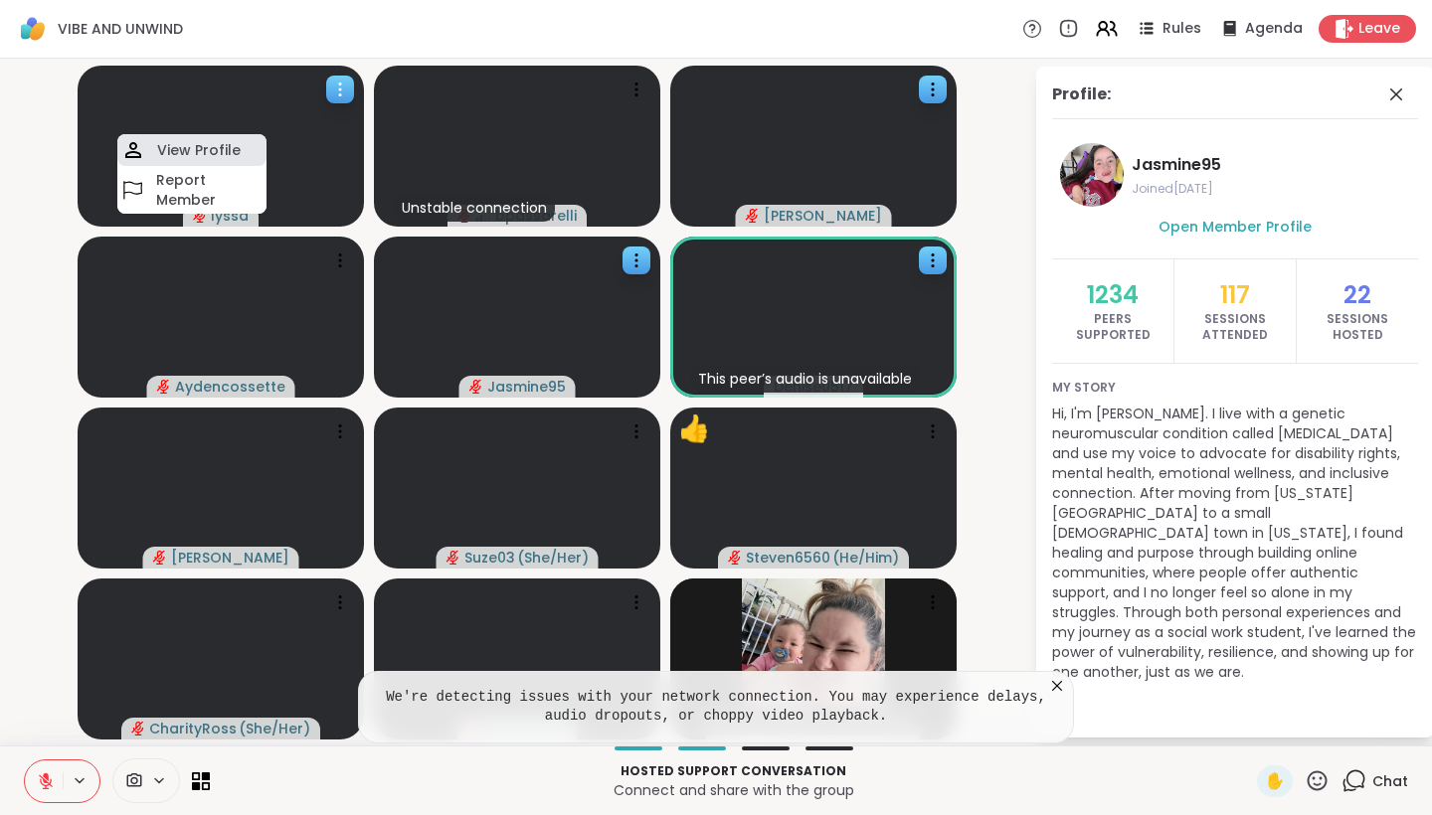
click at [233, 151] on h4 "View Profile" at bounding box center [199, 150] width 84 height 20
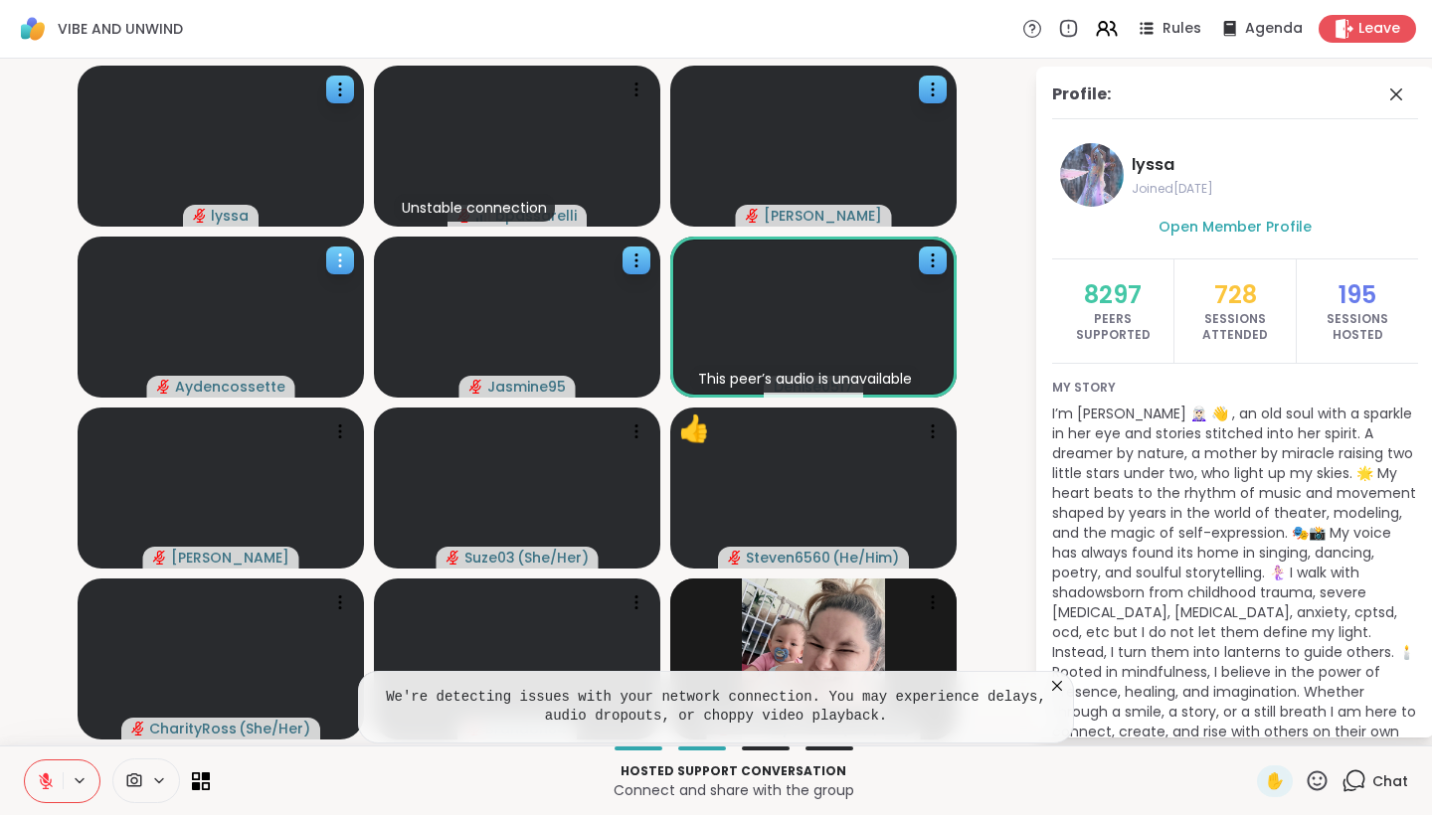
click at [257, 295] on video at bounding box center [221, 317] width 286 height 161
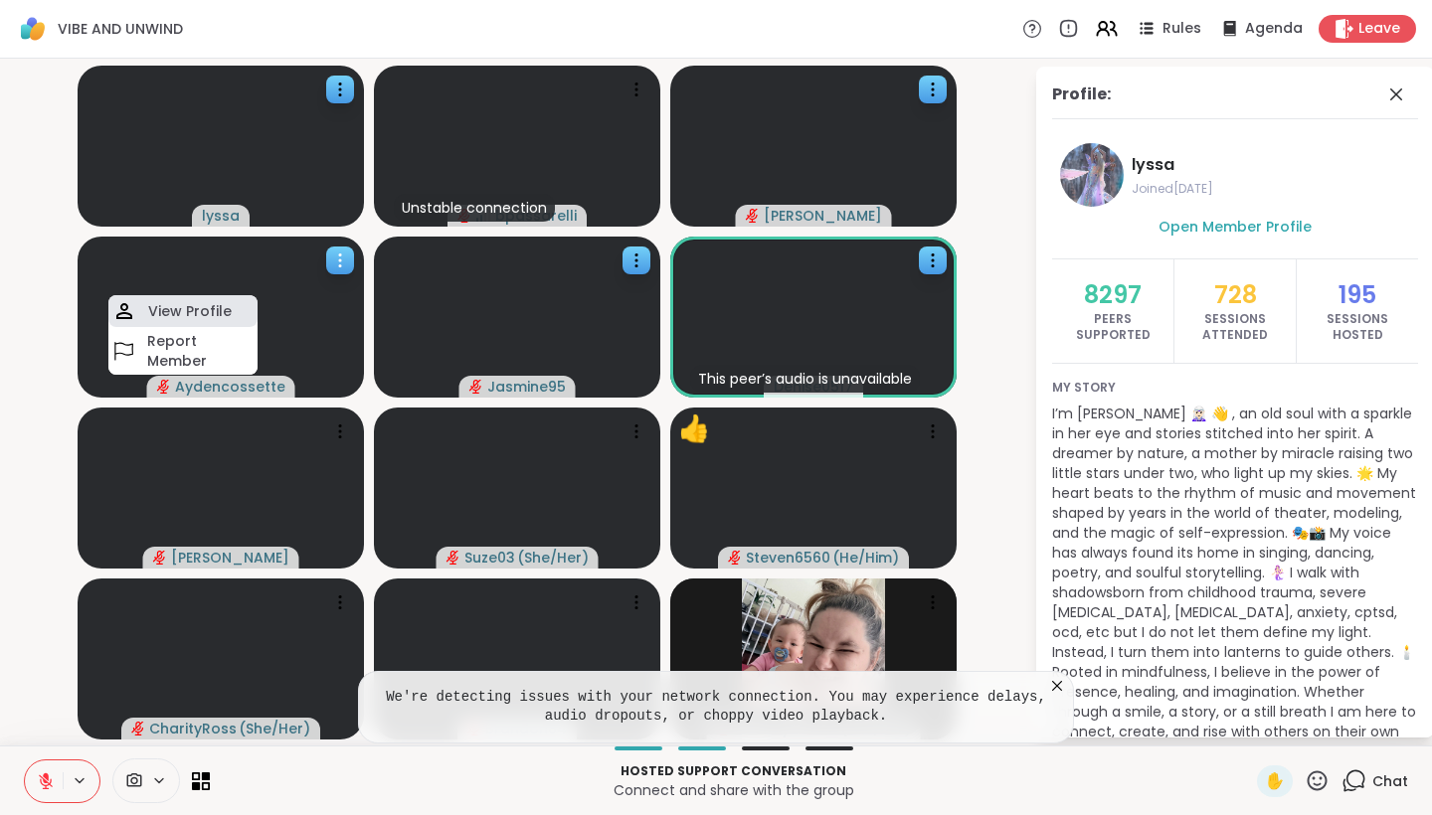
click at [231, 312] on div "View Profile" at bounding box center [182, 311] width 149 height 32
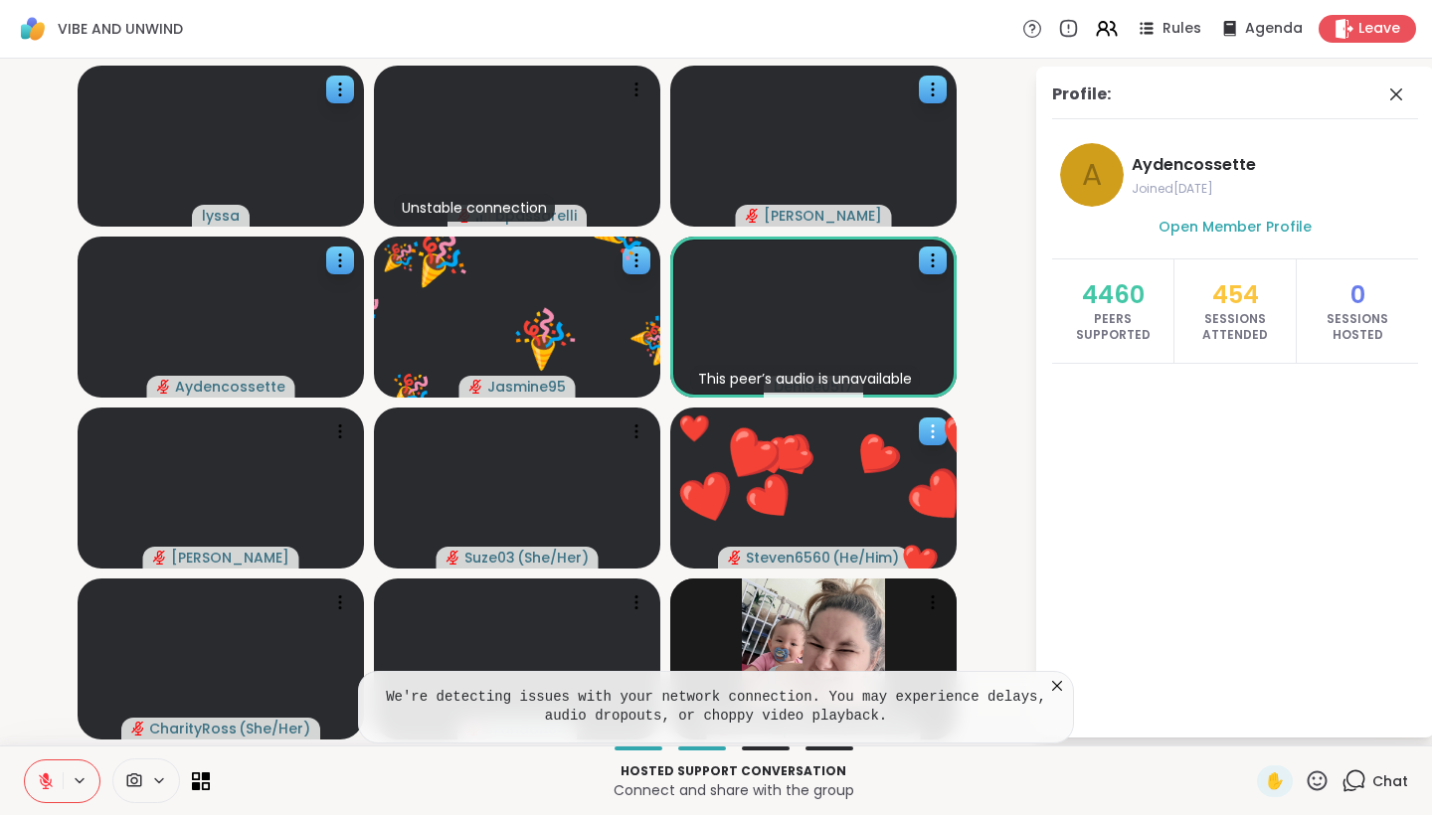
click at [829, 479] on div "❤️ Steven6560 ( He/Him ) ❤️ ❤️ ❤️ ❤️ ❤️ ❤️ ❤️ ❤️ ❤️ ❤️ ❤️ ❤️ ❤️ ❤️ ❤️ ❤️" at bounding box center [813, 488] width 286 height 161
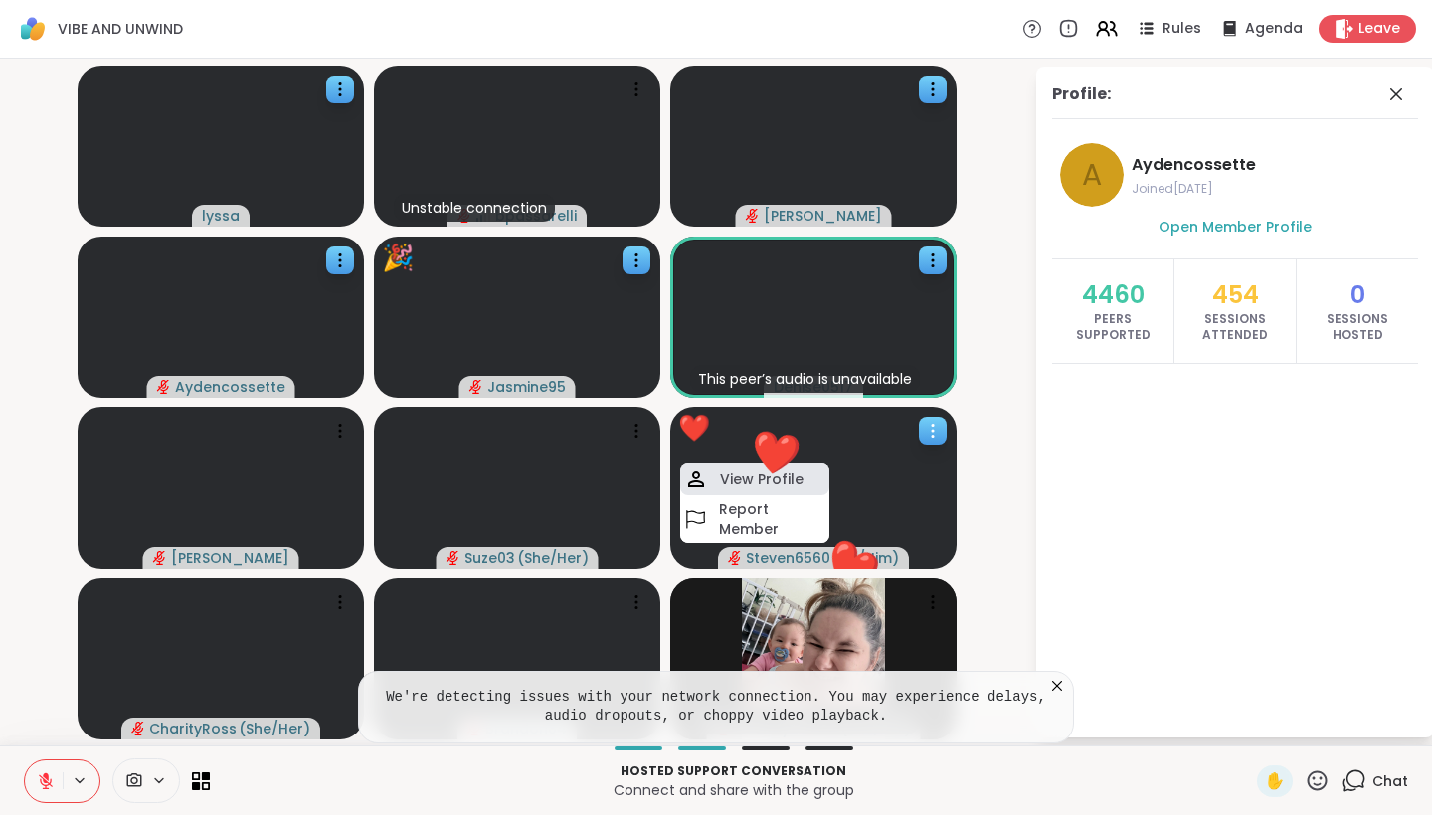
click at [801, 479] on button "❤️" at bounding box center [775, 453] width 91 height 91
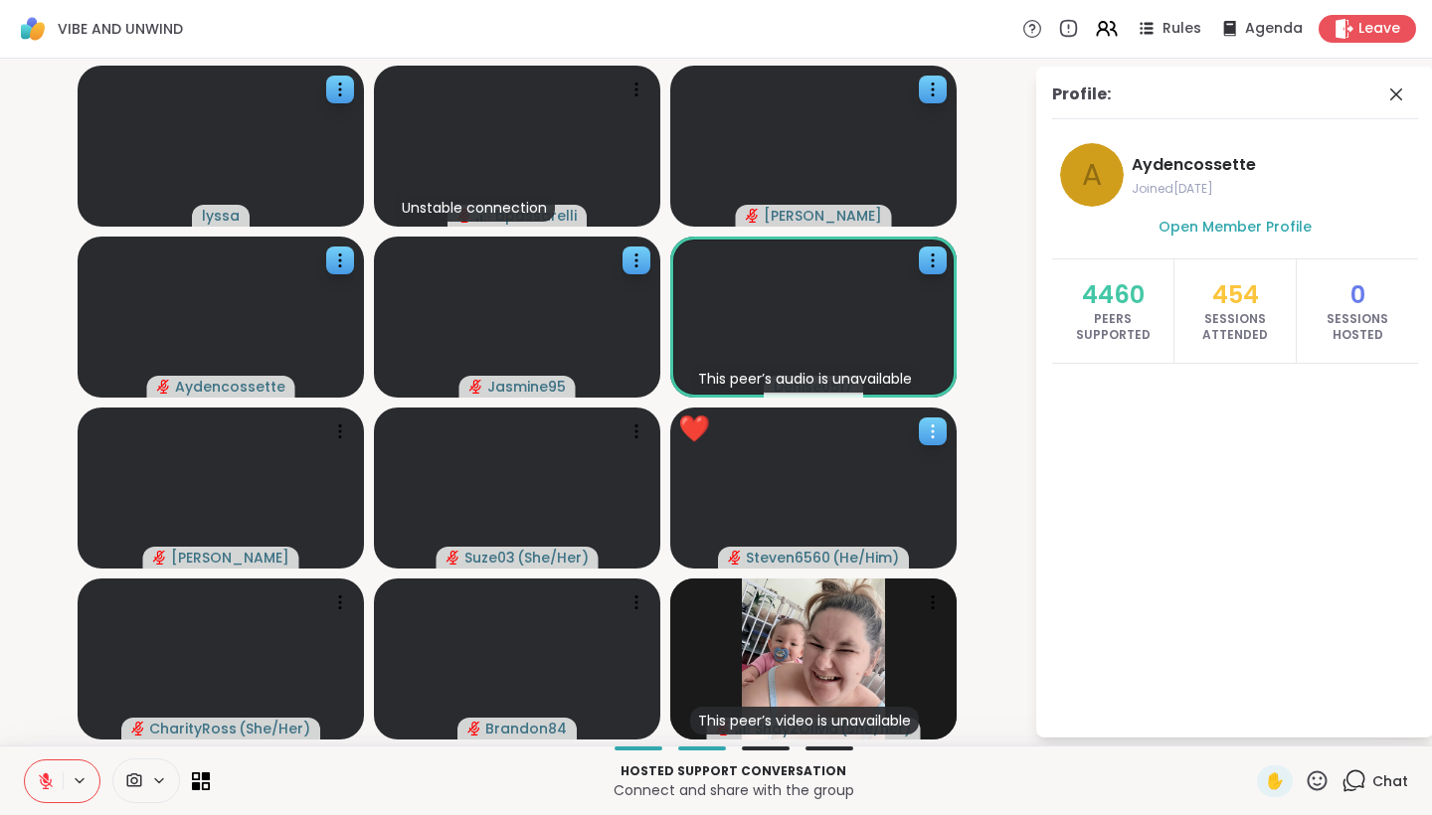
click at [828, 486] on video at bounding box center [813, 488] width 286 height 161
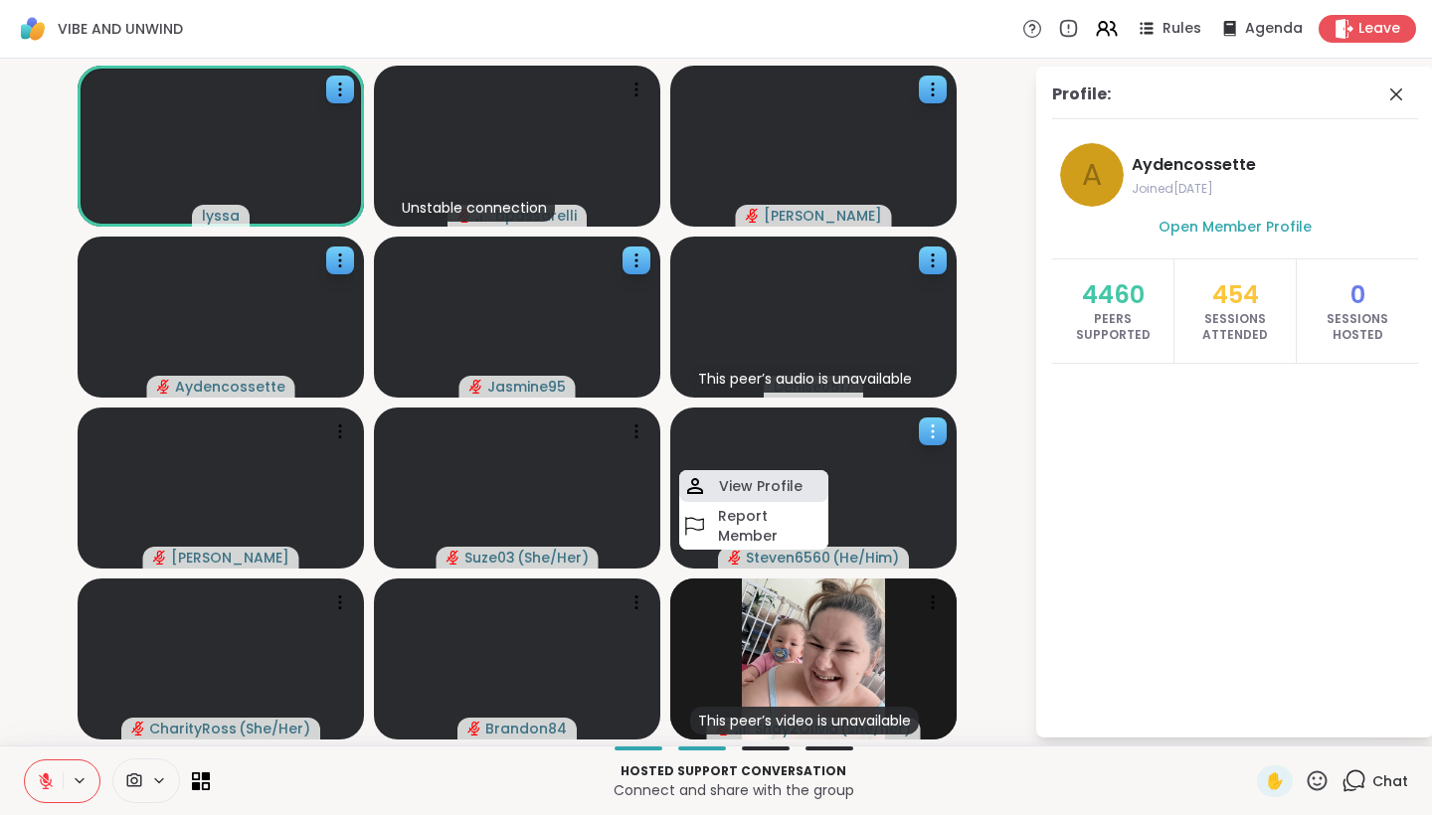
click at [799, 489] on div "View Profile" at bounding box center [753, 486] width 149 height 32
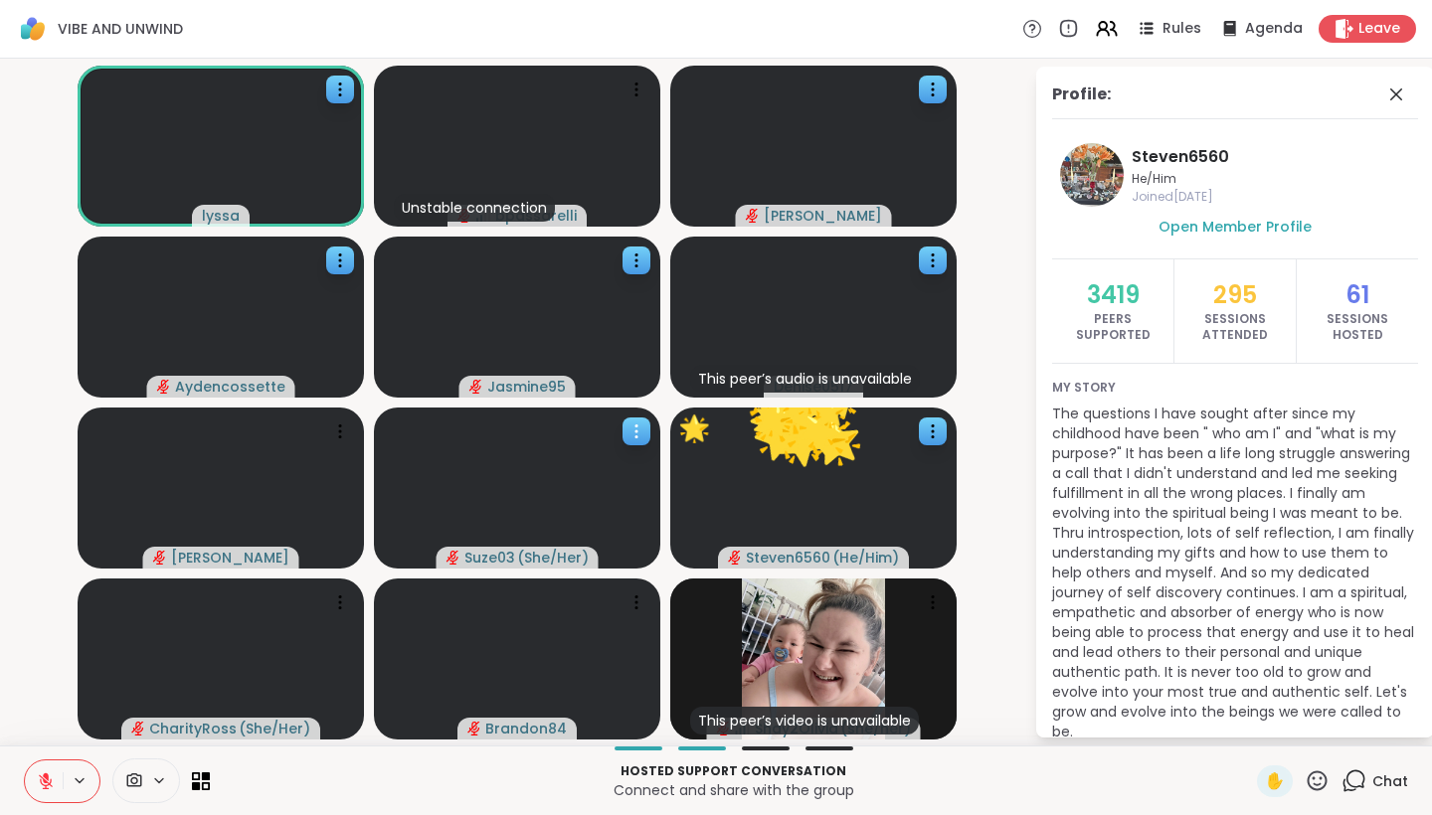
click at [558, 496] on video at bounding box center [517, 488] width 286 height 161
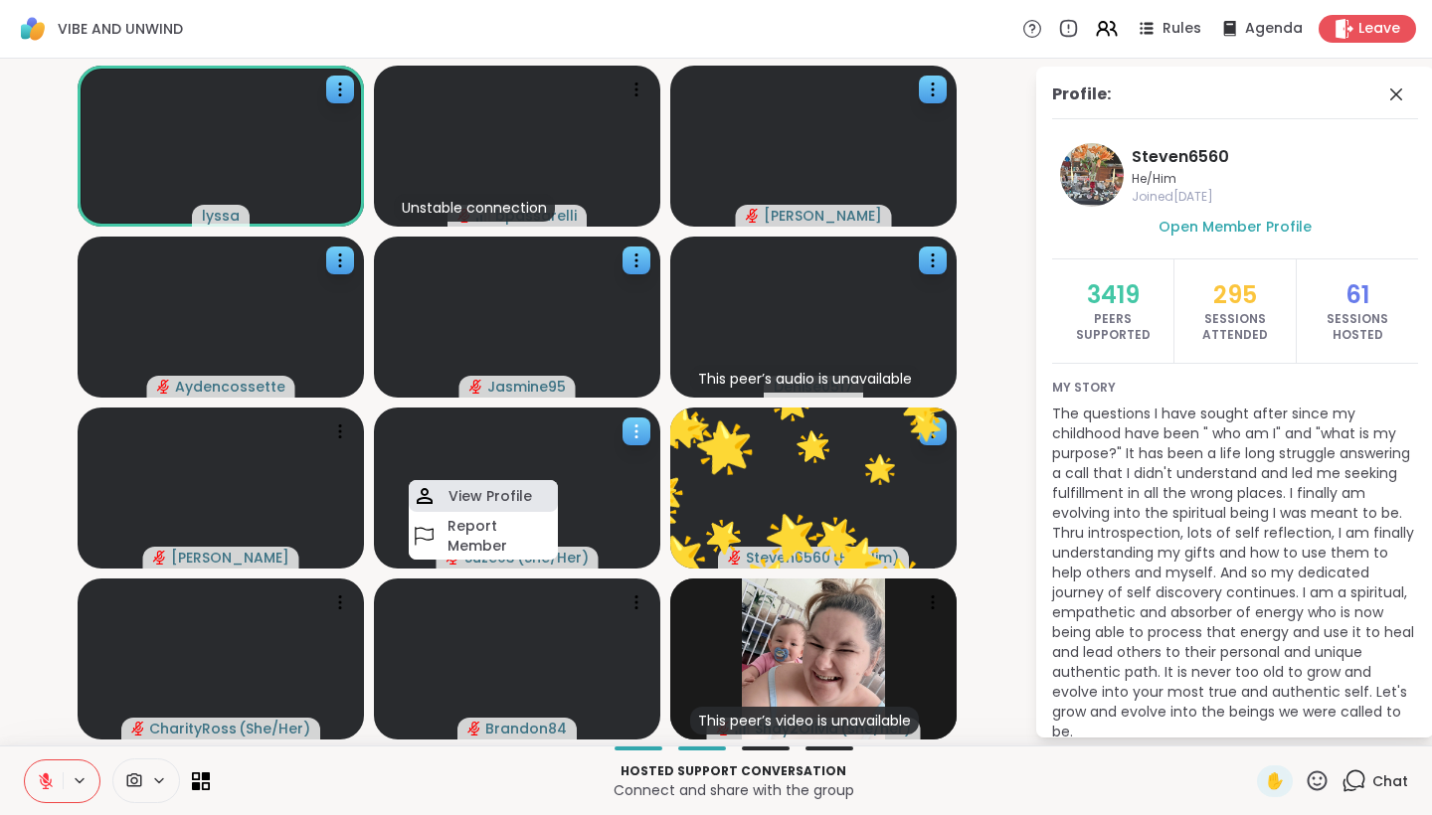
click at [522, 492] on h4 "View Profile" at bounding box center [490, 496] width 84 height 20
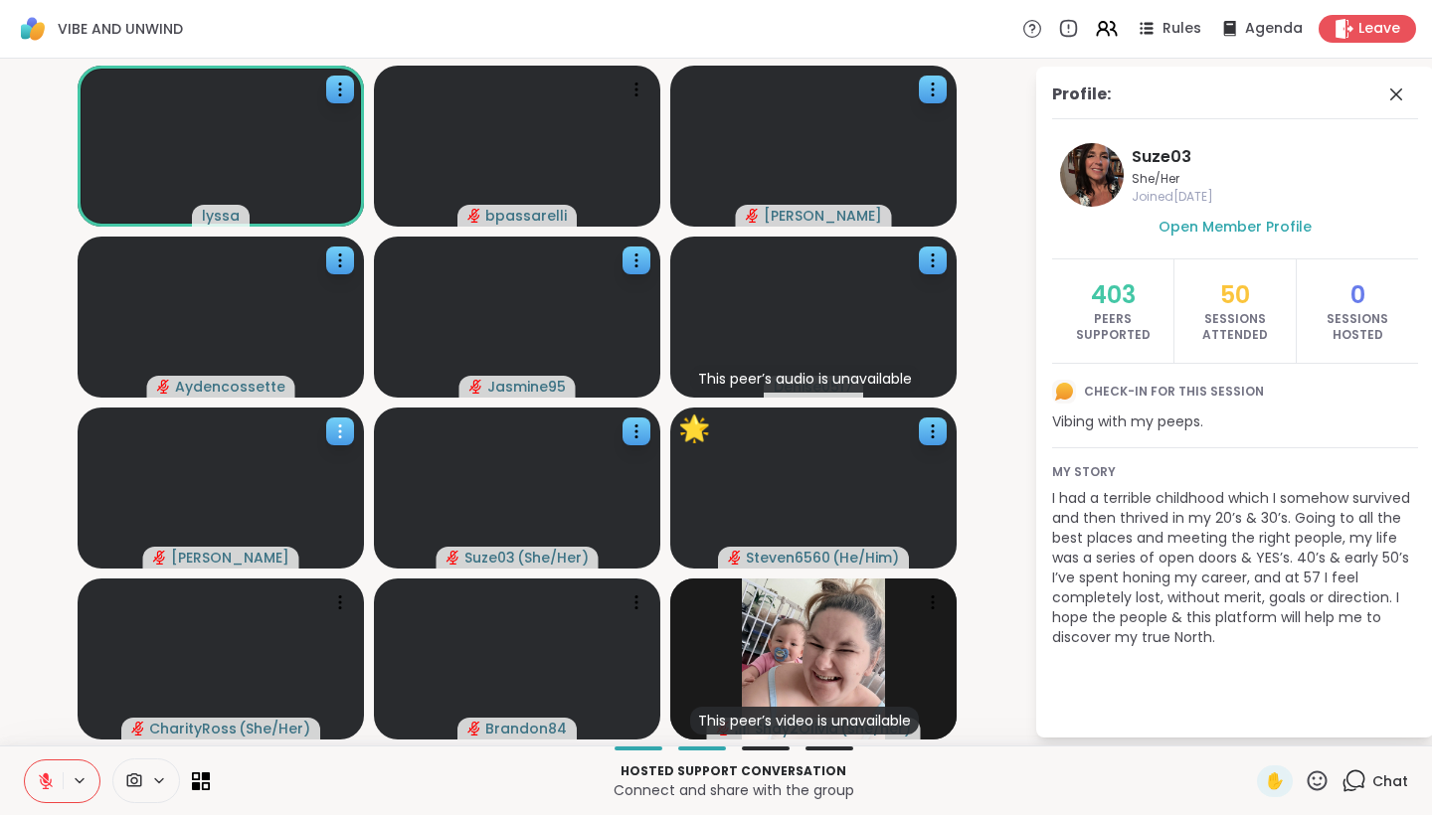
click at [244, 483] on video at bounding box center [221, 488] width 286 height 161
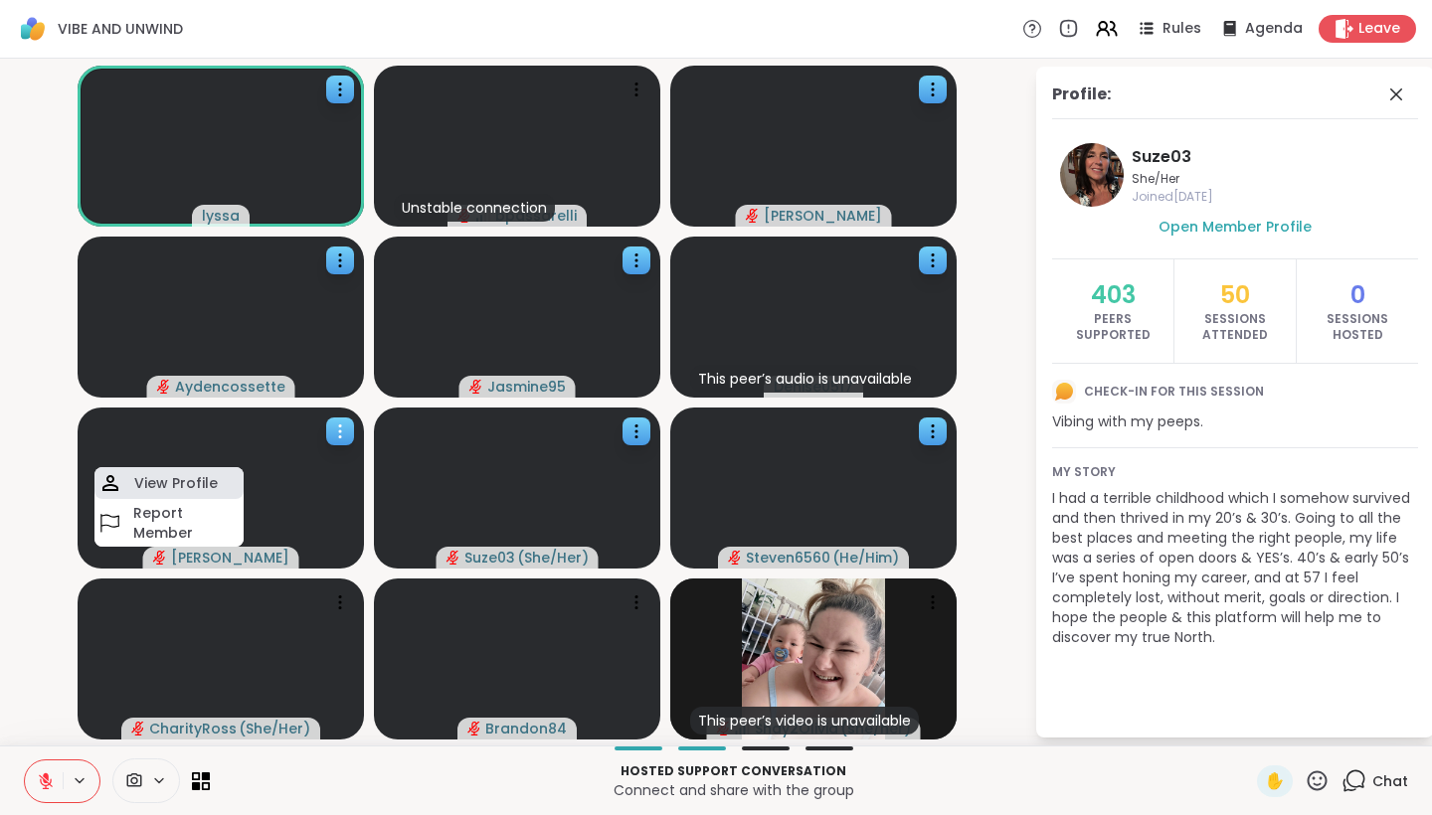
click at [224, 477] on div "View Profile" at bounding box center [168, 483] width 149 height 32
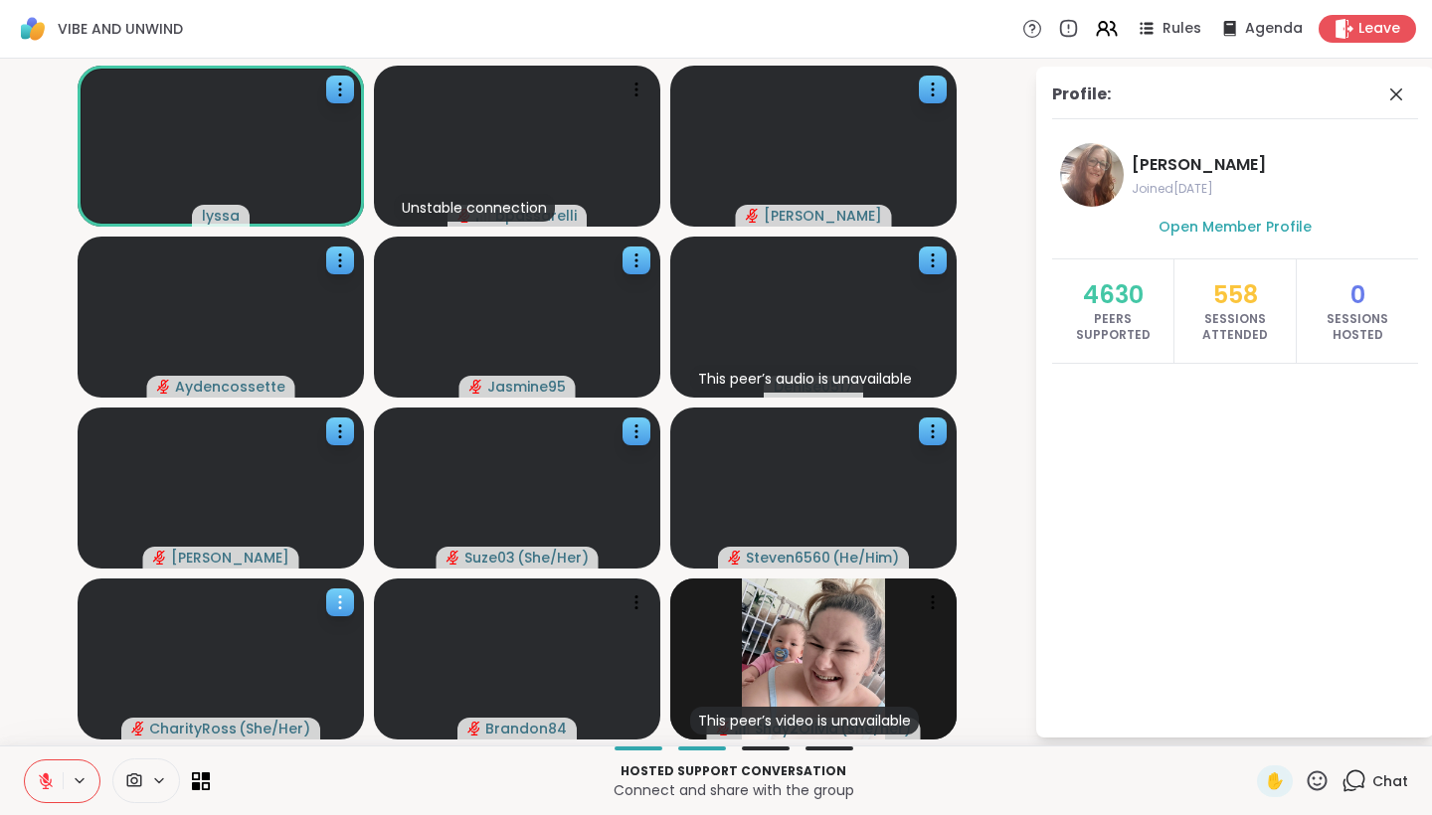
click at [274, 630] on video at bounding box center [221, 659] width 286 height 161
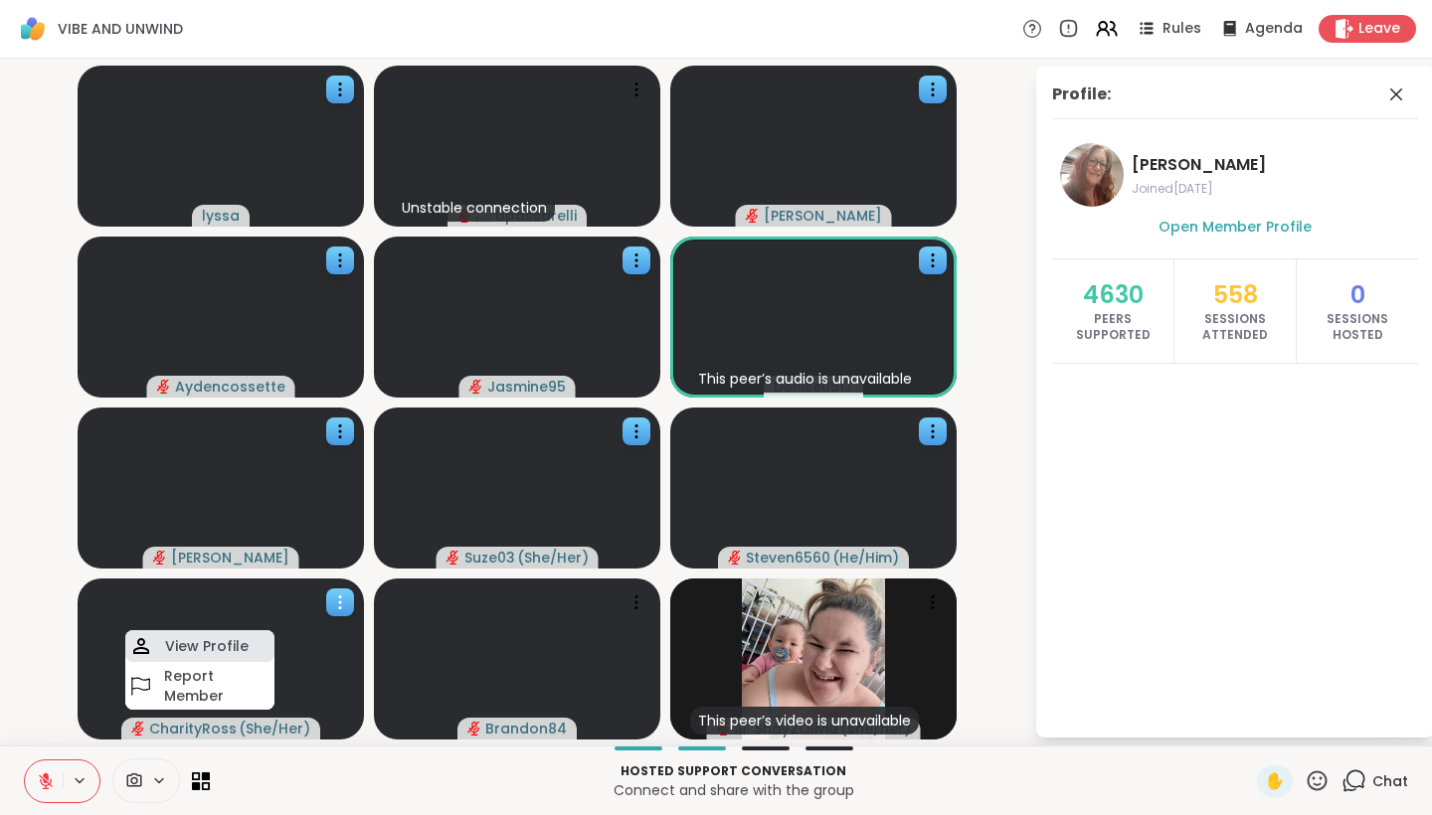
click at [231, 641] on h4 "View Profile" at bounding box center [207, 646] width 84 height 20
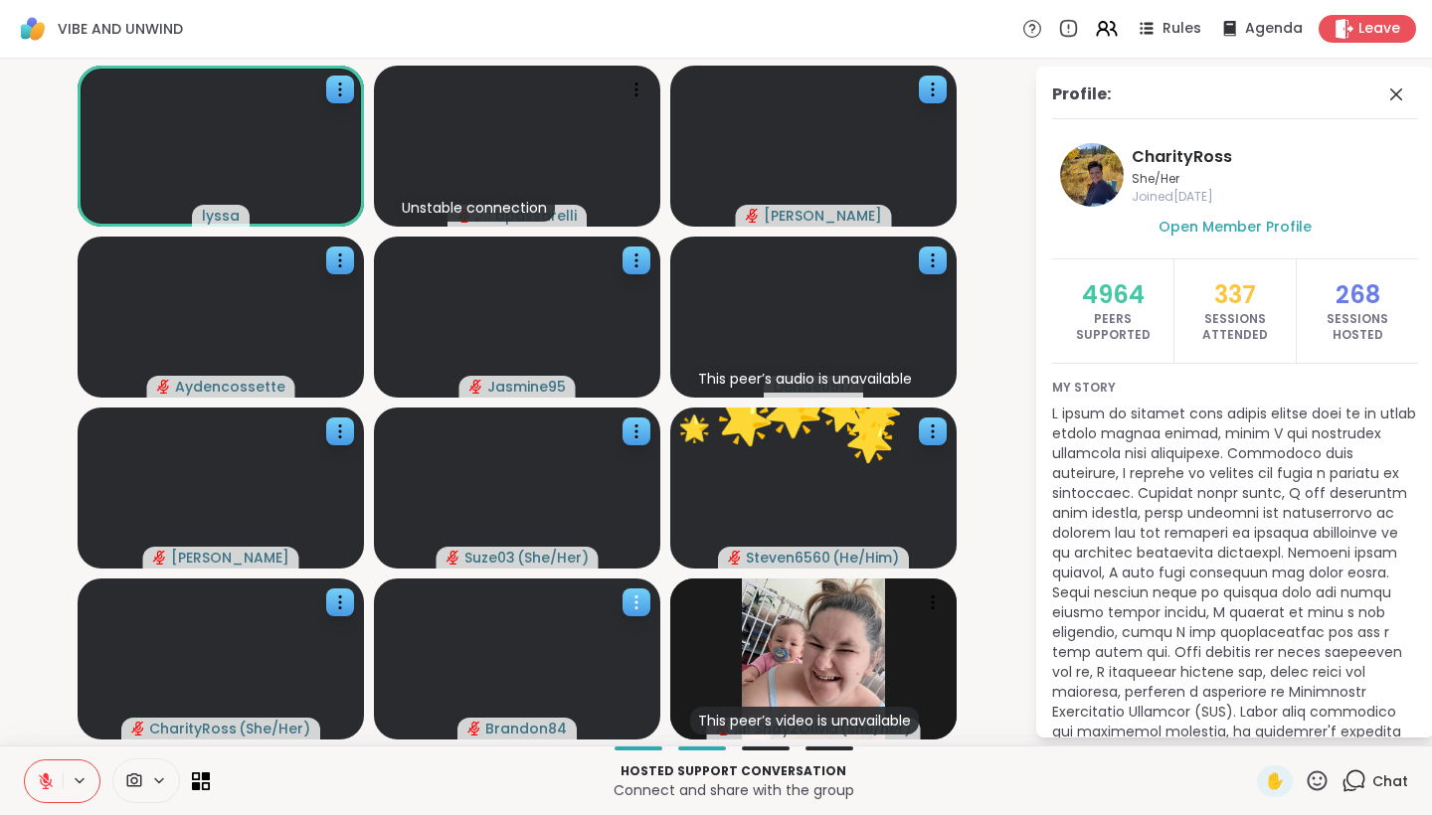
click at [601, 650] on video at bounding box center [517, 659] width 286 height 161
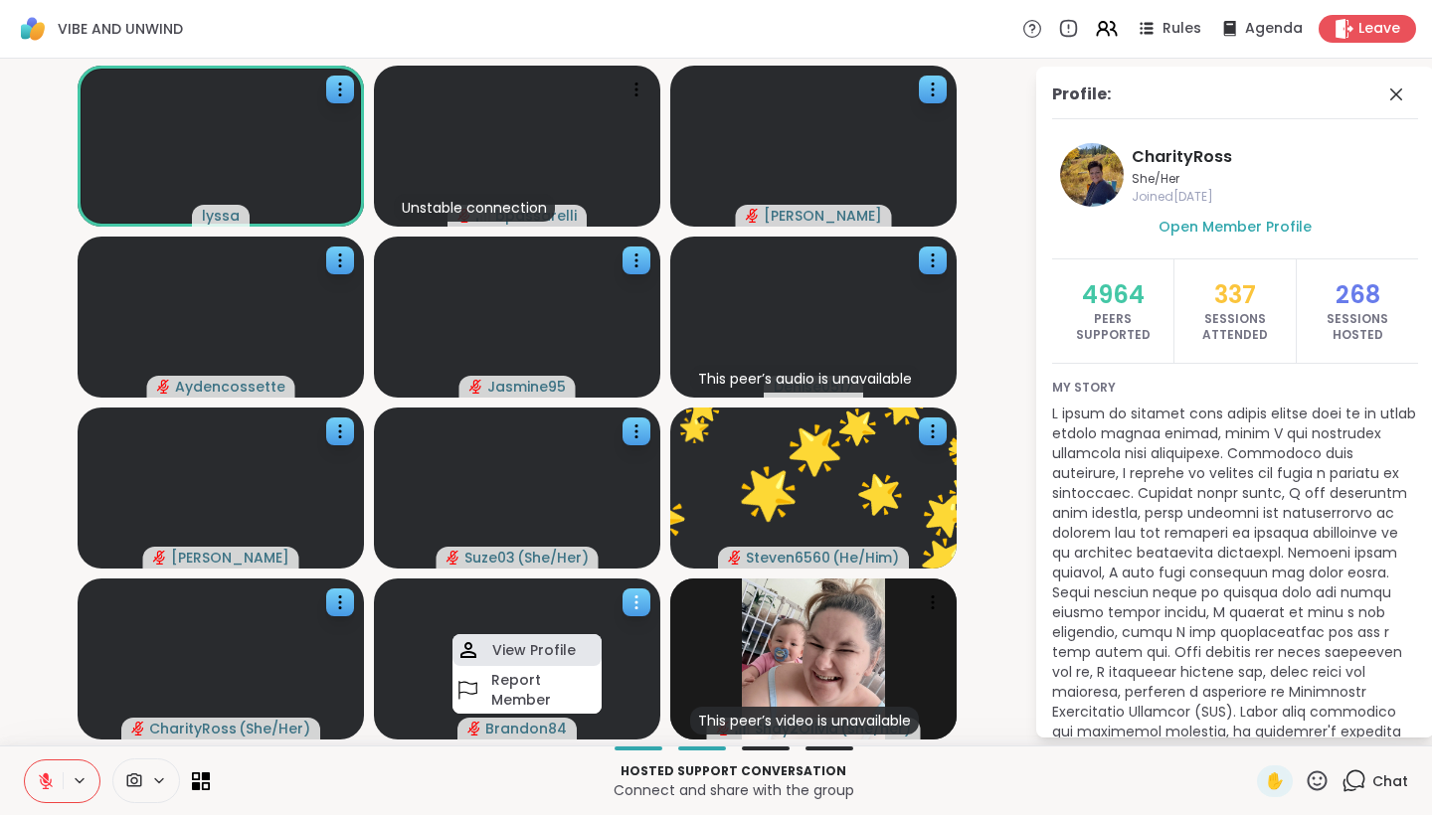
click at [560, 649] on h4 "View Profile" at bounding box center [534, 650] width 84 height 20
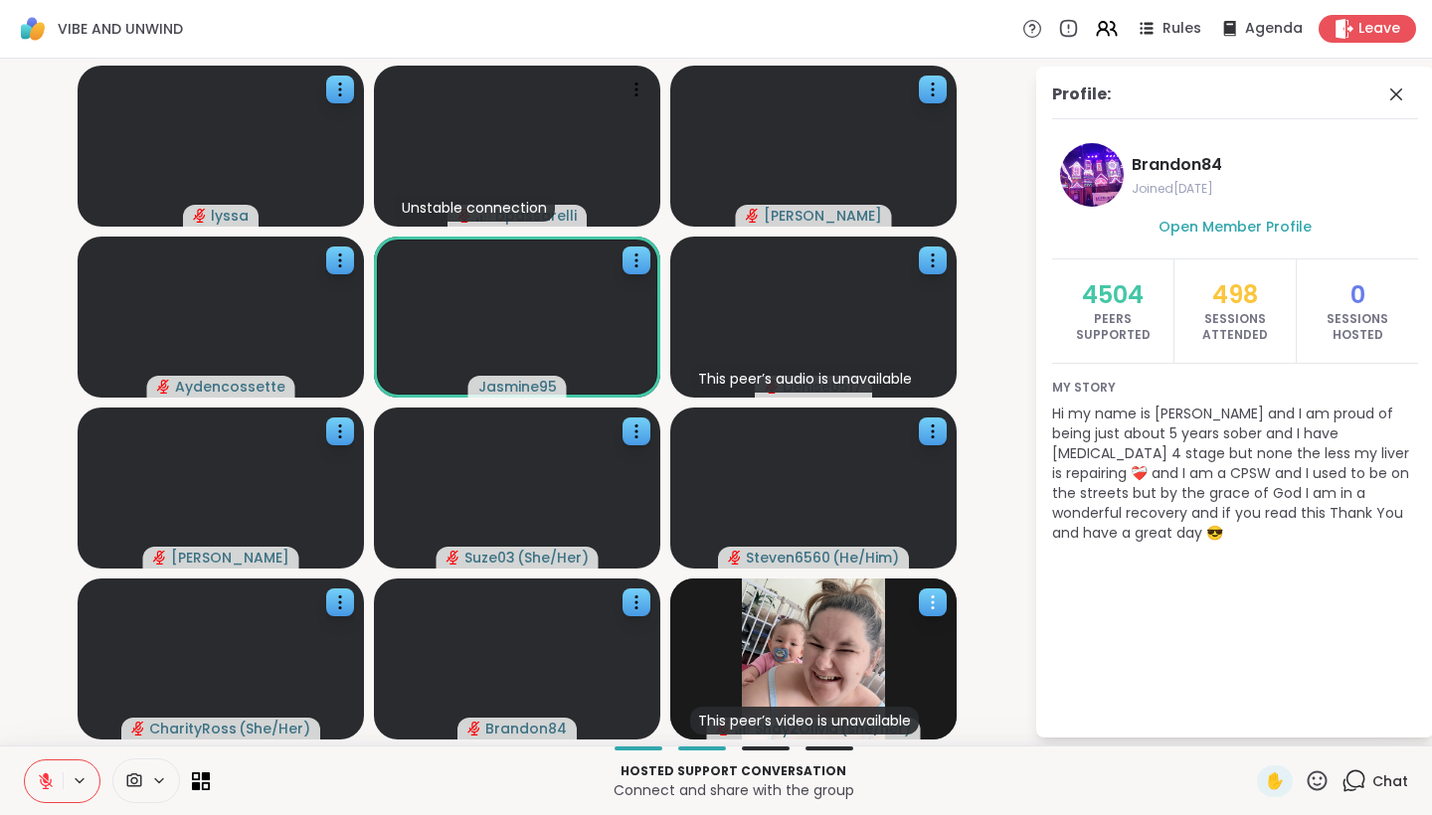
click at [824, 641] on img at bounding box center [813, 659] width 143 height 161
click at [788, 647] on h4 "View Profile" at bounding box center [757, 641] width 84 height 20
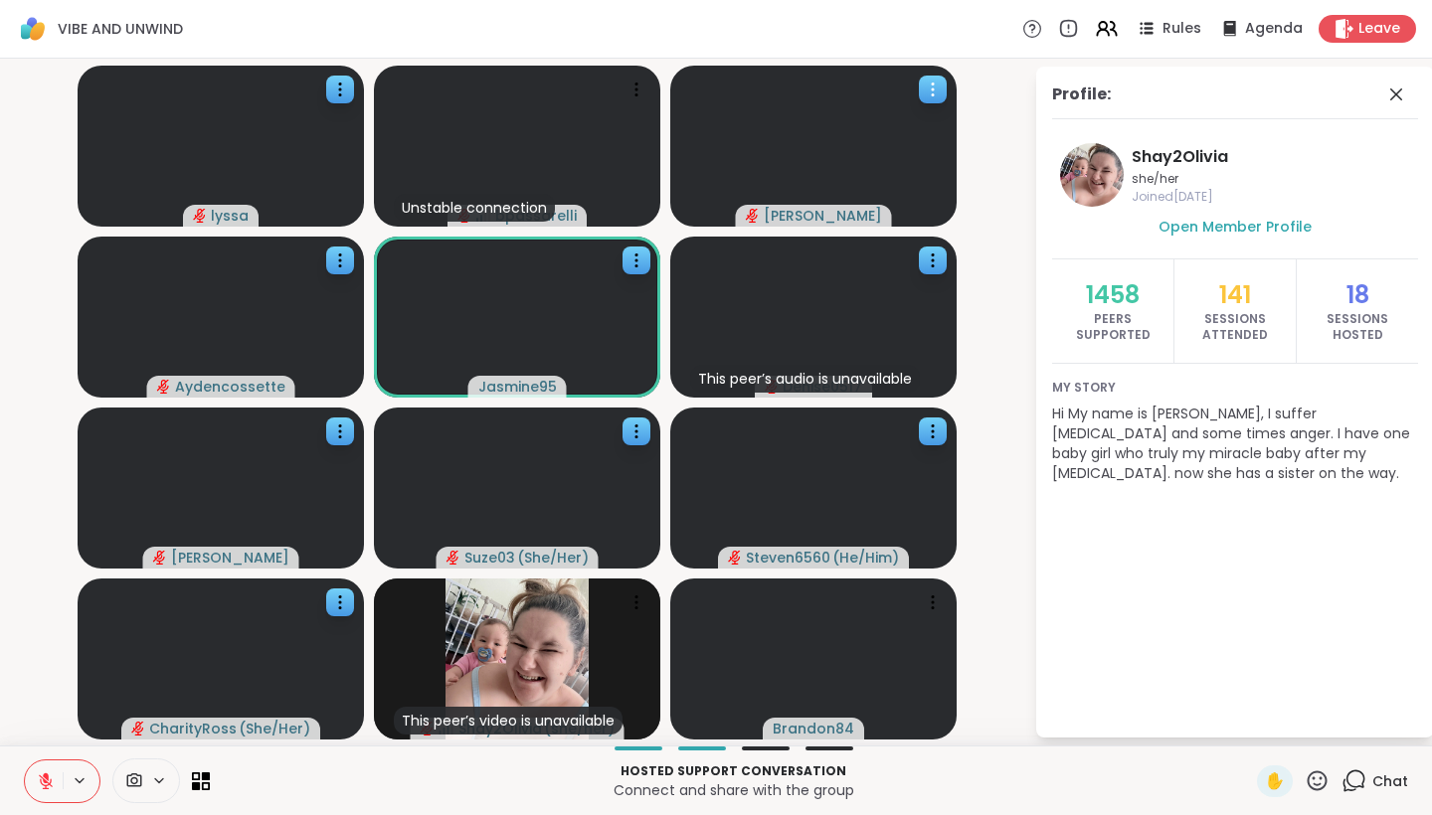
click at [800, 155] on video at bounding box center [813, 146] width 286 height 161
click at [837, 158] on div "View Profile" at bounding box center [878, 155] width 156 height 32
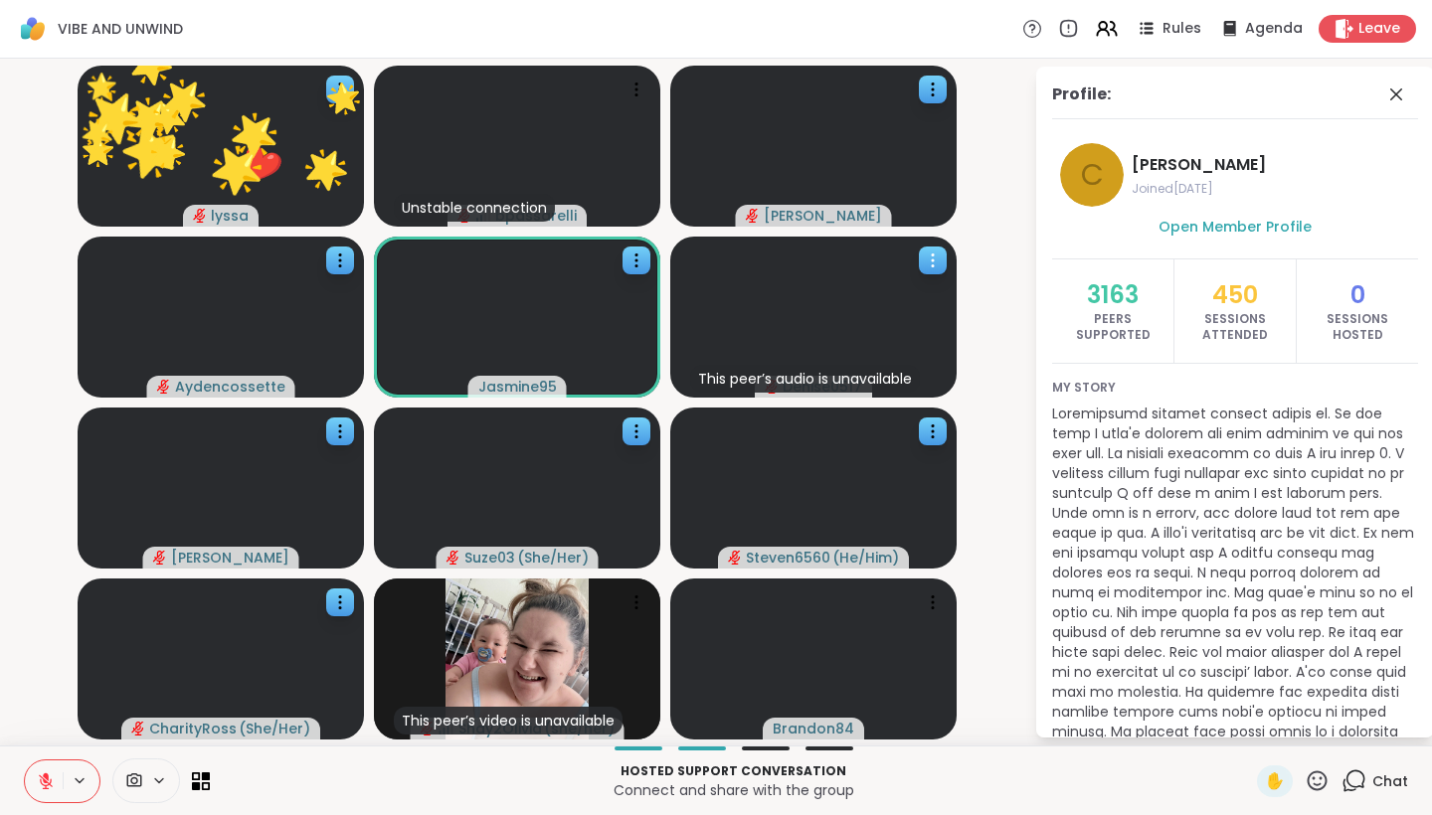
click at [753, 302] on video at bounding box center [813, 317] width 286 height 161
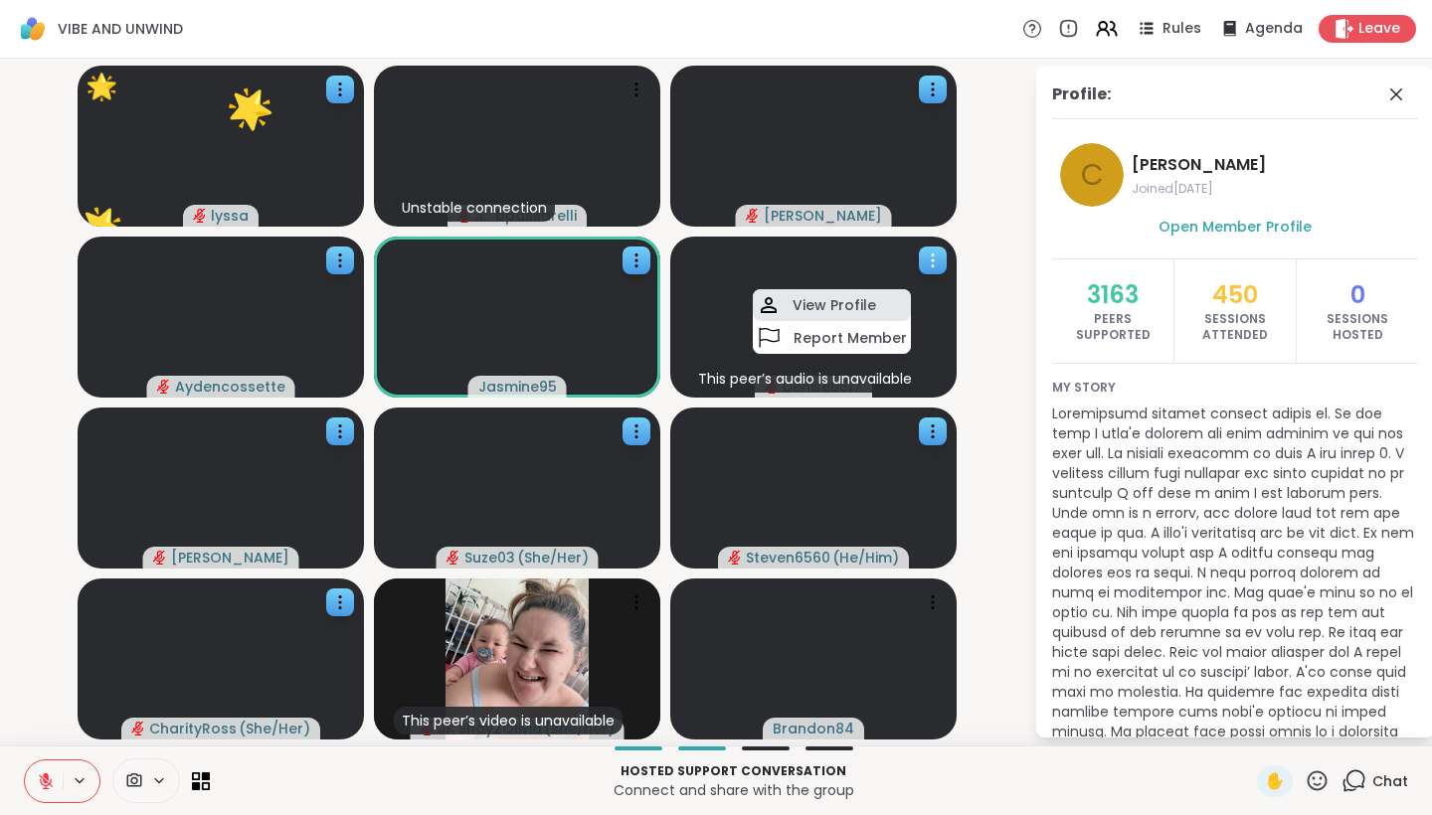
click at [807, 307] on h4 "View Profile" at bounding box center [834, 305] width 84 height 20
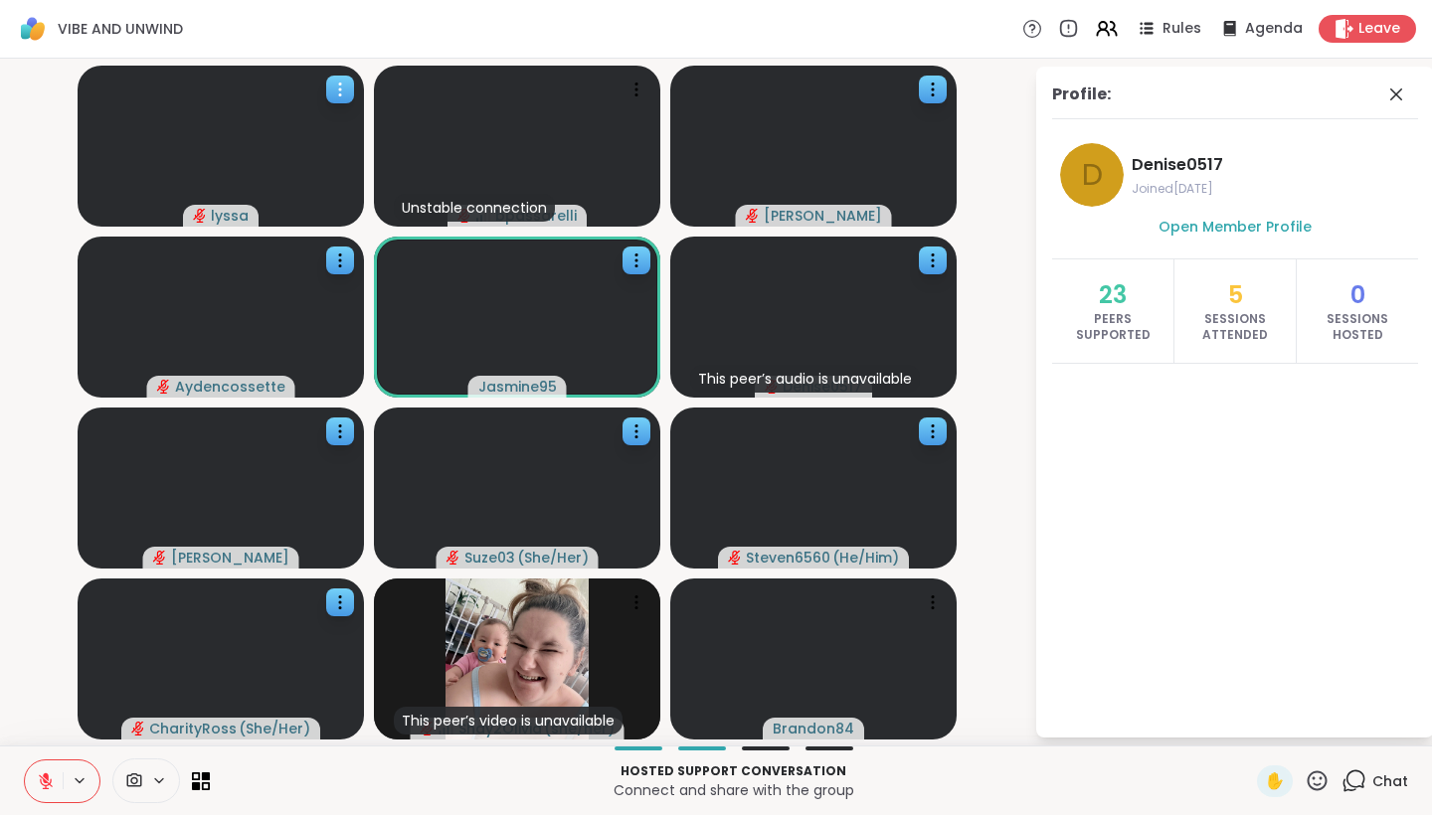
click at [292, 151] on video at bounding box center [221, 146] width 286 height 161
click at [247, 160] on h4 "View Profile" at bounding box center [225, 151] width 84 height 20
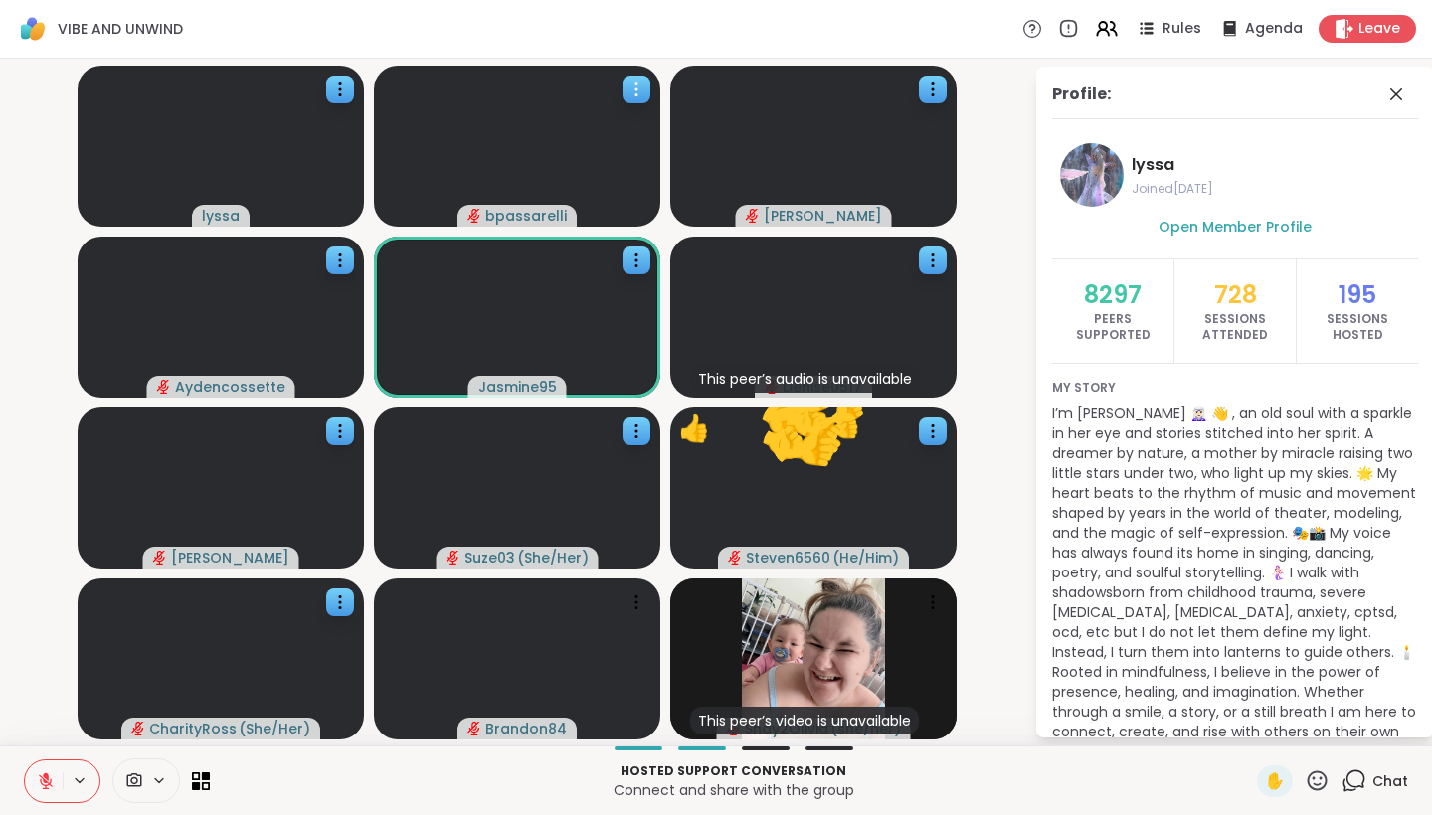
click at [528, 135] on video at bounding box center [517, 146] width 286 height 161
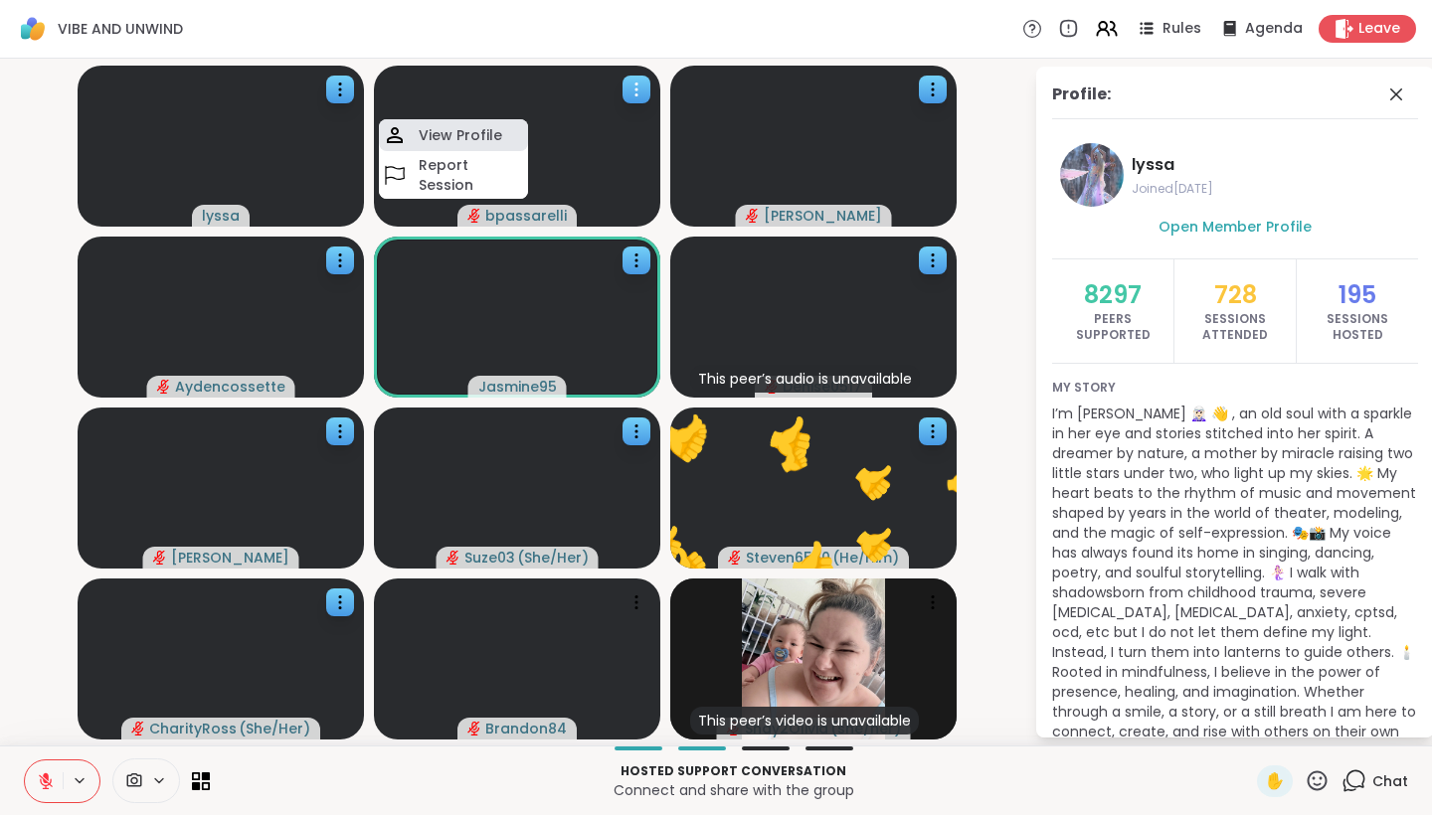
click at [512, 146] on div "View Profile" at bounding box center [453, 135] width 149 height 32
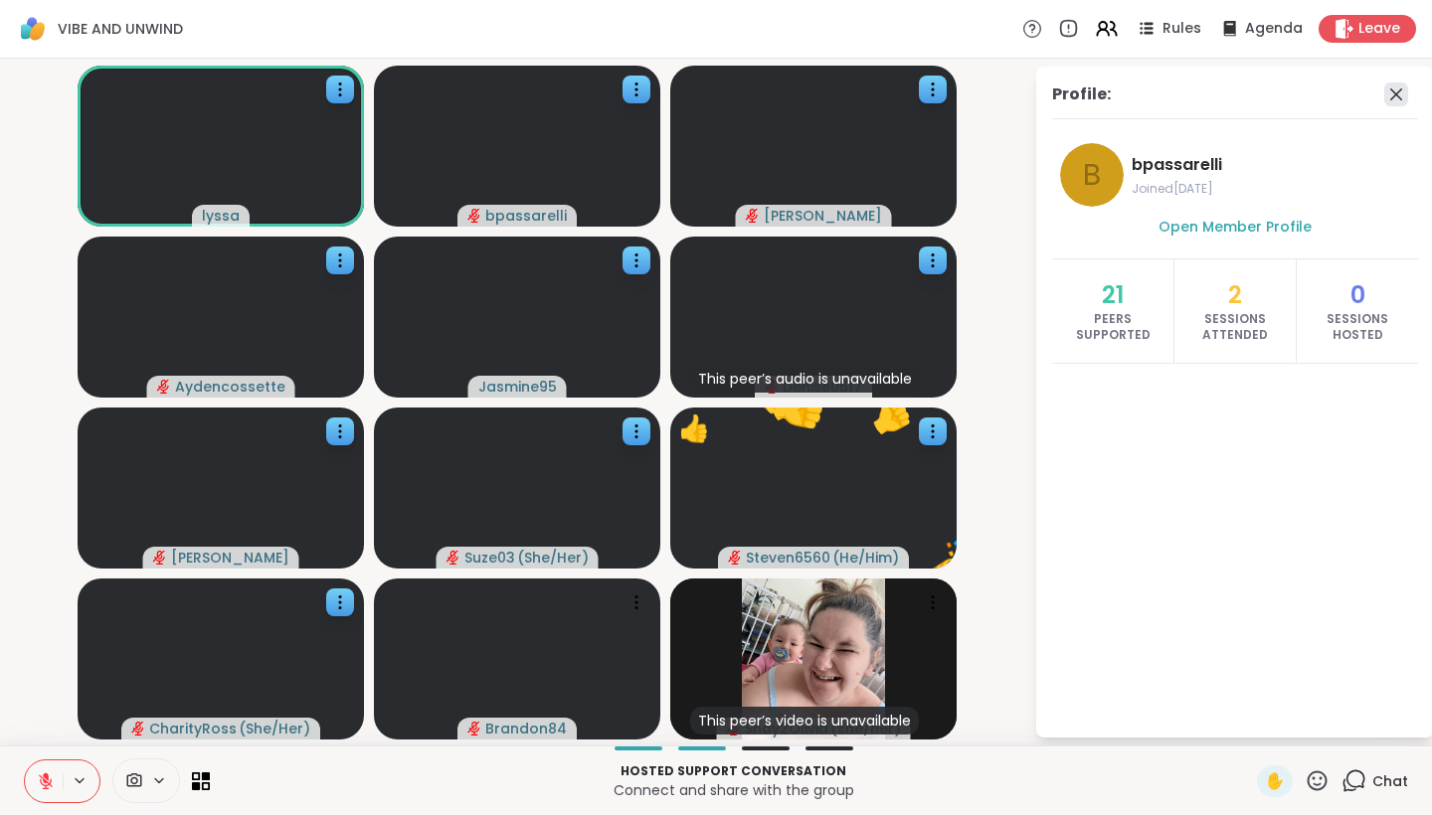
click at [1392, 95] on icon at bounding box center [1396, 95] width 24 height 24
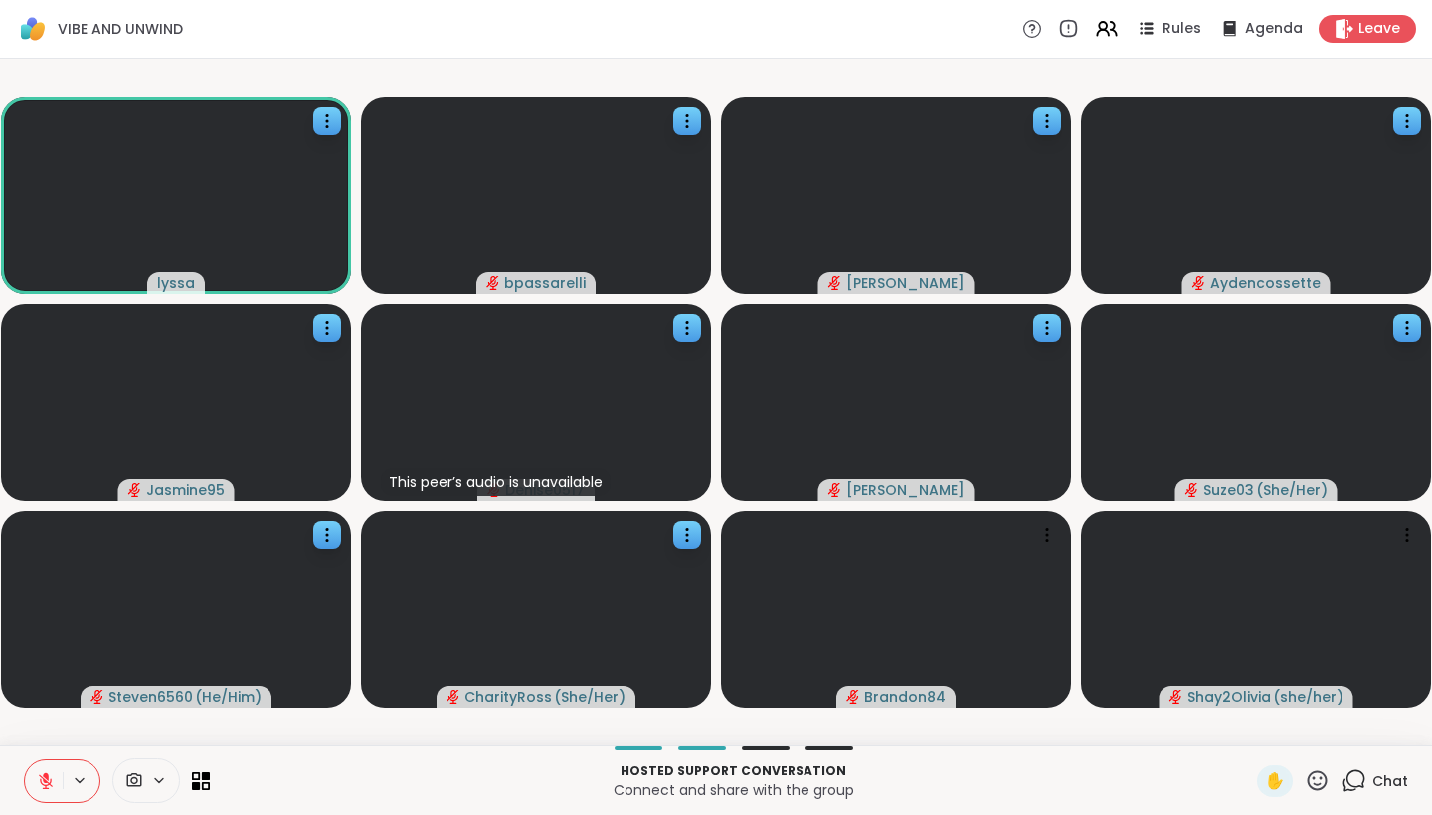
click at [46, 777] on icon at bounding box center [46, 776] width 6 height 8
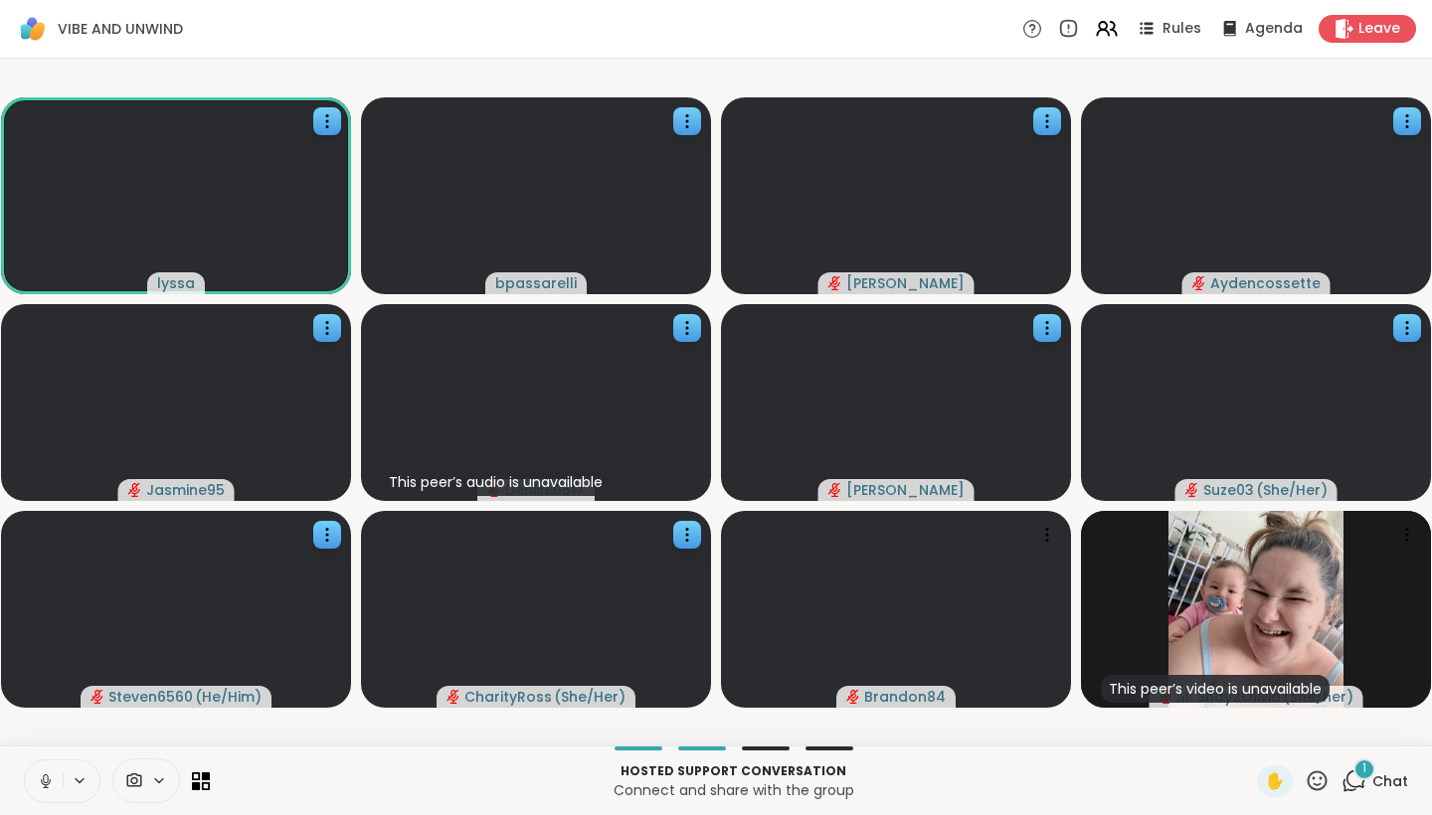
click at [42, 788] on icon at bounding box center [46, 781] width 18 height 18
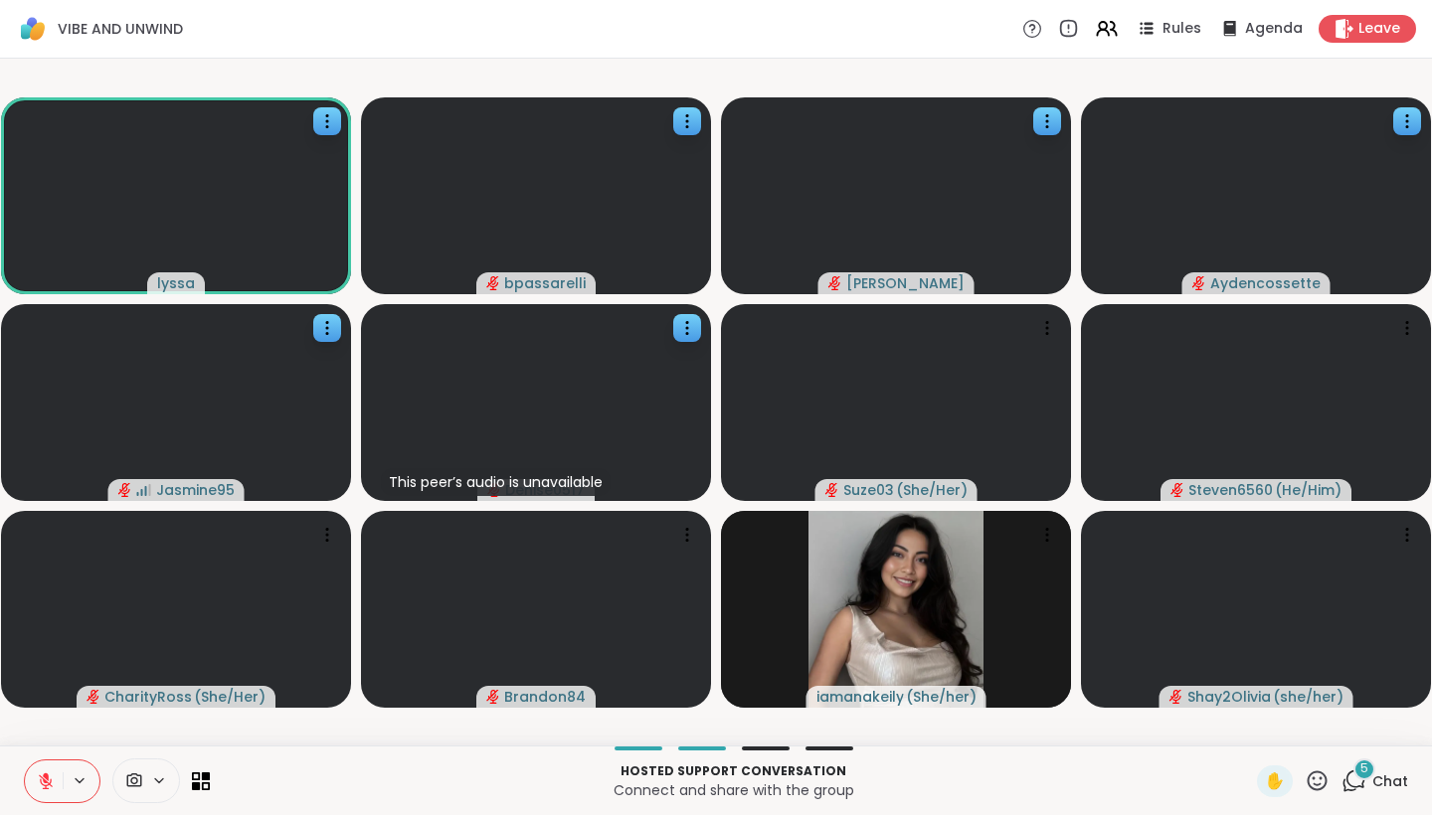
click at [1367, 775] on span "5" at bounding box center [1364, 769] width 8 height 17
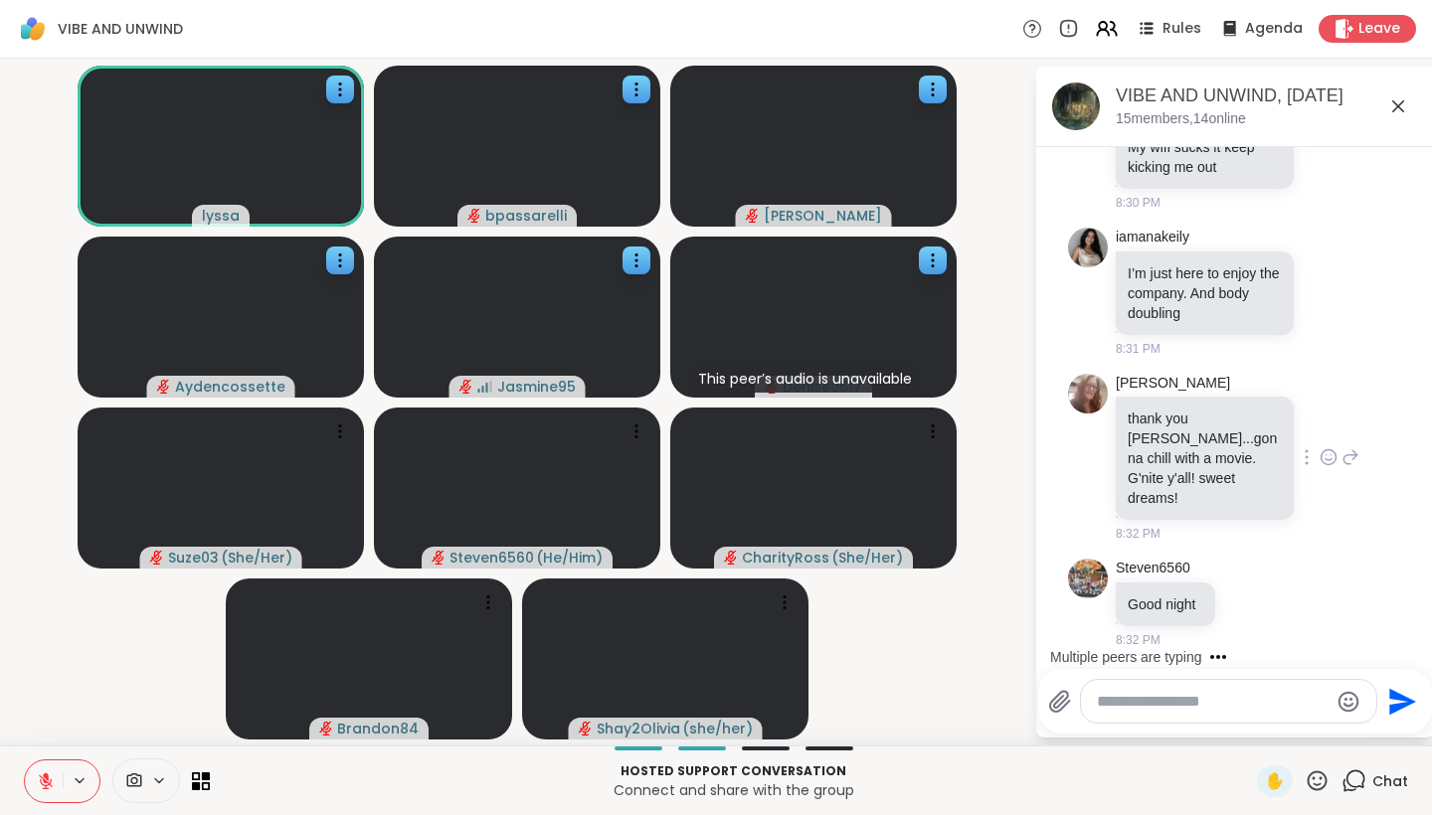
scroll to position [2828, 0]
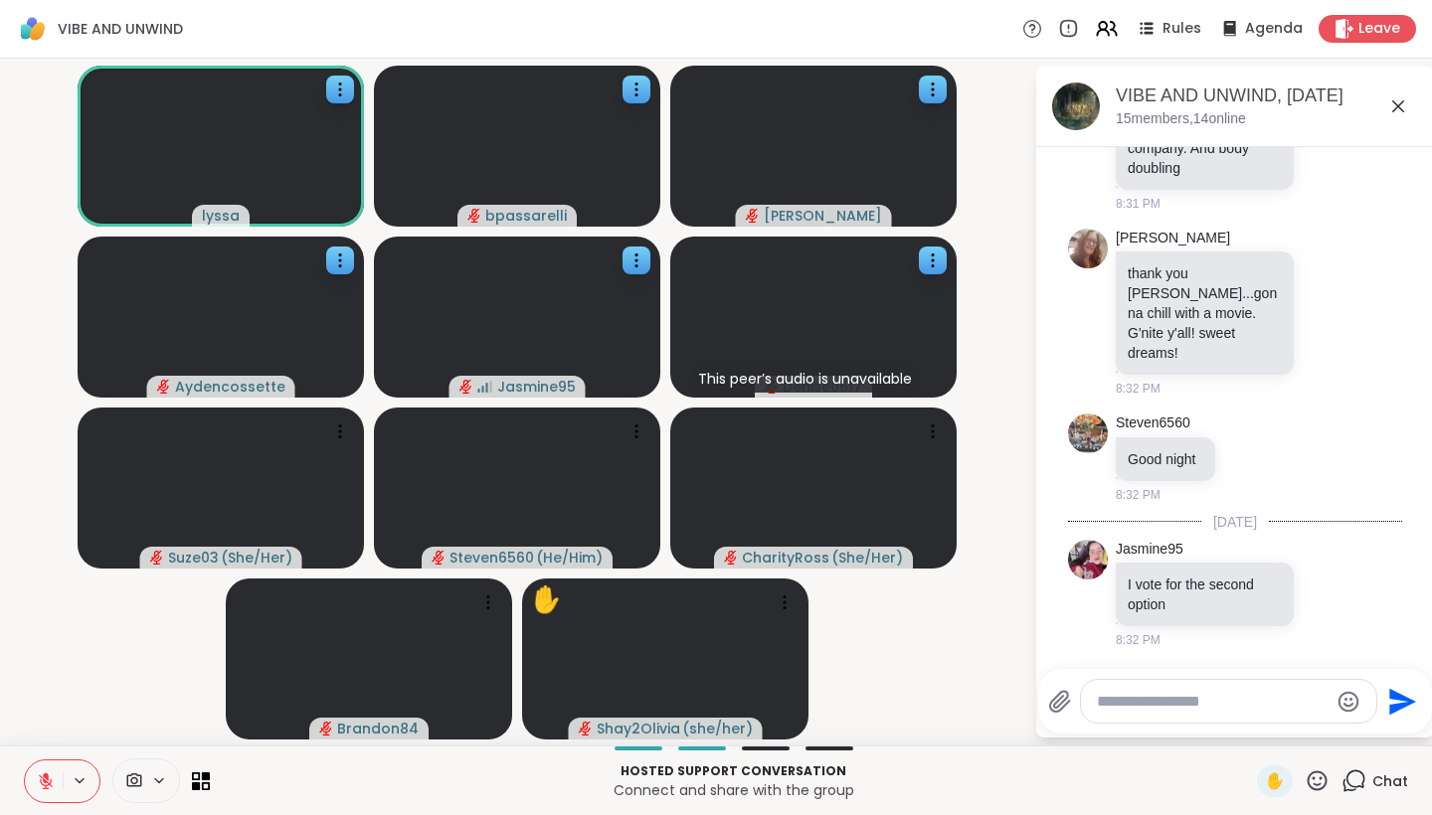
click at [1186, 705] on textarea "Type your message" at bounding box center [1213, 702] width 232 height 20
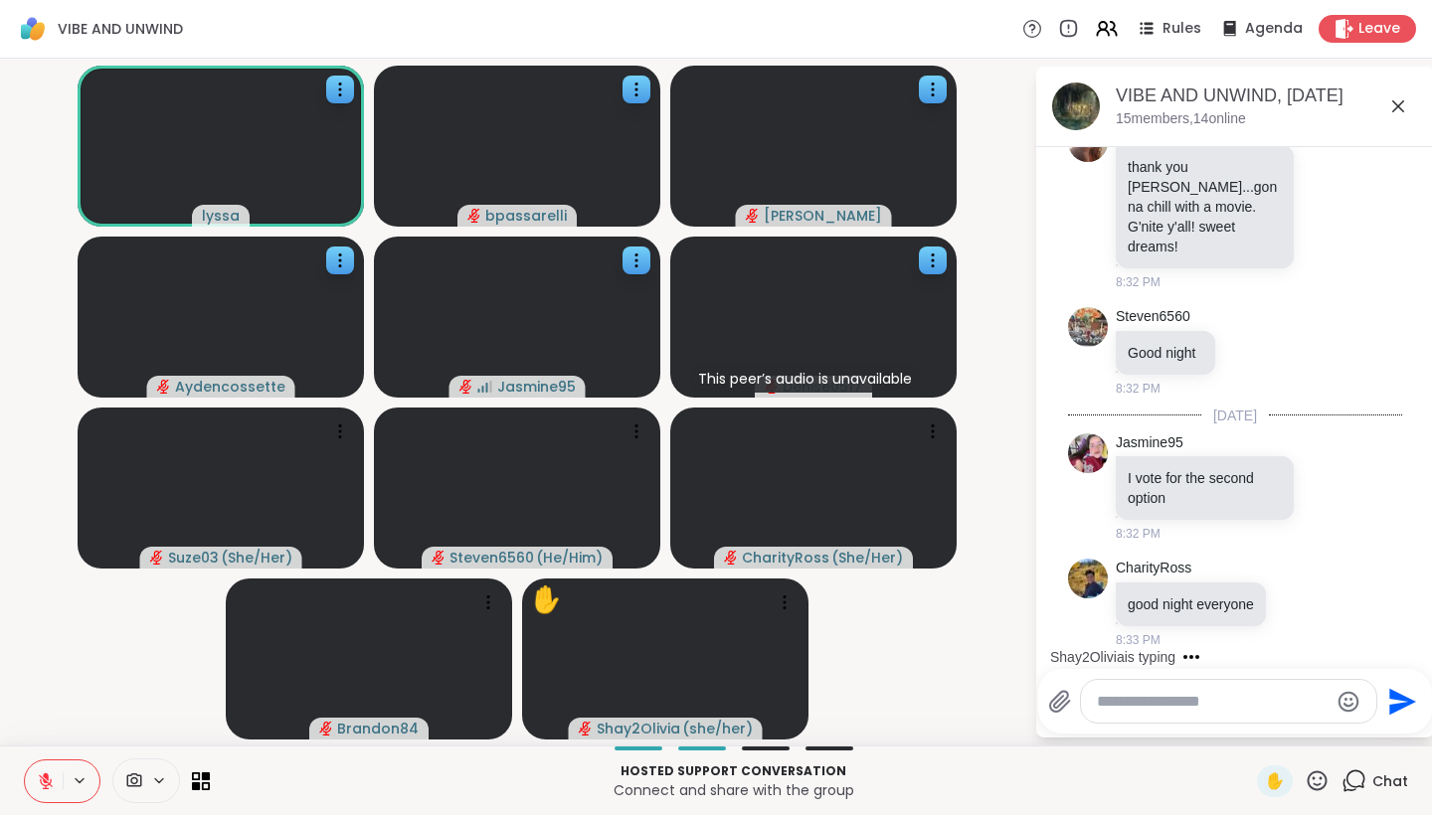
scroll to position [3039, 0]
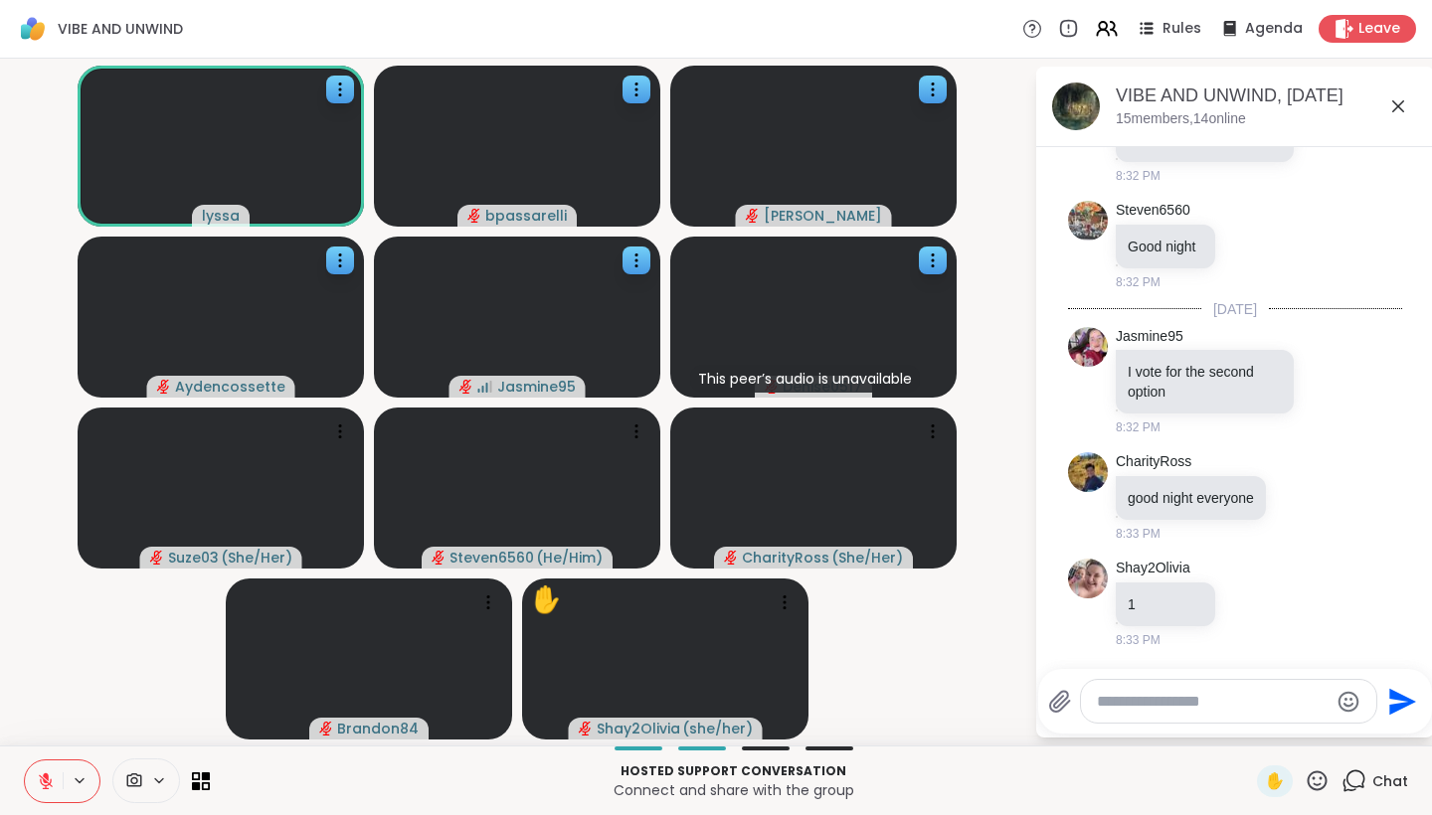
type textarea "*"
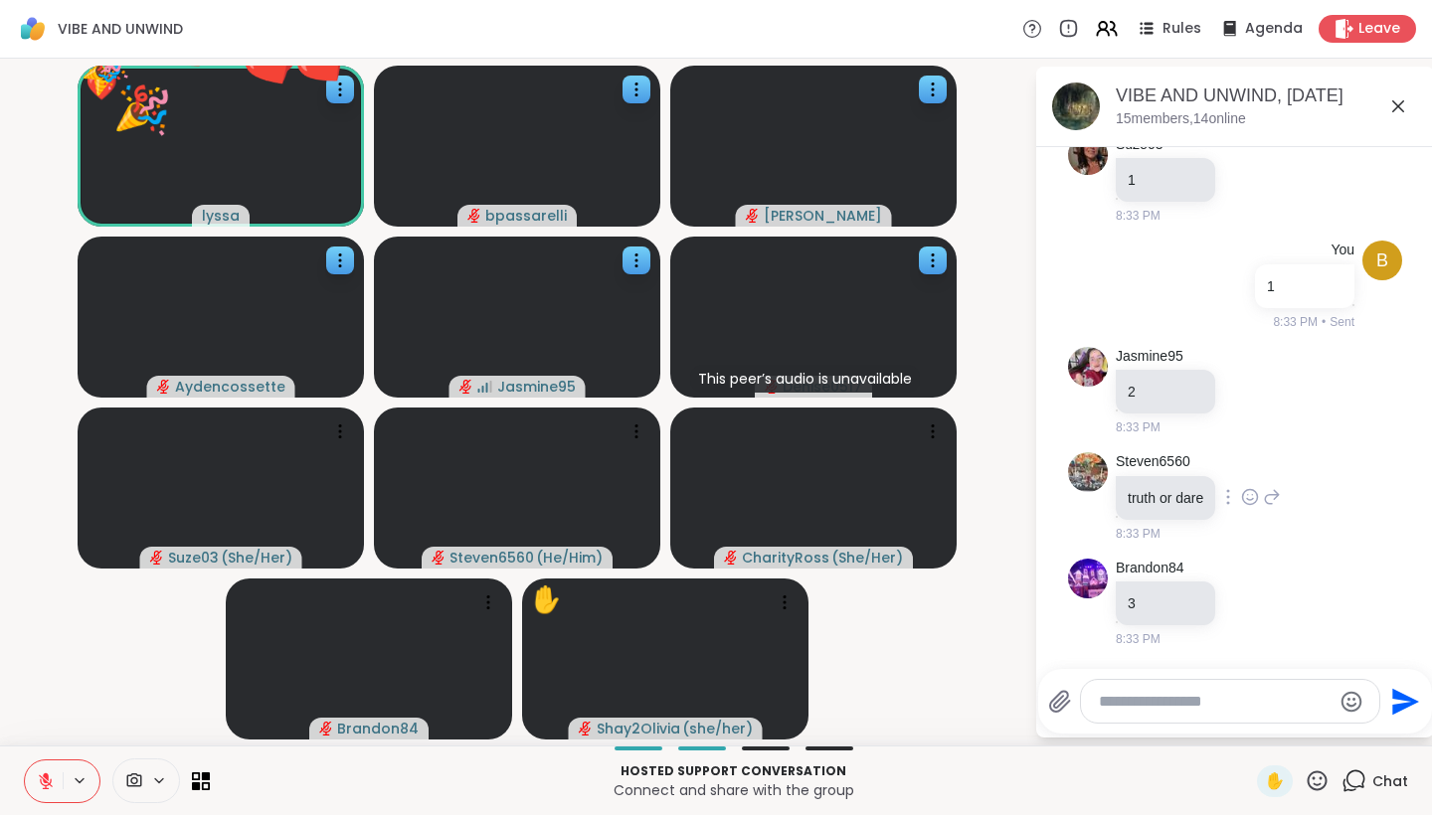
scroll to position [3671, 0]
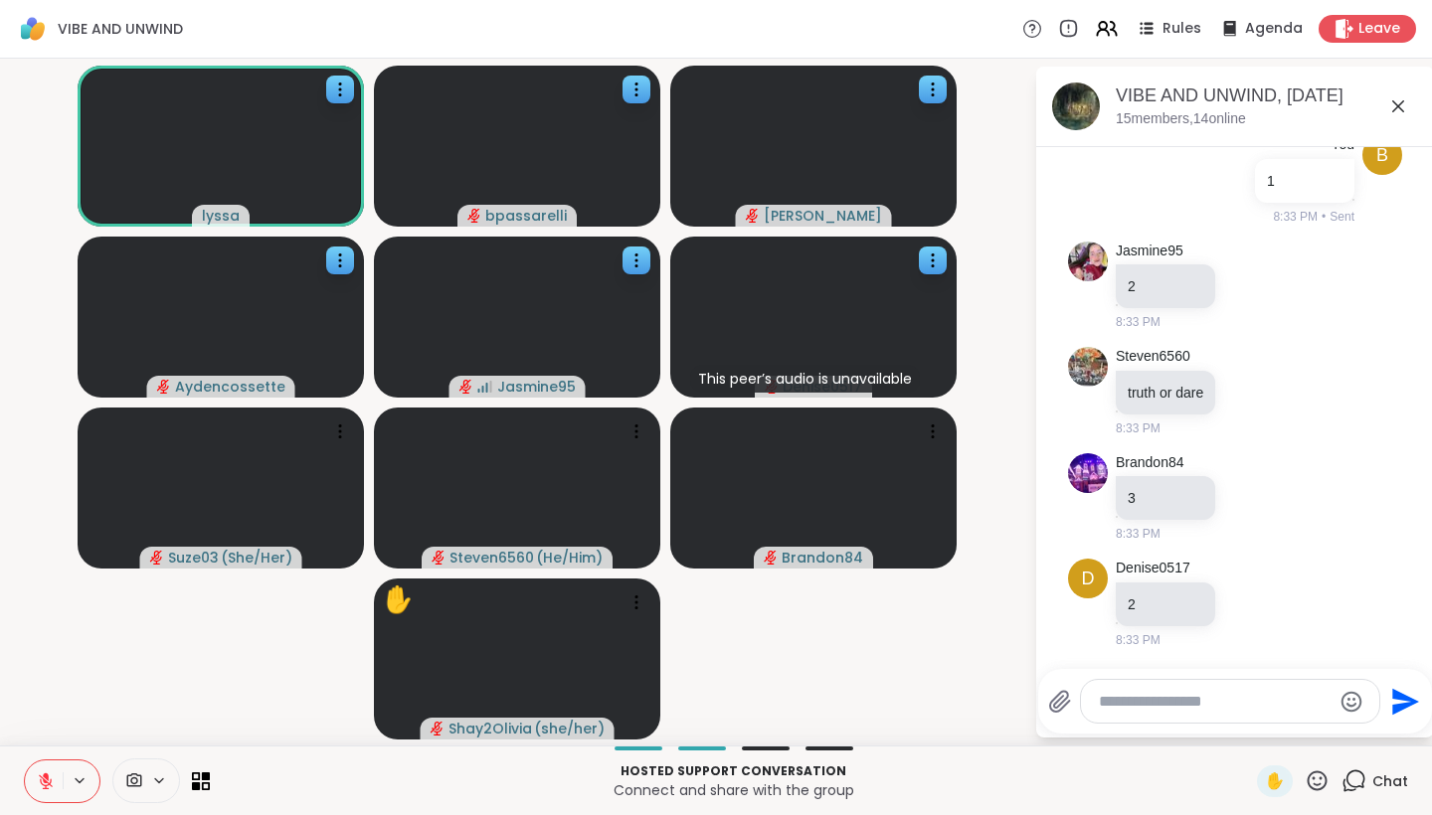
click at [1400, 99] on icon at bounding box center [1398, 106] width 24 height 24
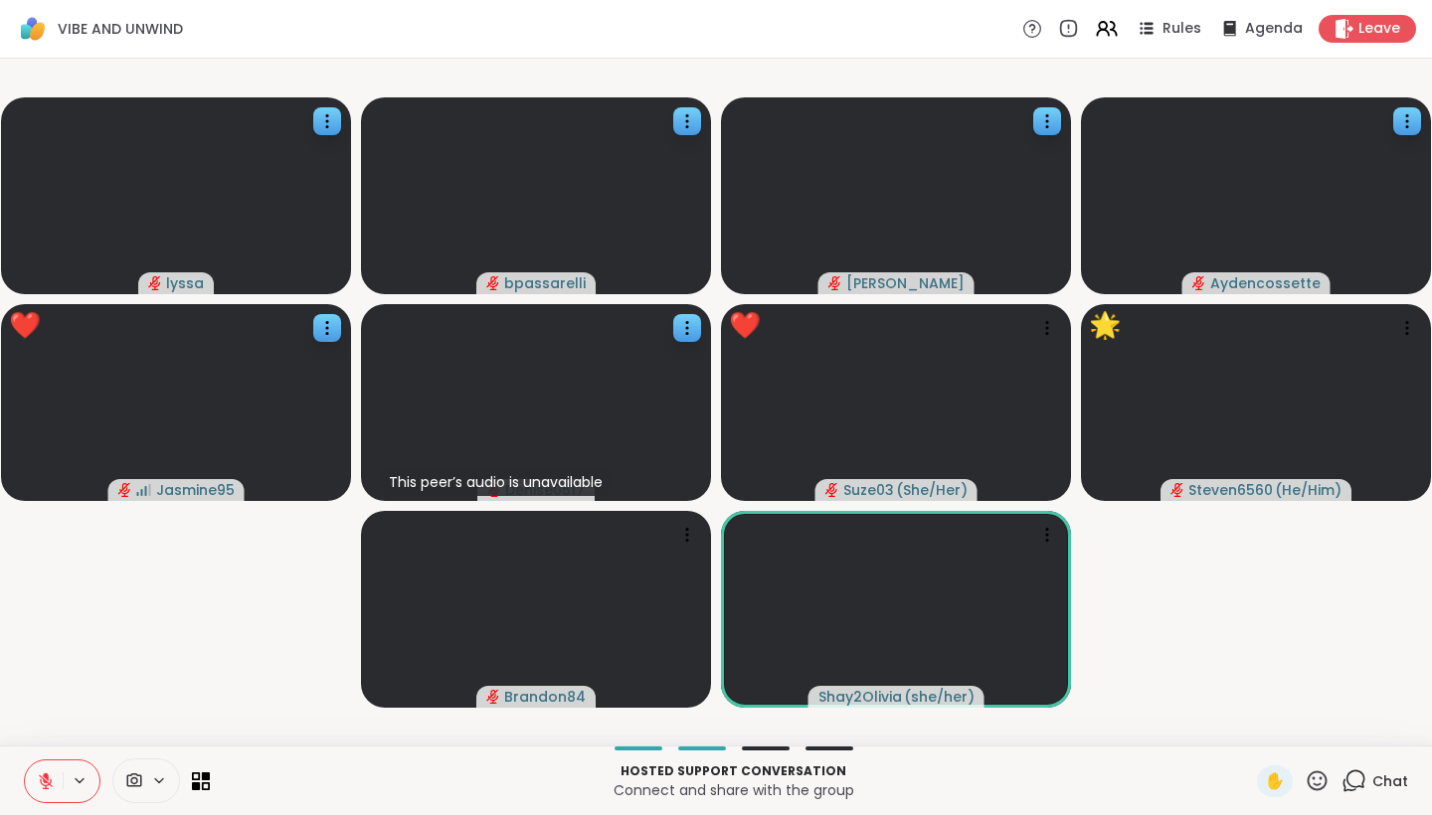
click at [1320, 782] on icon at bounding box center [1316, 780] width 25 height 25
click at [690, 121] on icon at bounding box center [687, 121] width 20 height 20
click at [1272, 676] on video-player-container "lyssa bpassarelli Cyndy Aydencossette Jasmine95 This peer’s audio is unavailabl…" at bounding box center [716, 402] width 1408 height 671
click at [1359, 784] on icon at bounding box center [1353, 780] width 25 height 25
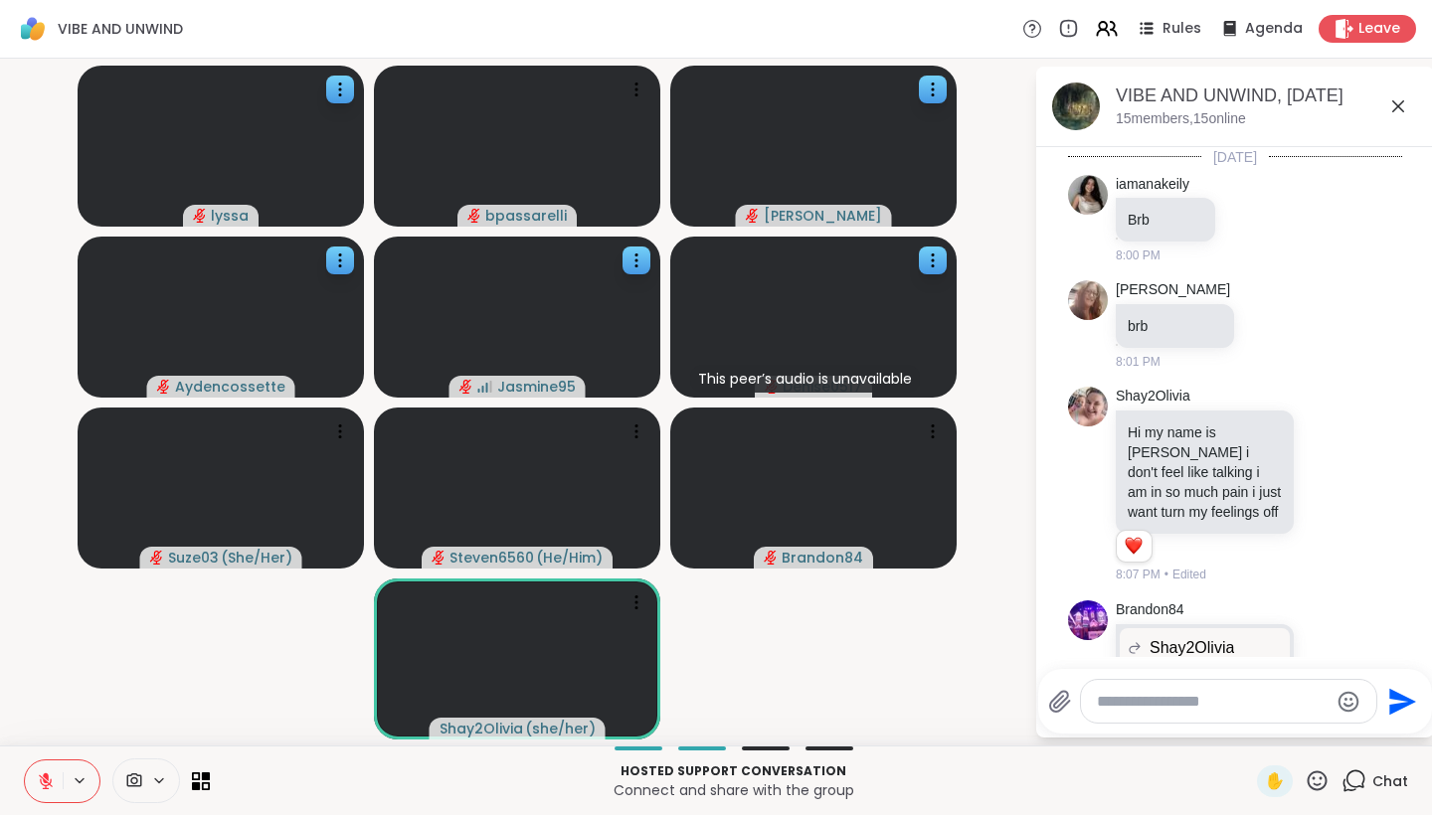
scroll to position [3652, 0]
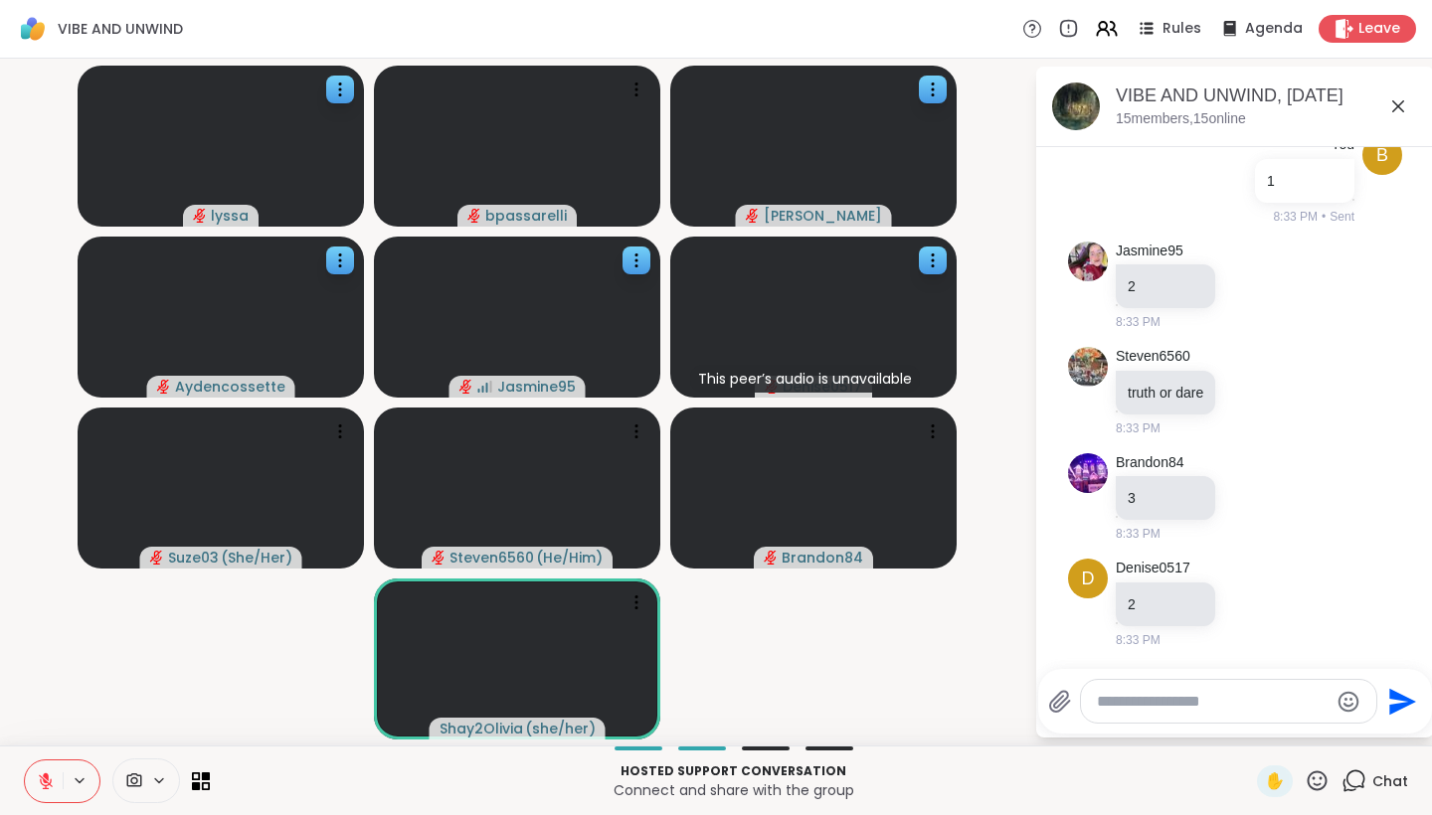
click at [1400, 104] on icon at bounding box center [1398, 106] width 12 height 12
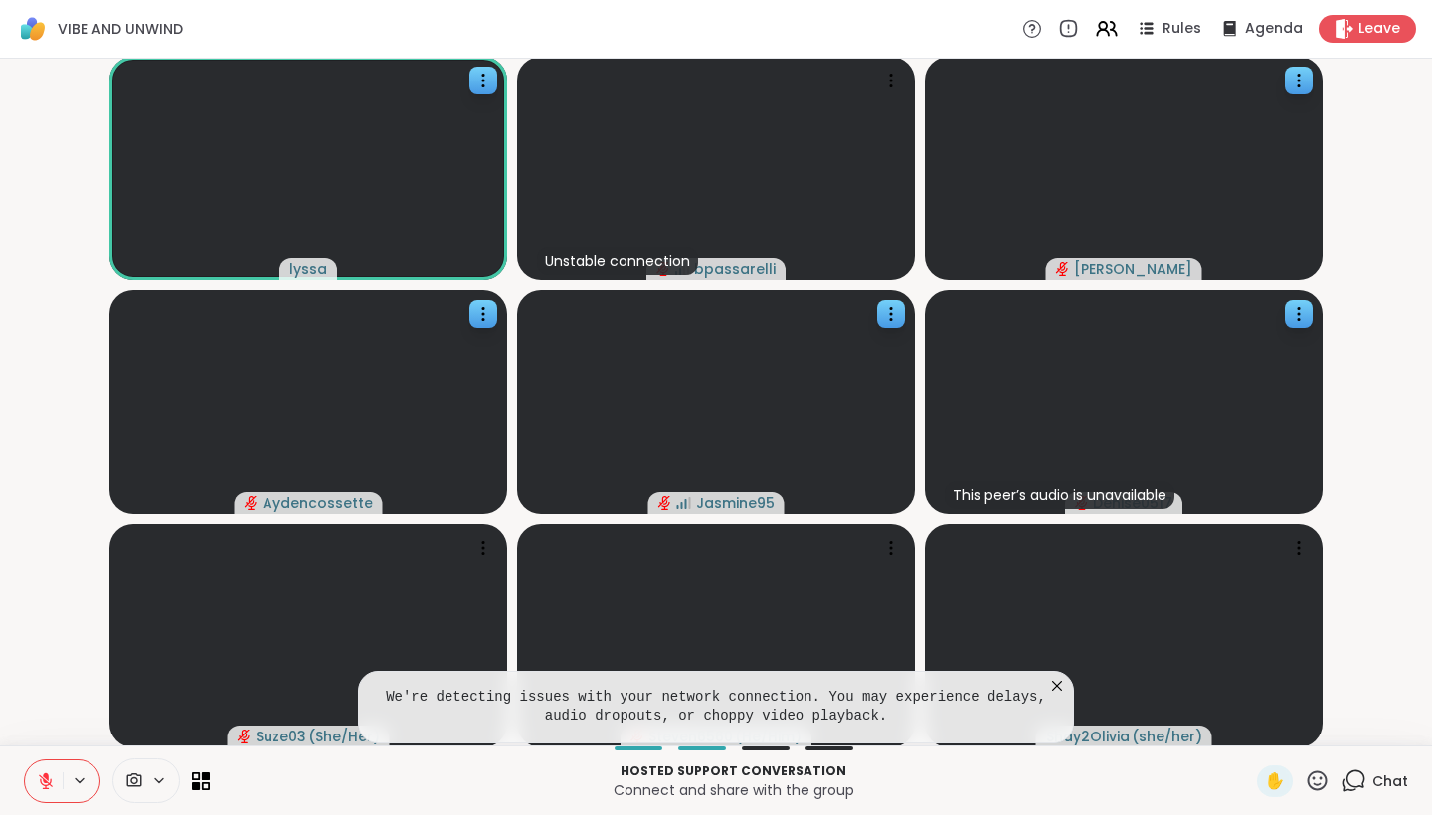
click at [1062, 689] on icon at bounding box center [1057, 686] width 20 height 20
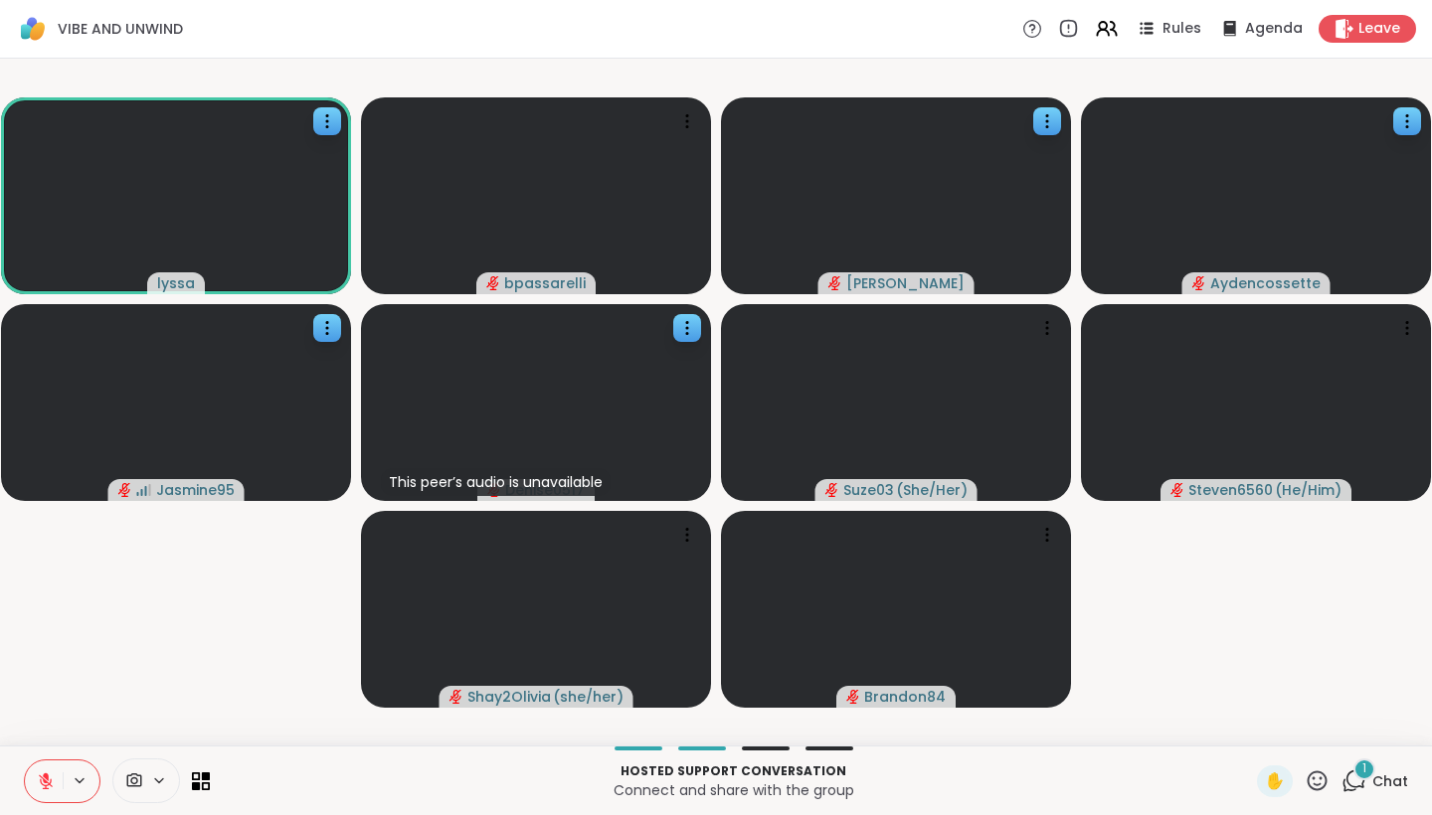
click at [50, 784] on icon at bounding box center [46, 781] width 14 height 14
click at [46, 803] on div "Hosted support conversation Connect and share with the group ✋ 1 Chat" at bounding box center [716, 781] width 1432 height 70
click at [46, 783] on icon at bounding box center [46, 781] width 18 height 18
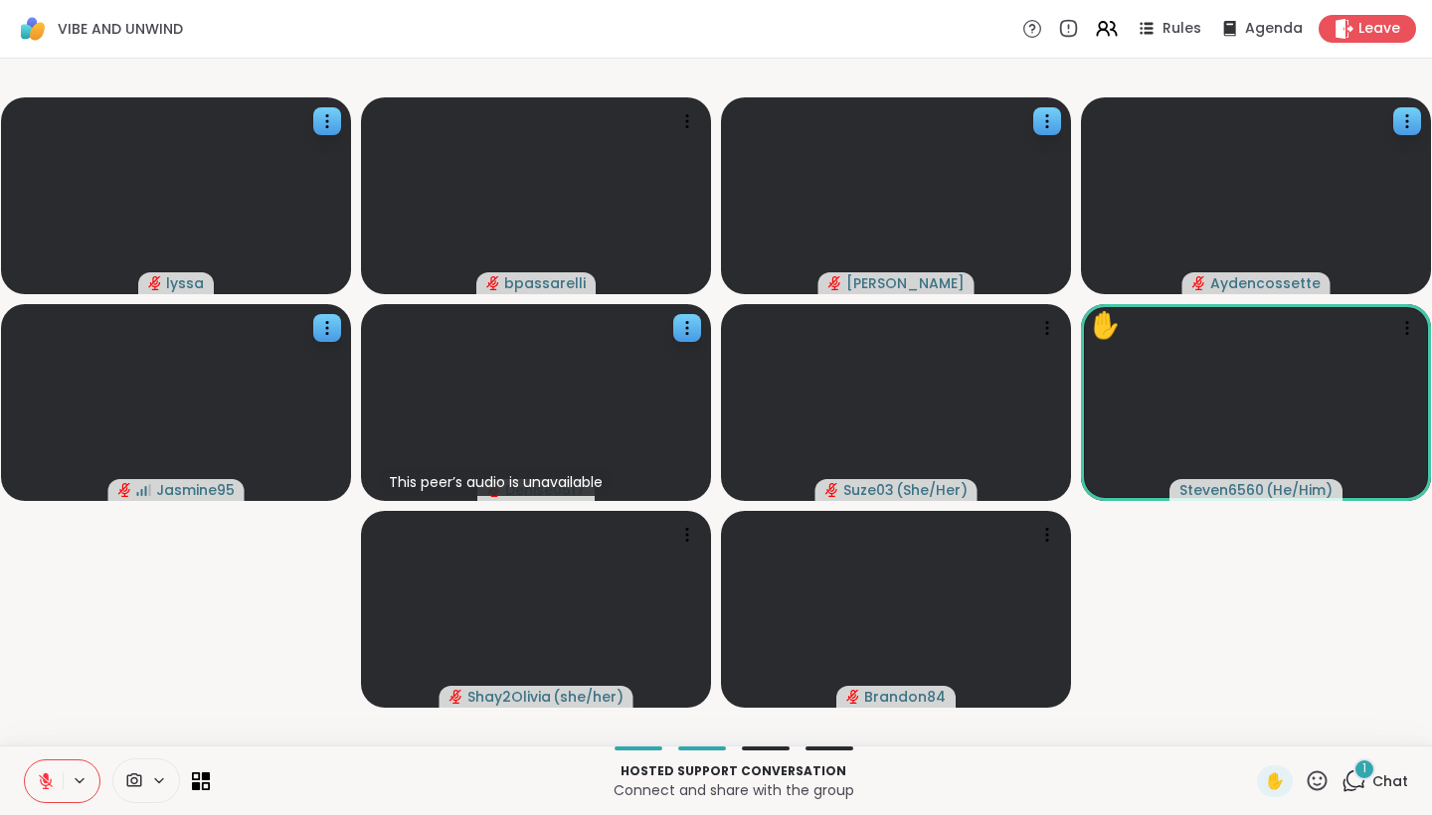
click at [1370, 779] on div "1 Chat" at bounding box center [1374, 782] width 67 height 32
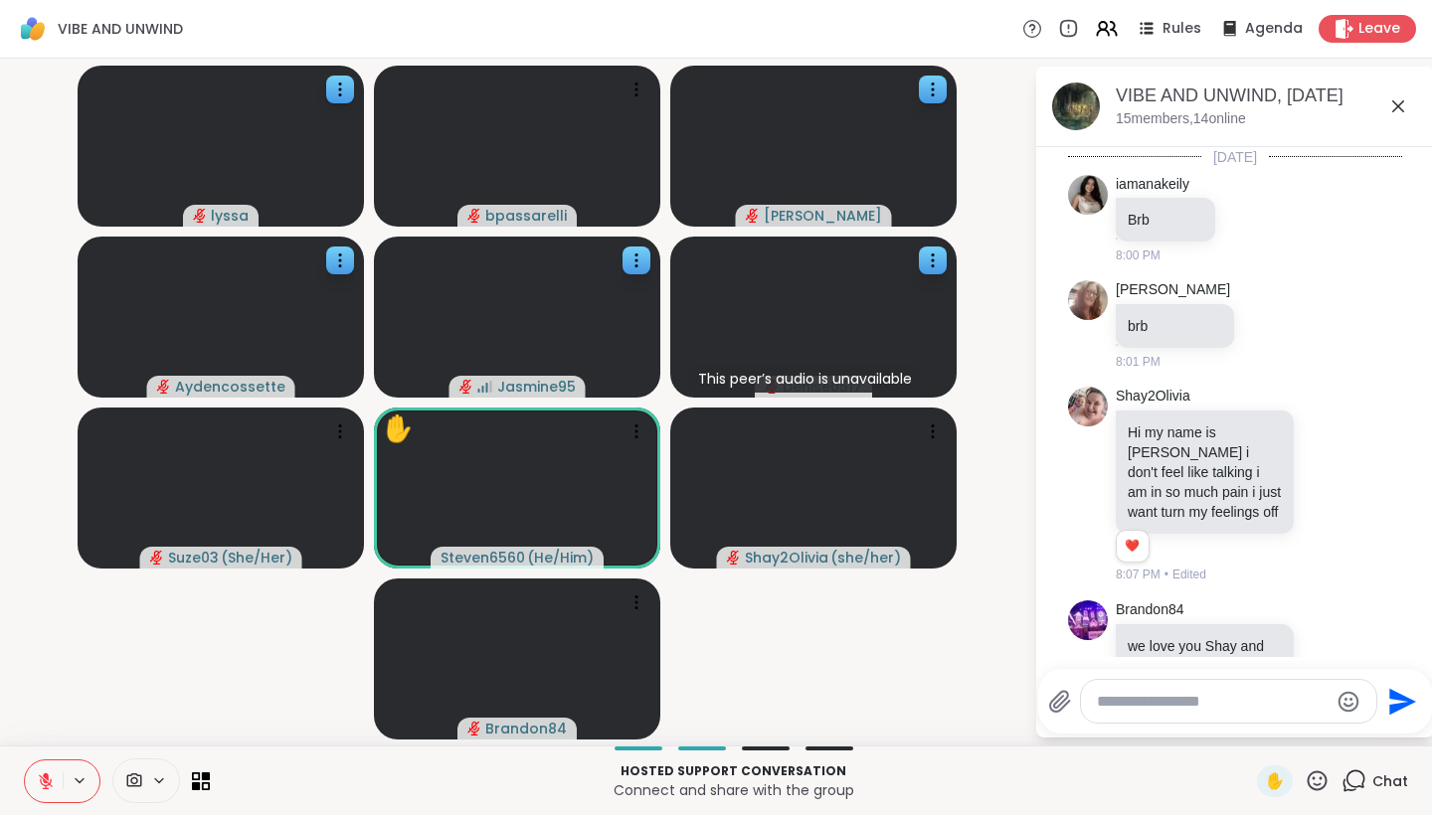
scroll to position [3642, 0]
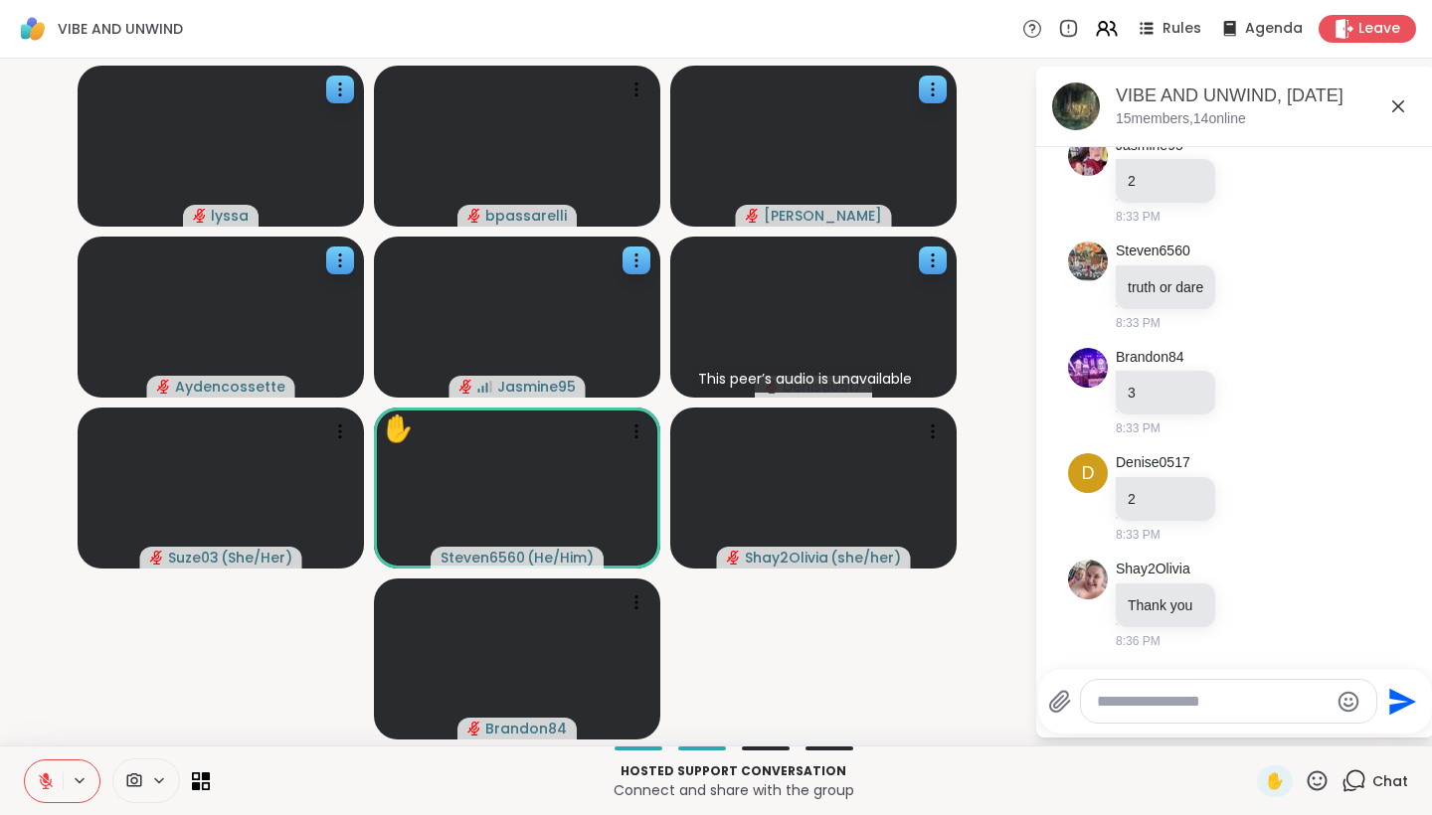
click at [1397, 103] on icon at bounding box center [1398, 106] width 24 height 24
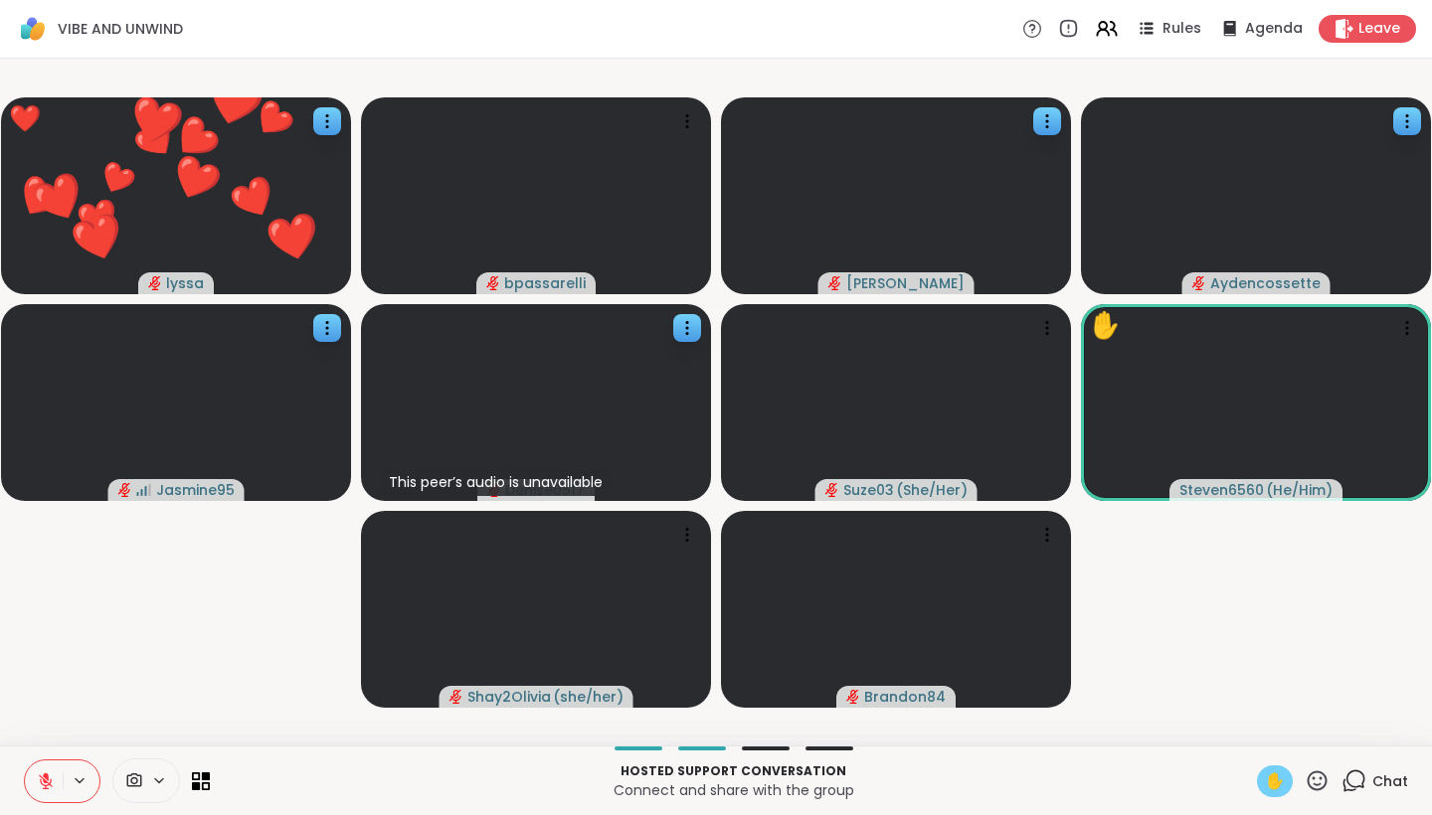
click at [1274, 788] on span "✋" at bounding box center [1275, 781] width 20 height 24
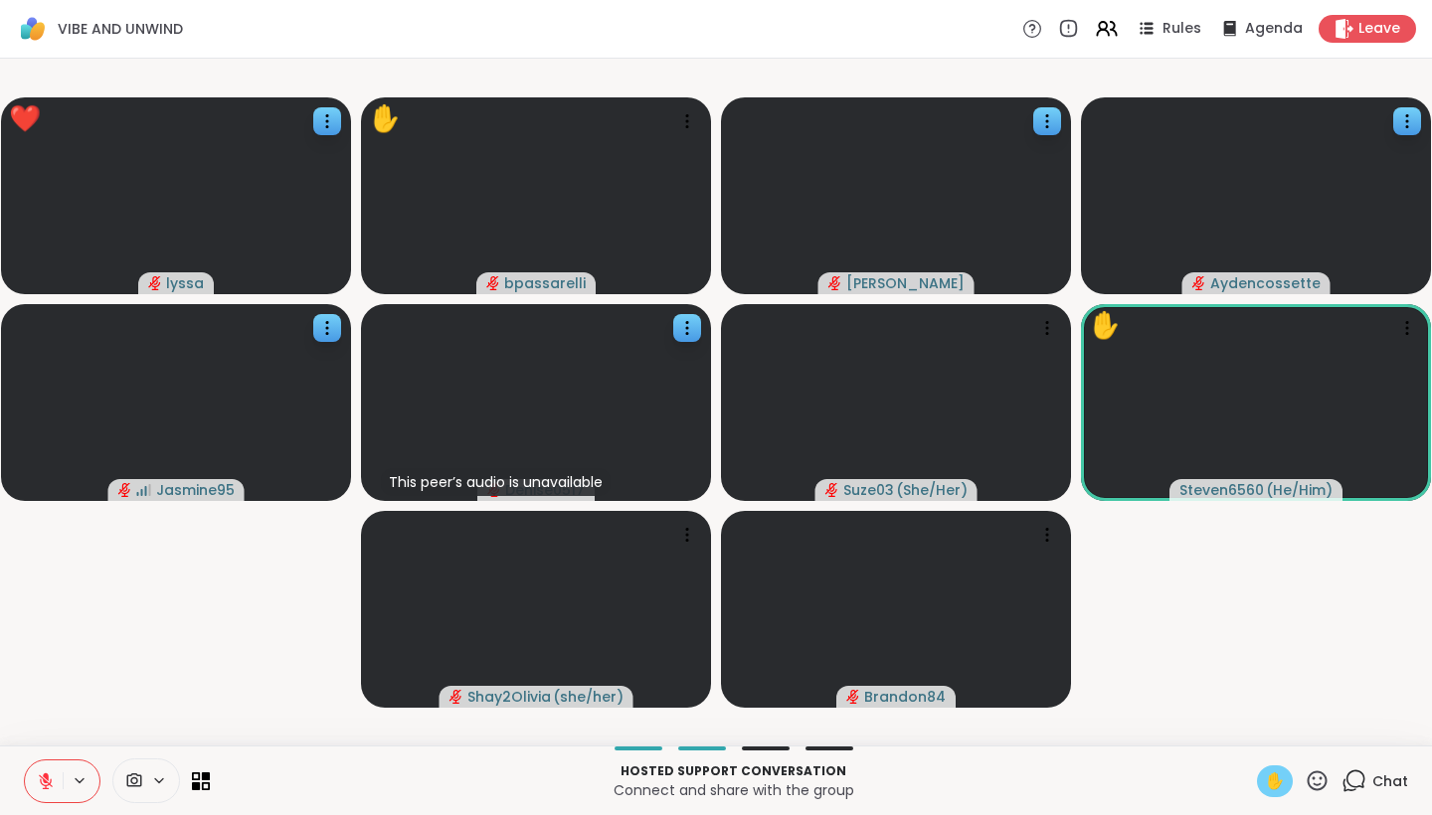
click at [1280, 780] on span "✋" at bounding box center [1275, 781] width 20 height 24
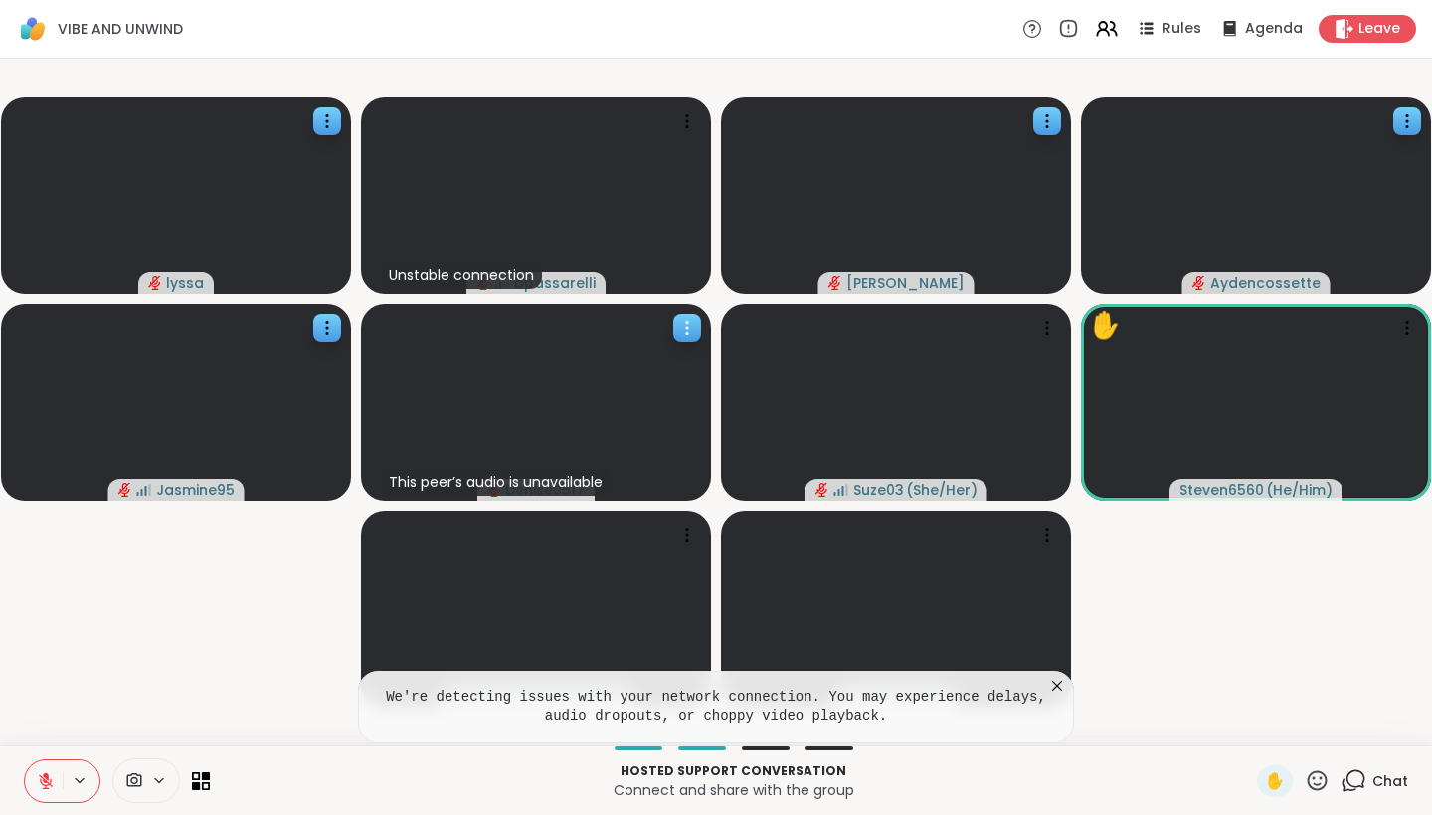
click at [688, 331] on icon at bounding box center [687, 328] width 20 height 20
click at [657, 351] on h4 "View Profile" at bounding box center [621, 347] width 84 height 20
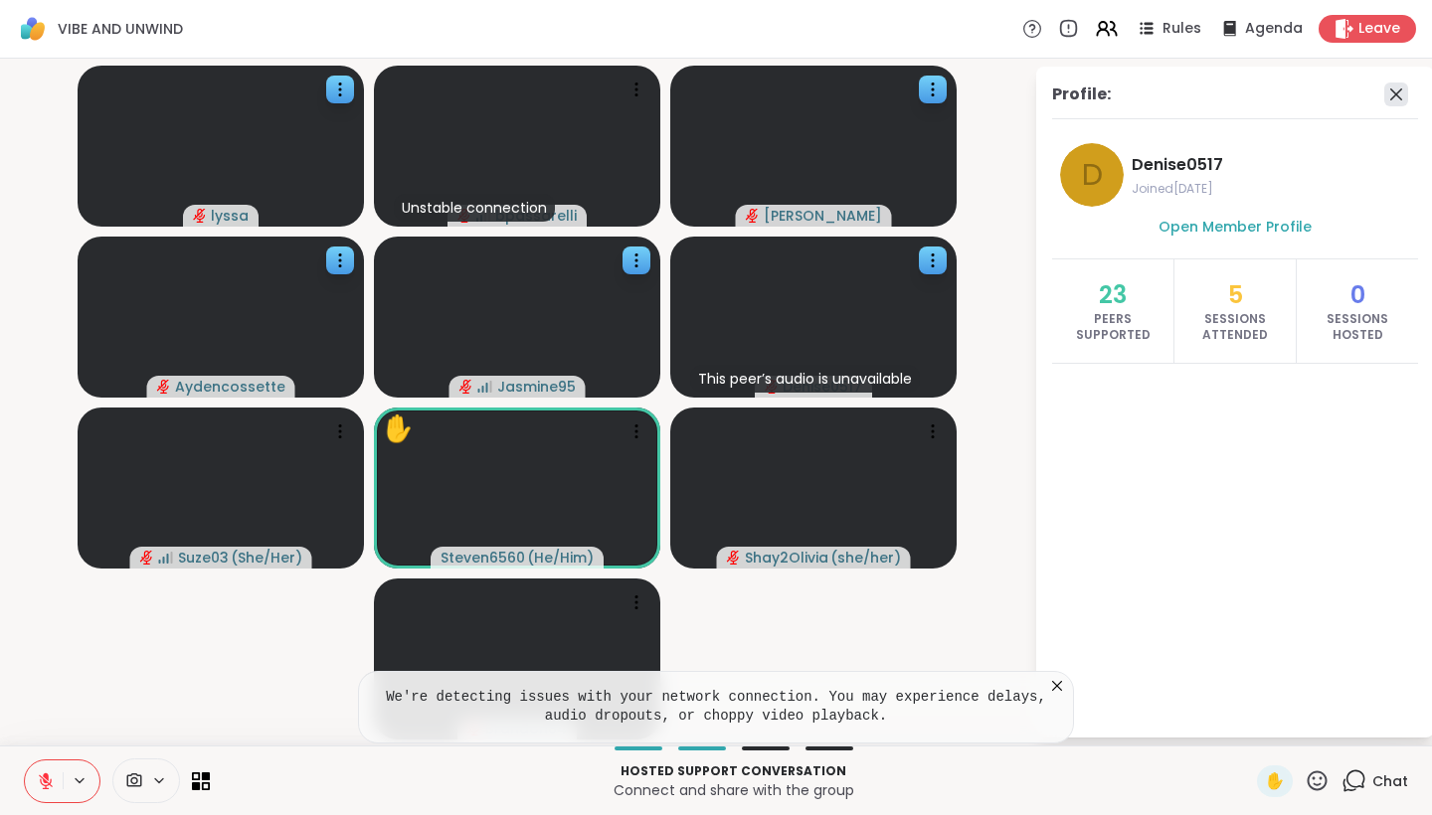
click at [1394, 92] on icon at bounding box center [1396, 94] width 12 height 12
